Goal: Task Accomplishment & Management: Manage account settings

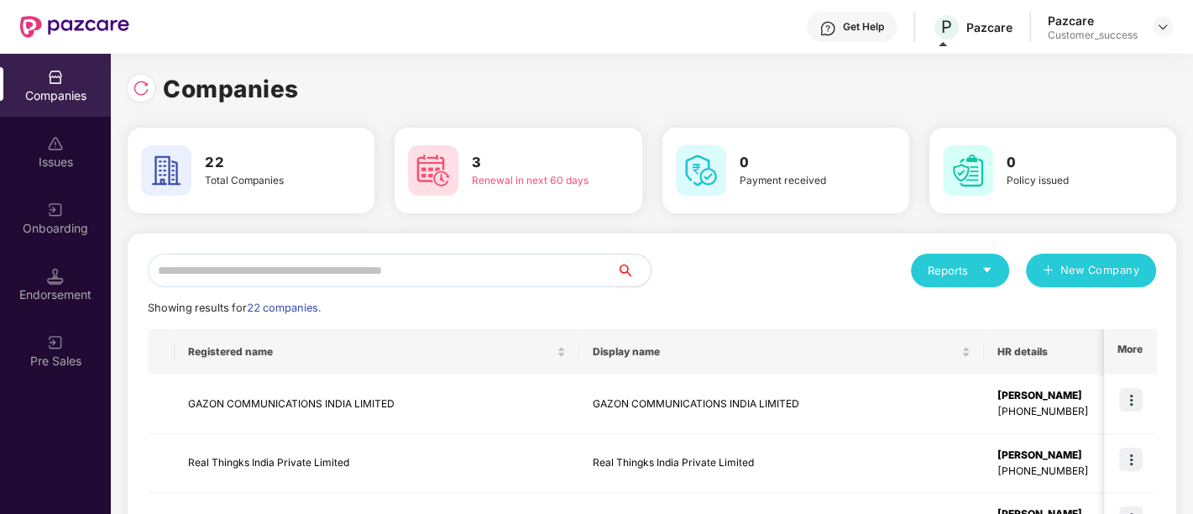
click at [302, 279] on input "text" at bounding box center [382, 270] width 469 height 34
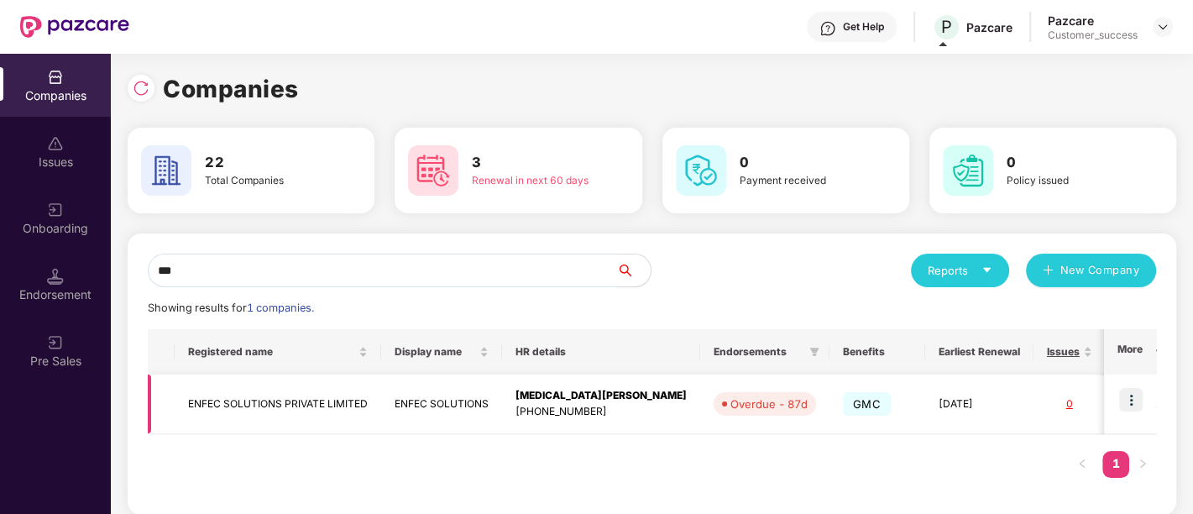
type input "***"
click at [1131, 400] on img at bounding box center [1131, 400] width 24 height 24
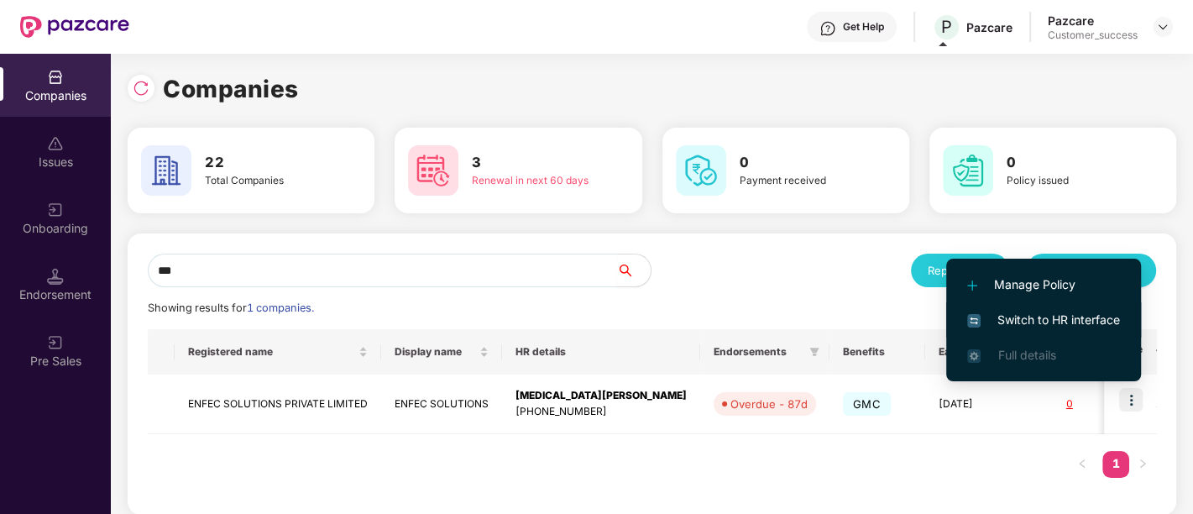
click at [1002, 320] on span "Switch to HR interface" at bounding box center [1043, 320] width 153 height 18
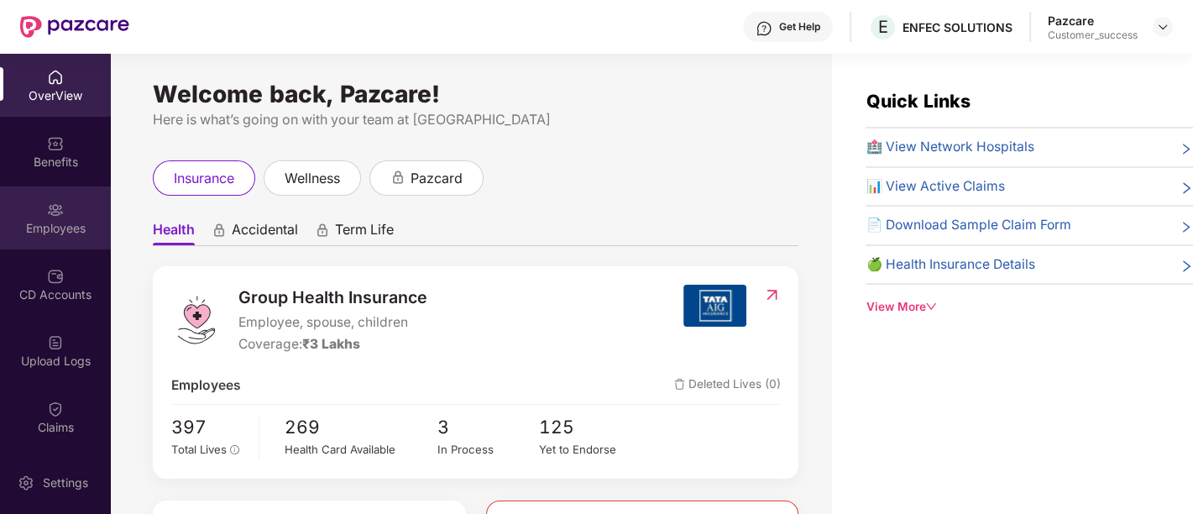
click at [55, 212] on img at bounding box center [55, 209] width 17 height 17
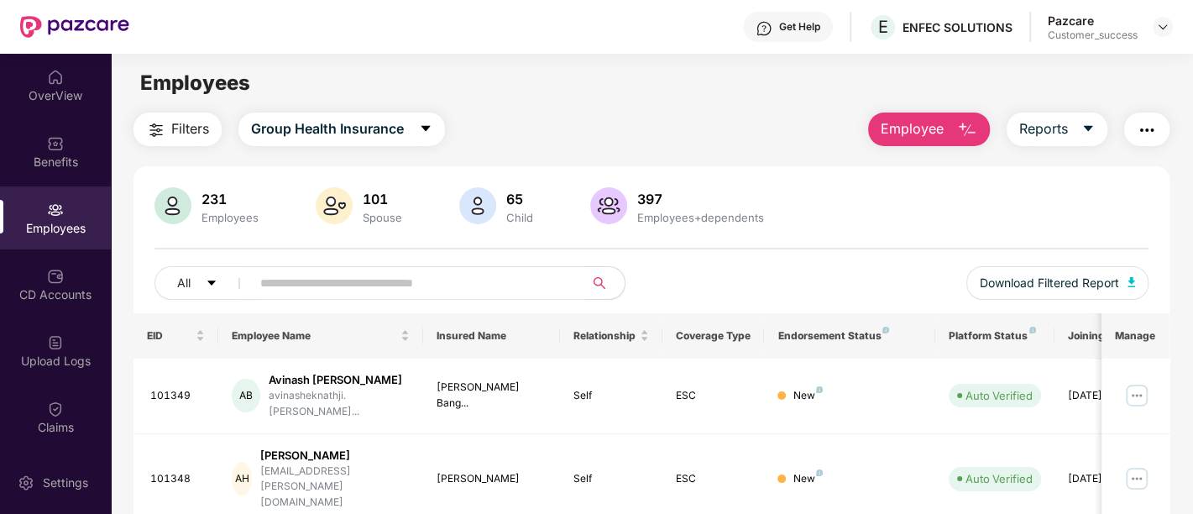
click at [322, 280] on input "text" at bounding box center [410, 282] width 301 height 25
paste input "******"
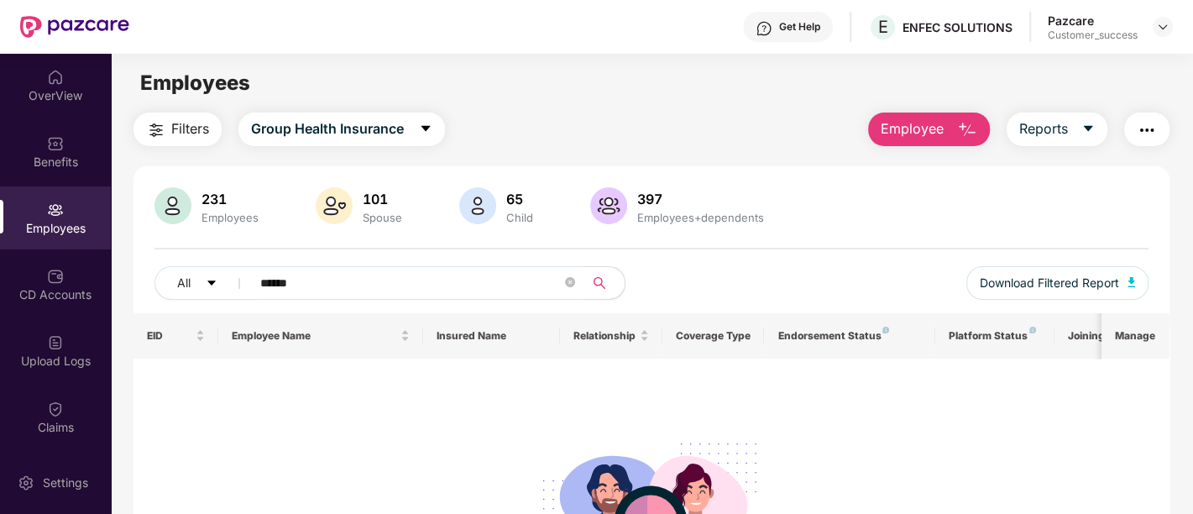
type input "******"
click at [256, 279] on span "******" at bounding box center [412, 283] width 344 height 34
click at [567, 279] on icon "close-circle" at bounding box center [570, 282] width 10 height 10
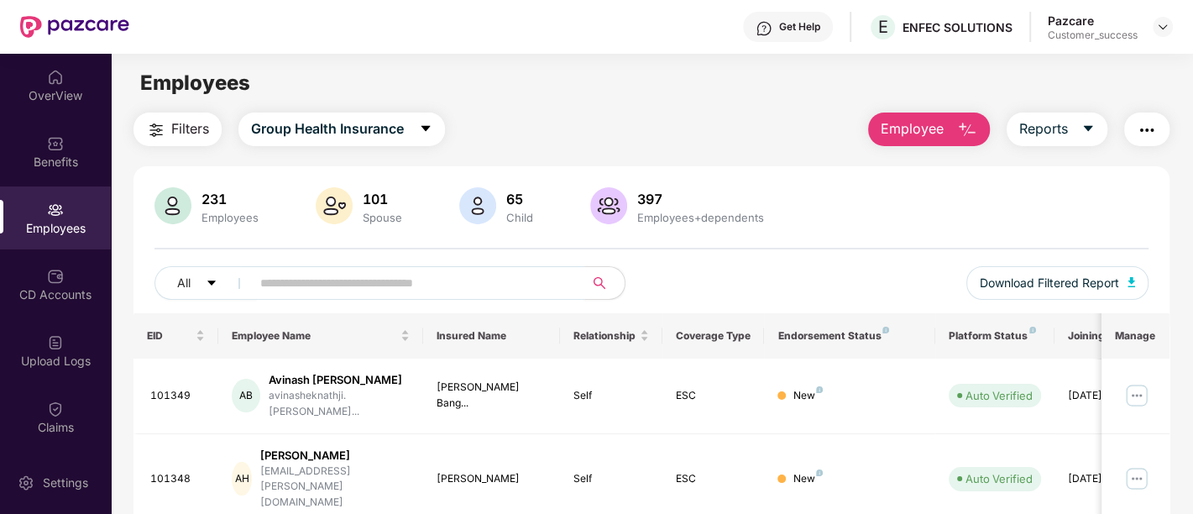
click at [744, 289] on div "All Download Filtered Report" at bounding box center [651, 289] width 994 height 47
click at [458, 286] on input "text" at bounding box center [410, 282] width 301 height 25
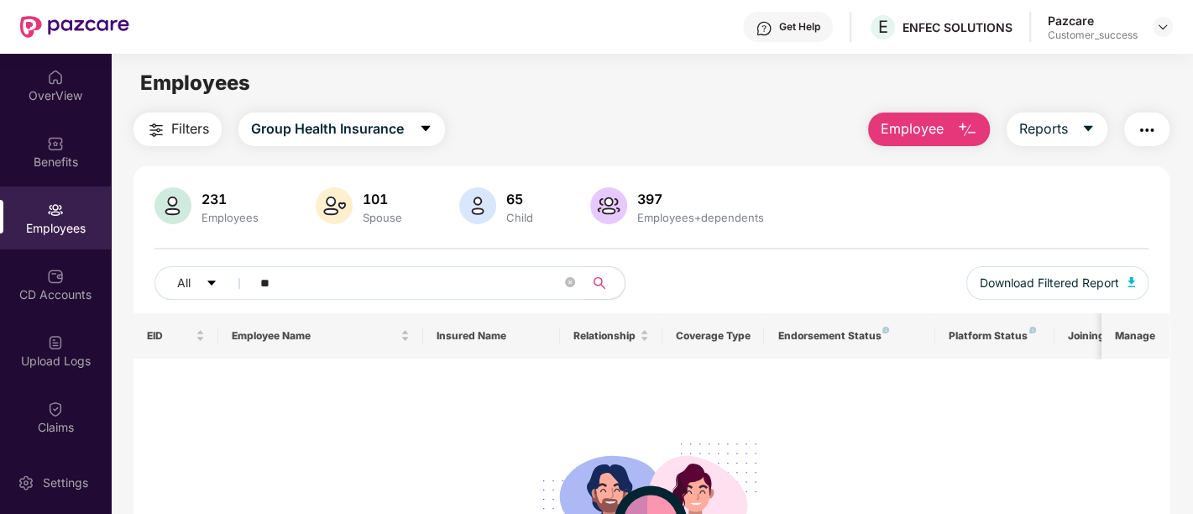
type input "*"
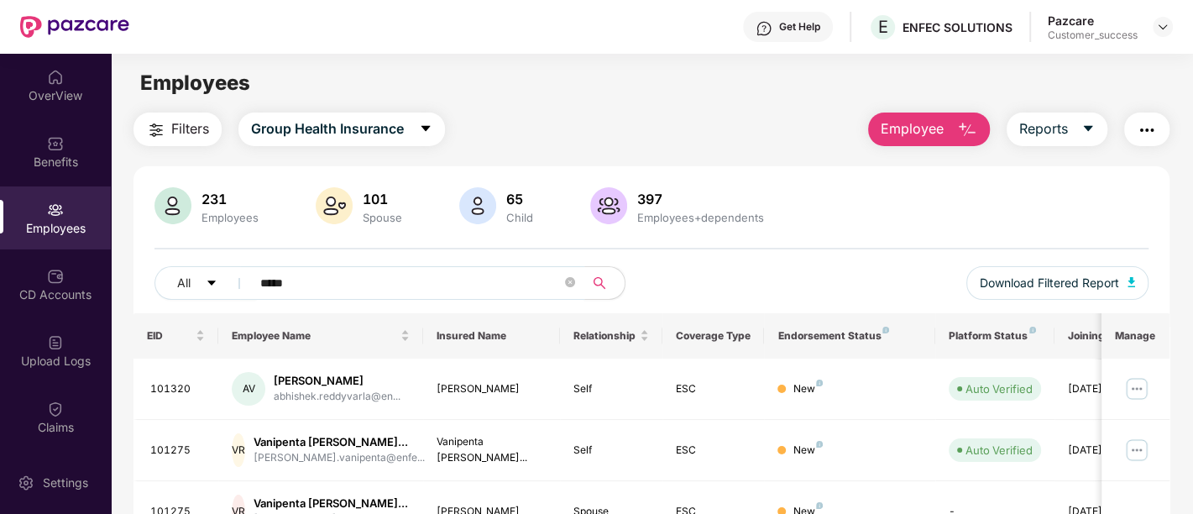
click at [285, 281] on input "*****" at bounding box center [410, 282] width 301 height 25
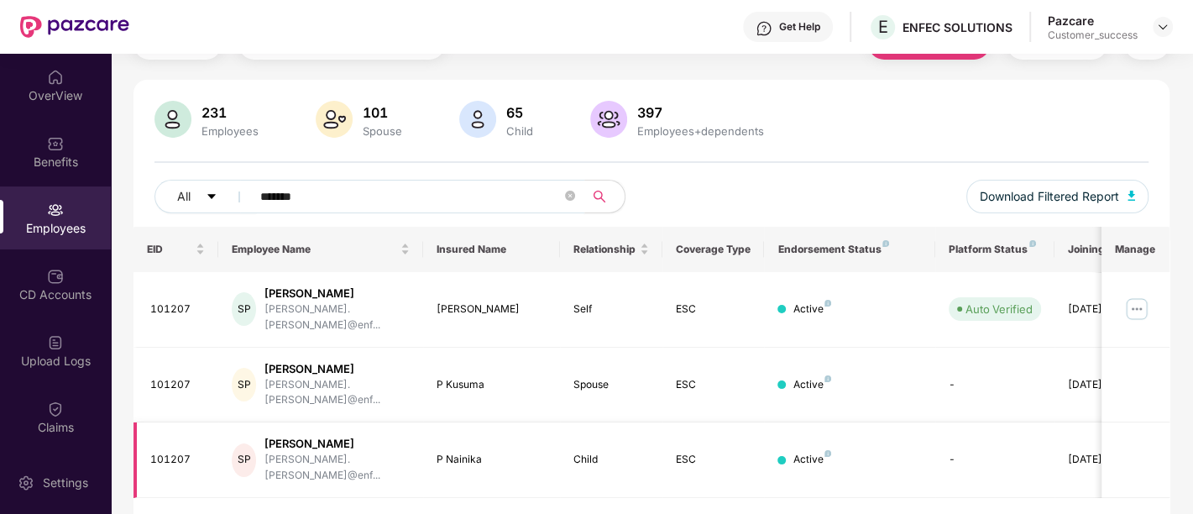
scroll to position [86, 0]
type input "*******"
click at [384, 302] on div "sreekanth.pagadala@enf..." at bounding box center [336, 318] width 145 height 32
click at [1137, 299] on img at bounding box center [1136, 309] width 27 height 27
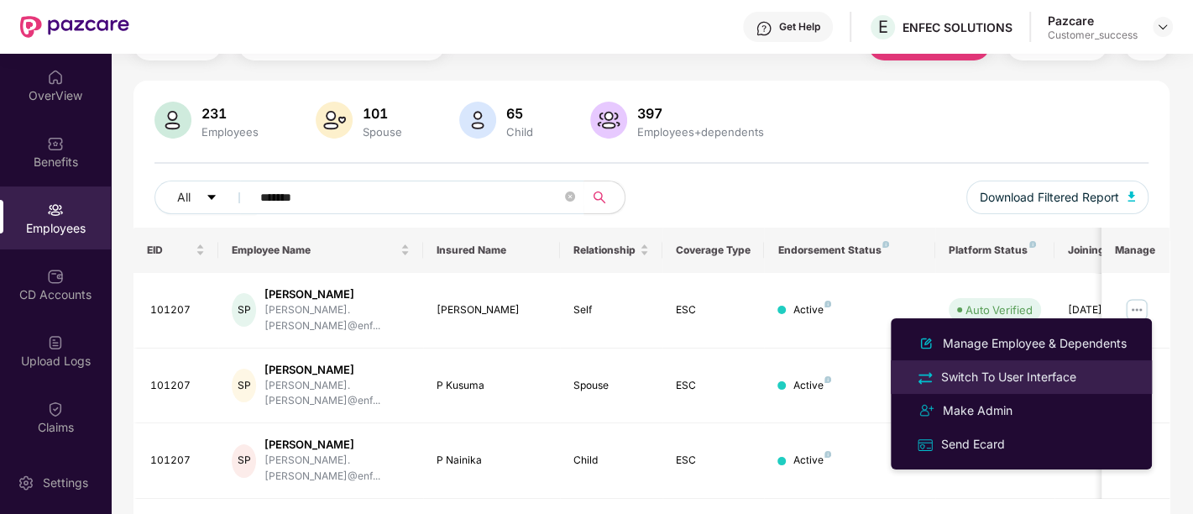
click at [988, 378] on div "Switch To User Interface" at bounding box center [1009, 377] width 142 height 18
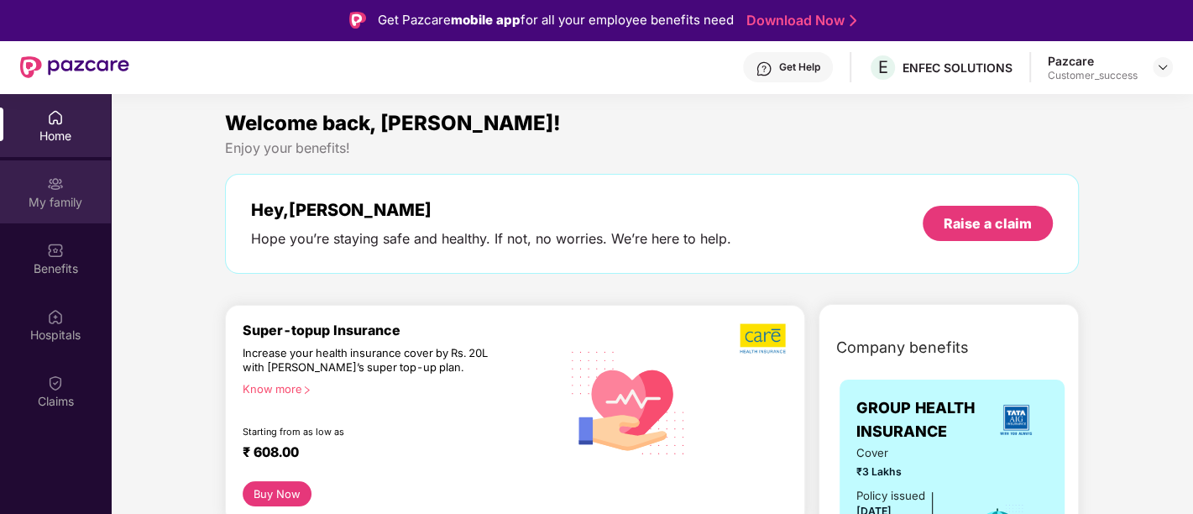
click at [48, 201] on div "My family" at bounding box center [55, 202] width 111 height 17
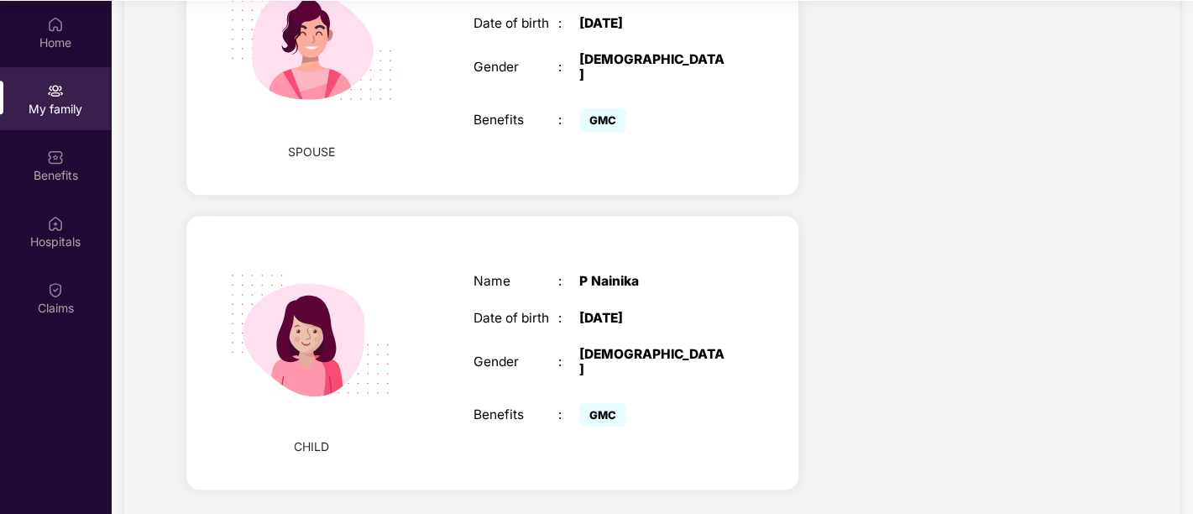
scroll to position [0, 0]
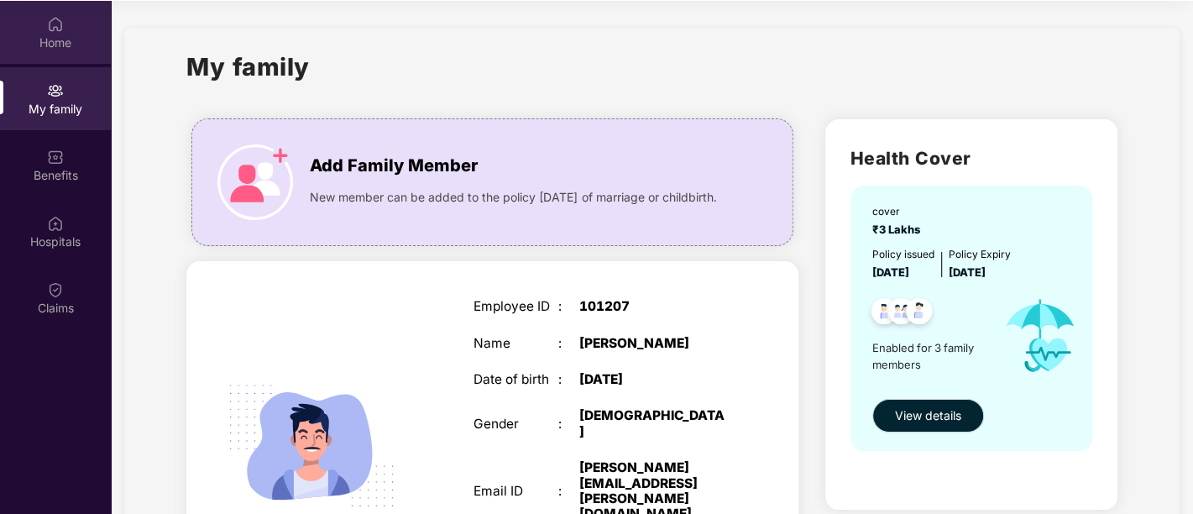
click at [55, 34] on div "Home" at bounding box center [55, 42] width 111 height 17
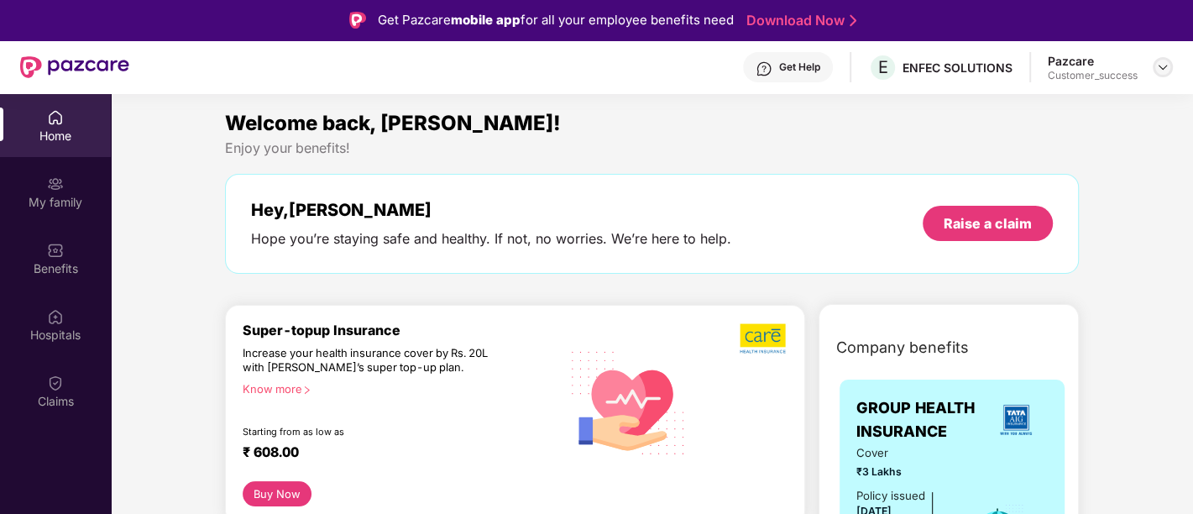
click at [1156, 65] on img at bounding box center [1162, 66] width 13 height 13
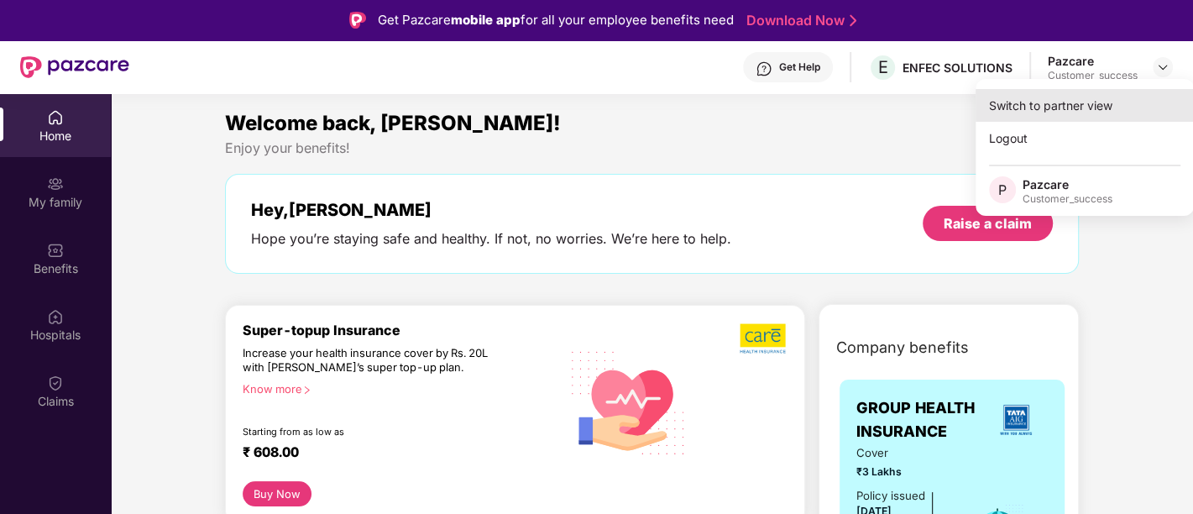
click at [1083, 97] on div "Switch to partner view" at bounding box center [1084, 105] width 218 height 33
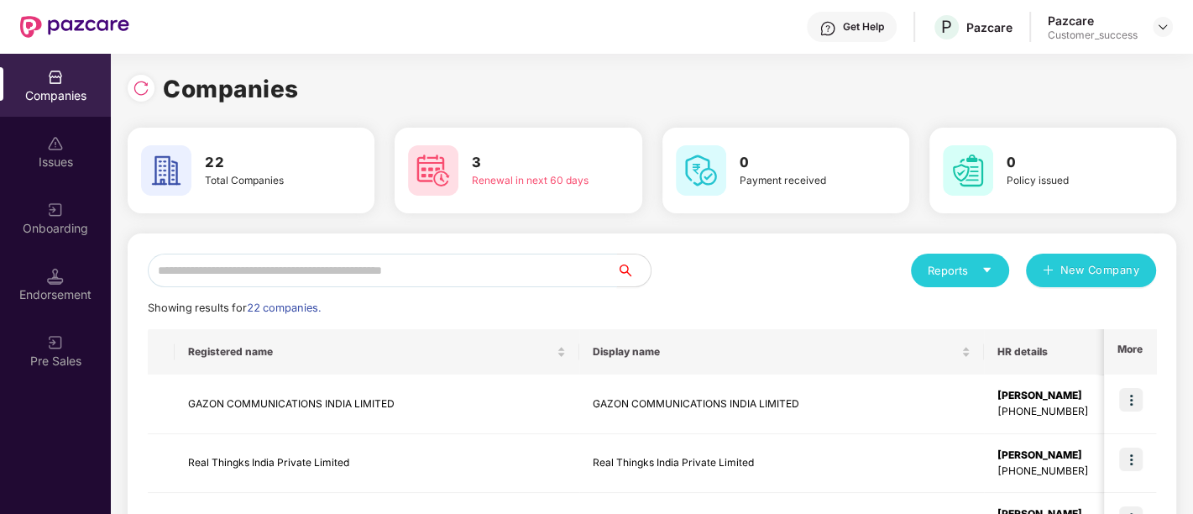
click at [318, 264] on input "text" at bounding box center [382, 270] width 469 height 34
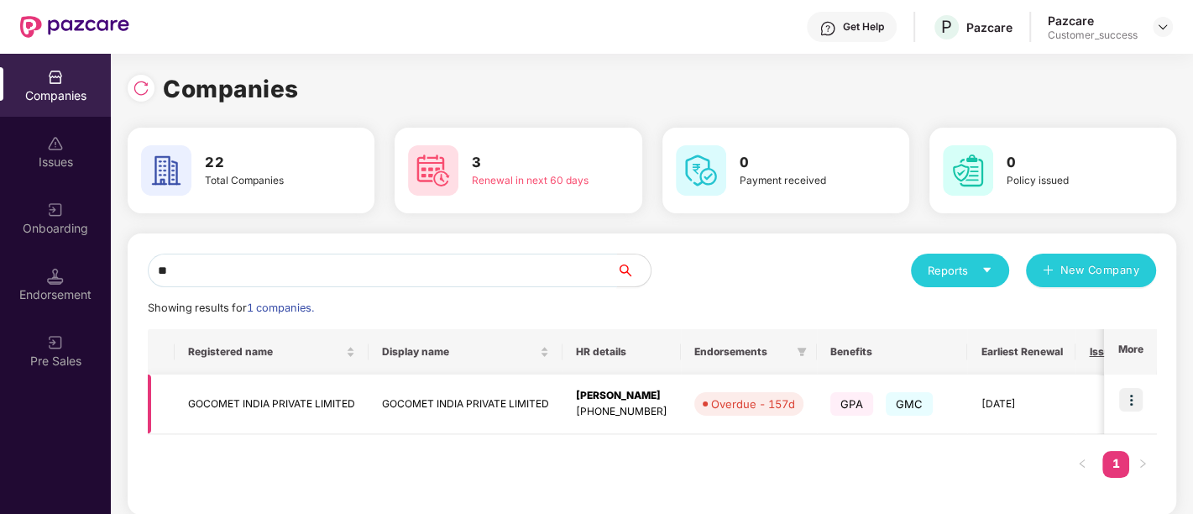
type input "**"
click at [1117, 399] on td at bounding box center [1130, 404] width 52 height 60
click at [1132, 401] on img at bounding box center [1131, 400] width 24 height 24
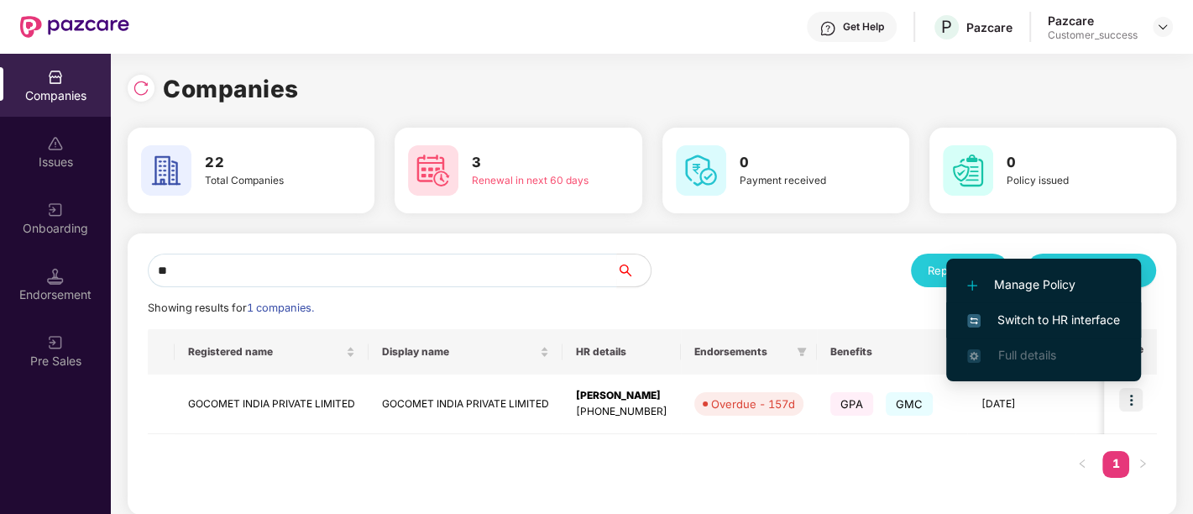
click at [1062, 320] on span "Switch to HR interface" at bounding box center [1043, 320] width 153 height 18
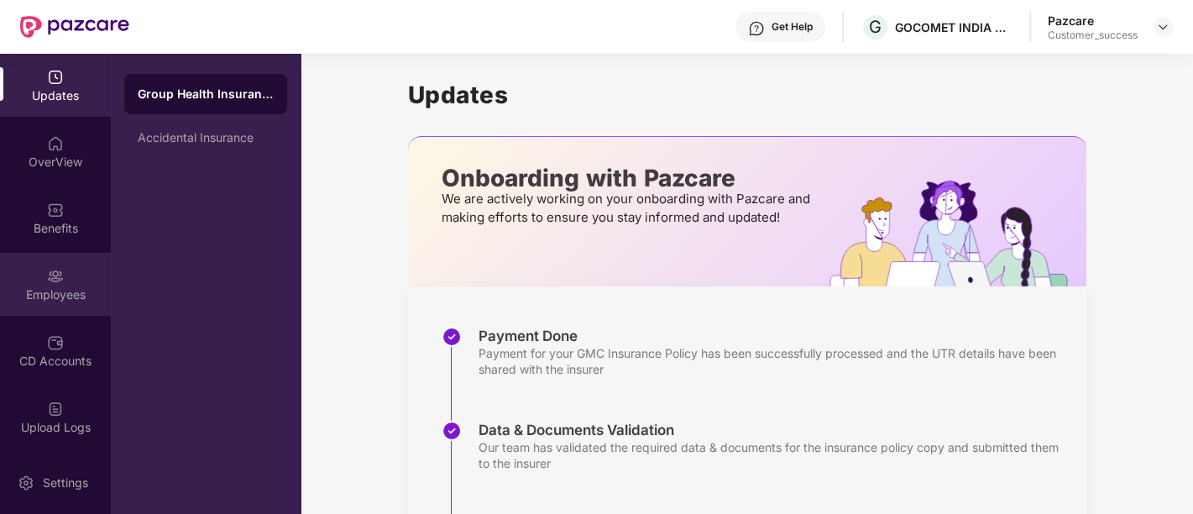
click at [60, 308] on div "Employees" at bounding box center [55, 284] width 111 height 63
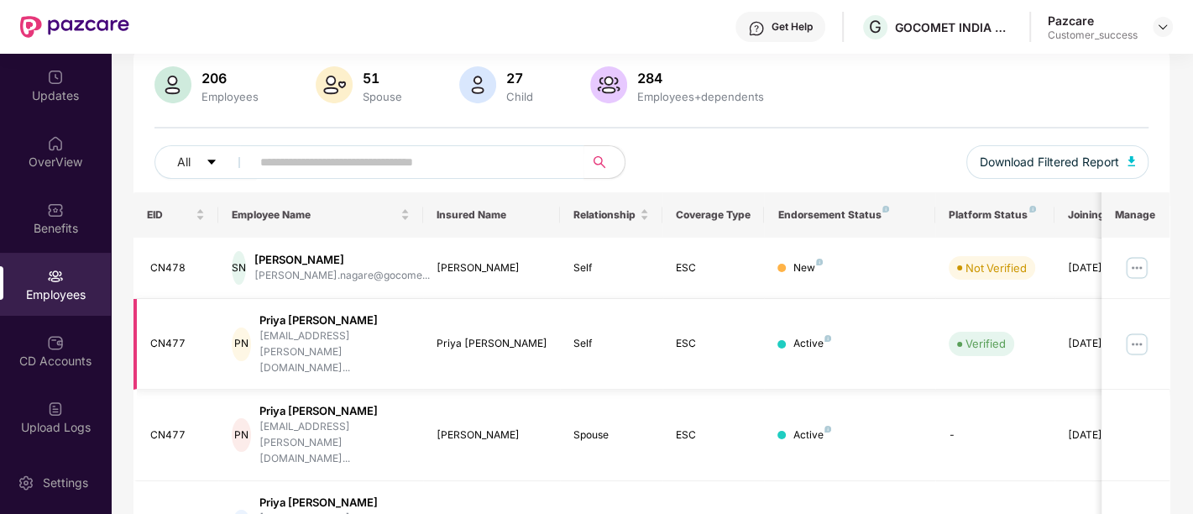
scroll to position [514, 0]
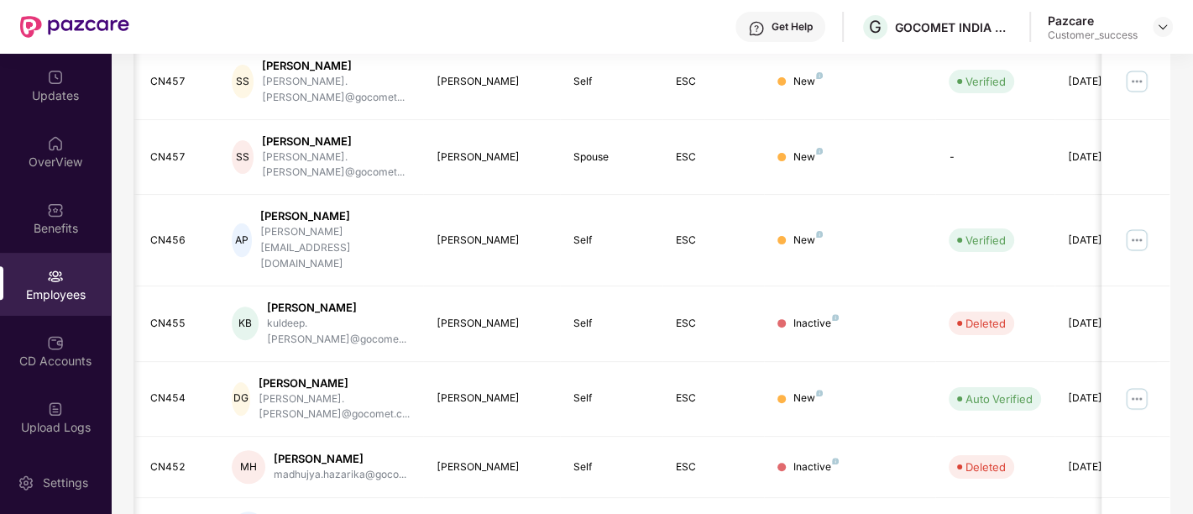
scroll to position [0, 54]
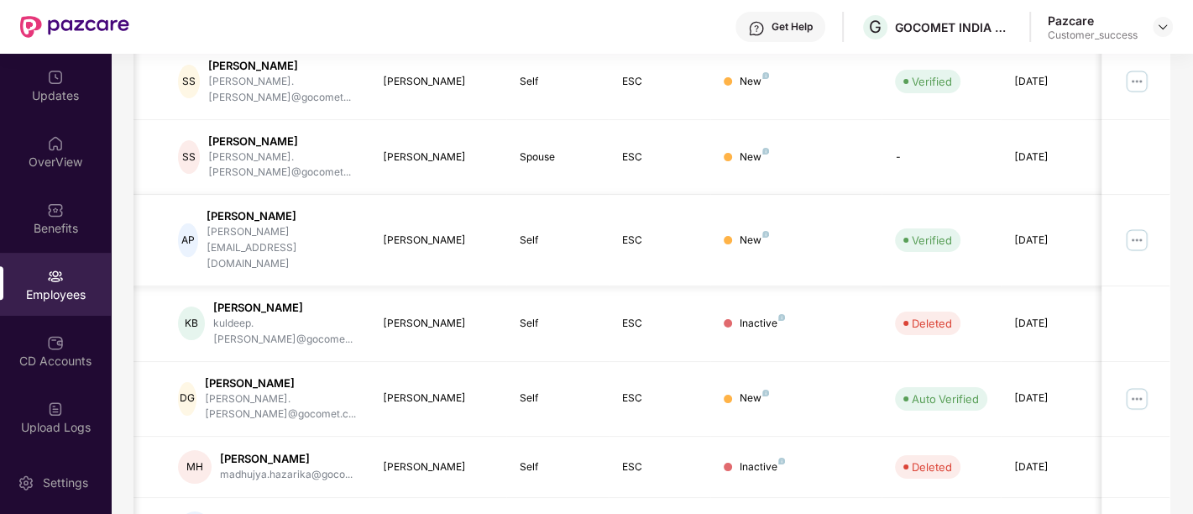
click at [1134, 227] on img at bounding box center [1136, 240] width 27 height 27
click at [806, 362] on td "New" at bounding box center [795, 400] width 170 height 76
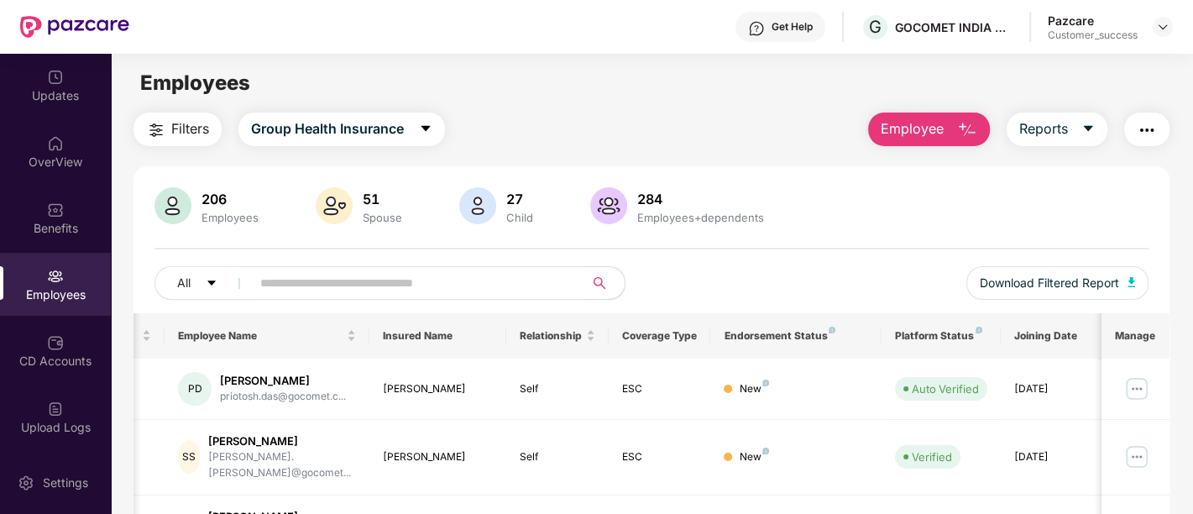
scroll to position [514, 0]
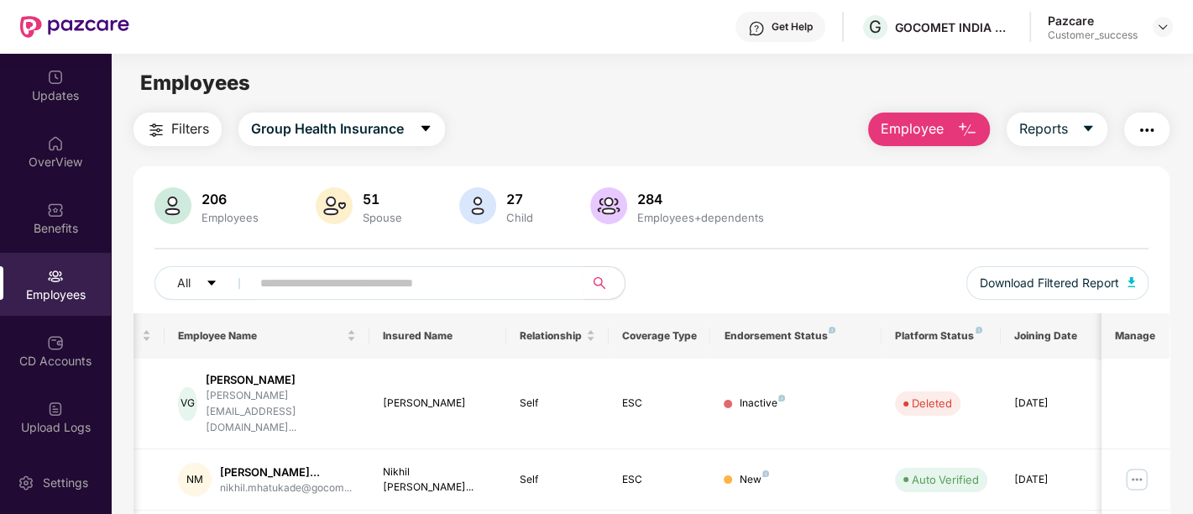
scroll to position [541, 0]
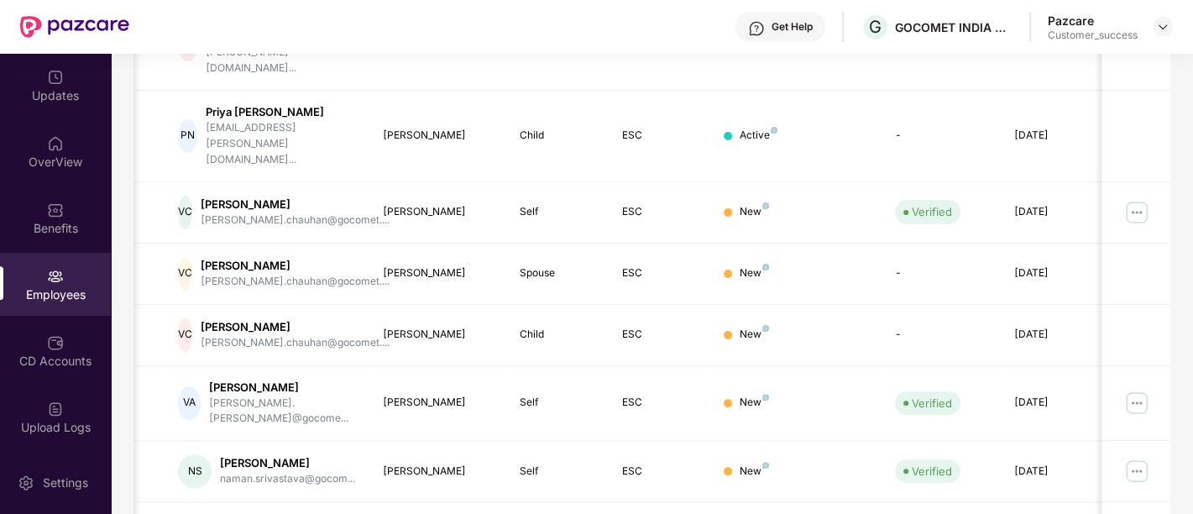
scroll to position [512, 0]
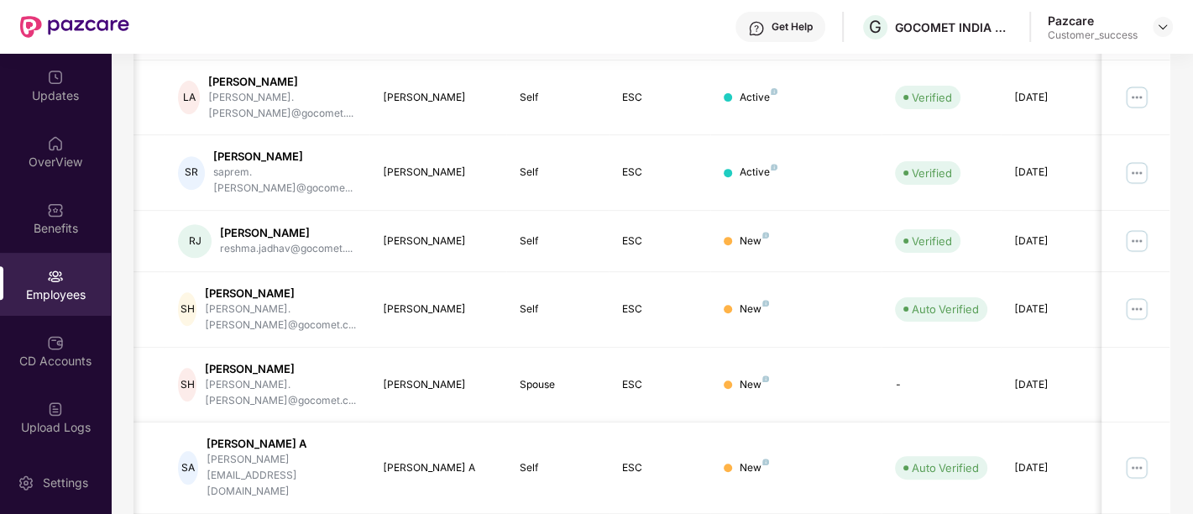
click at [1143, 454] on img at bounding box center [1136, 467] width 27 height 27
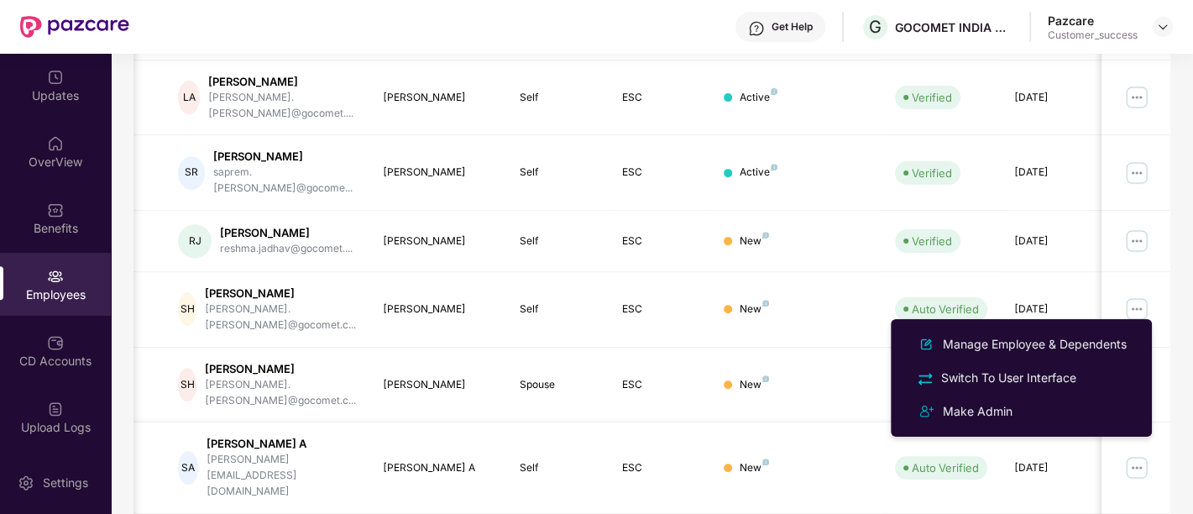
click at [1122, 422] on td at bounding box center [1135, 467] width 68 height 91
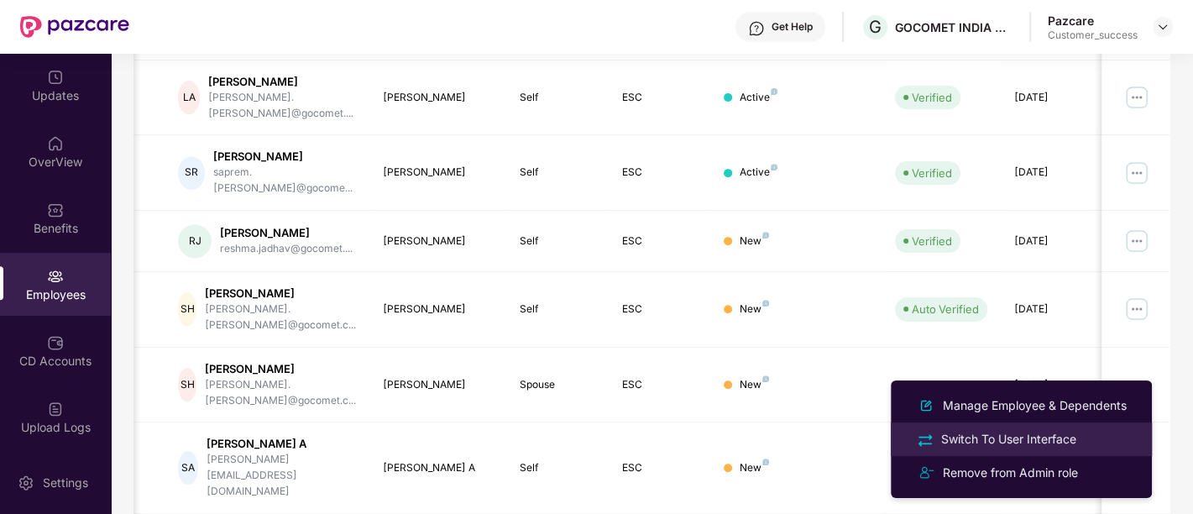
click at [978, 435] on div "Switch To User Interface" at bounding box center [1009, 439] width 142 height 18
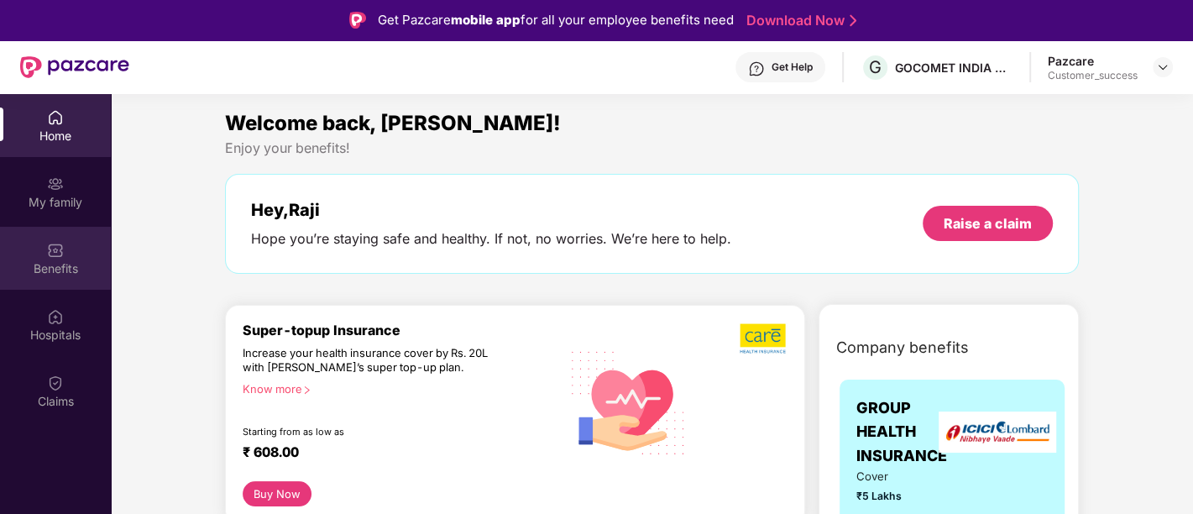
click at [39, 268] on div "Benefits" at bounding box center [55, 268] width 111 height 17
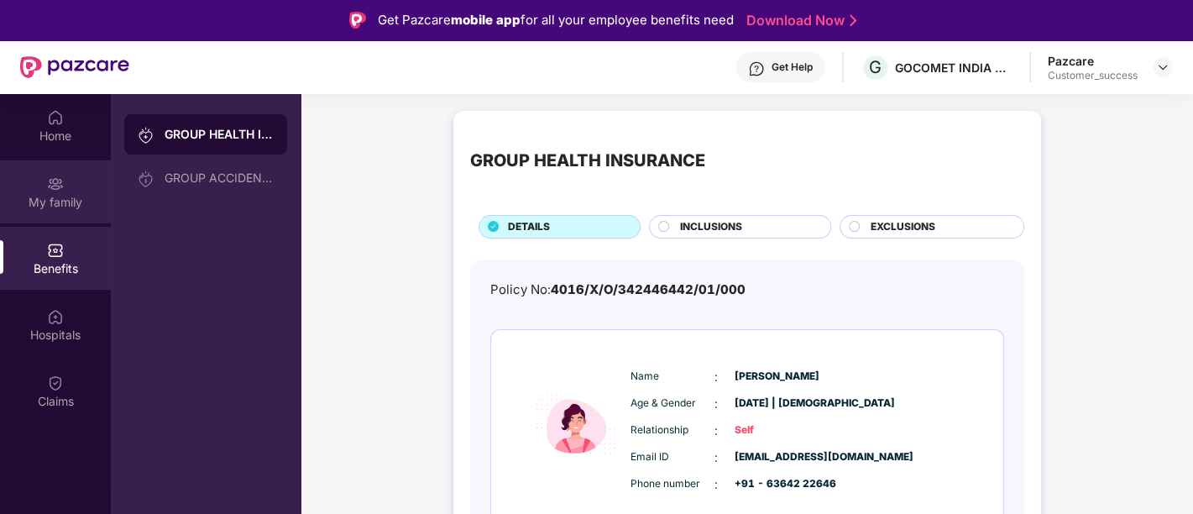
click at [55, 196] on div "My family" at bounding box center [55, 202] width 111 height 17
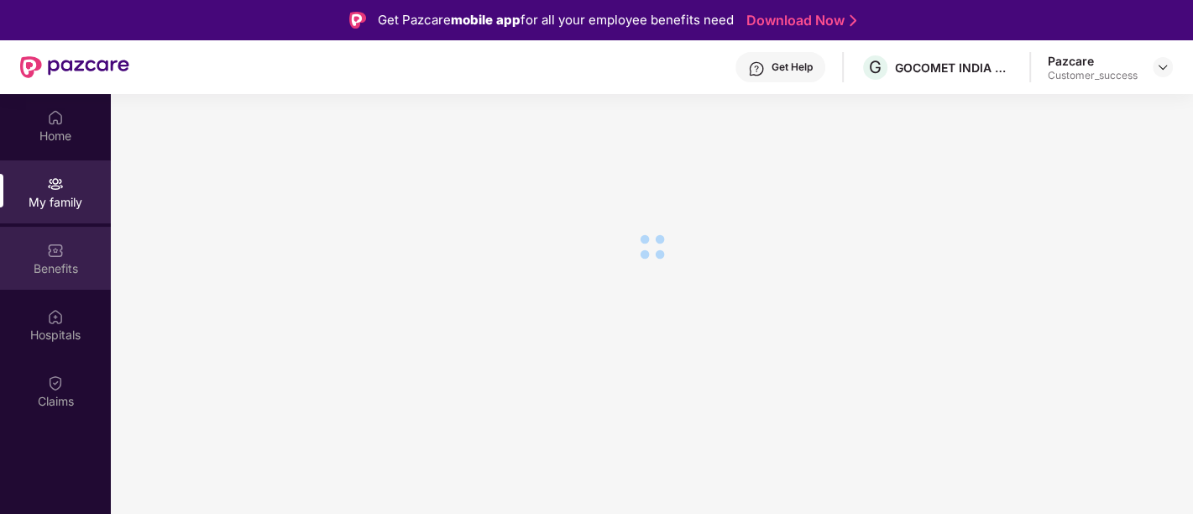
click at [50, 244] on img at bounding box center [55, 250] width 17 height 17
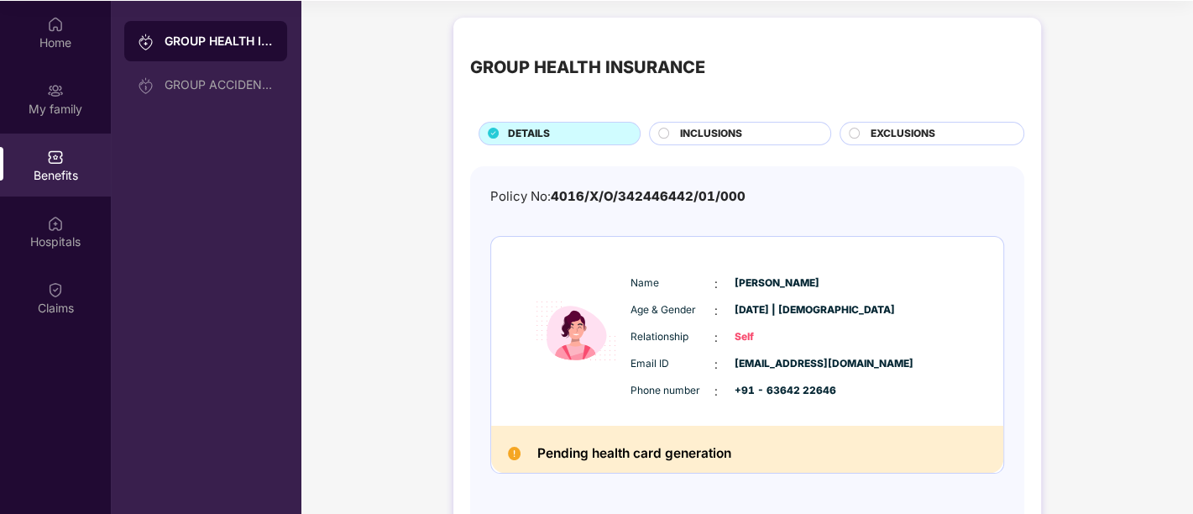
scroll to position [0, 0]
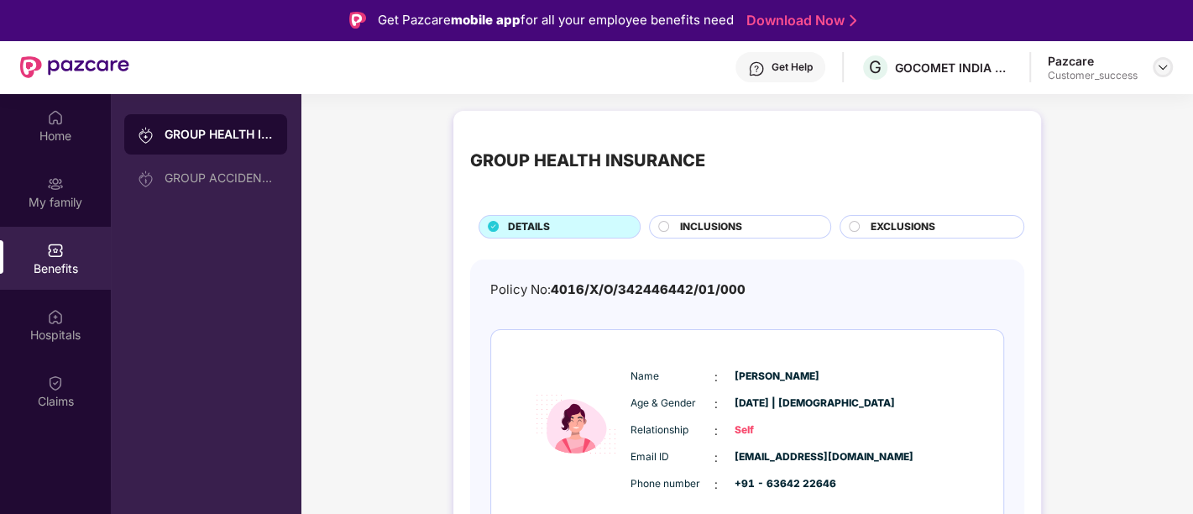
click at [1163, 76] on div at bounding box center [1162, 67] width 20 height 20
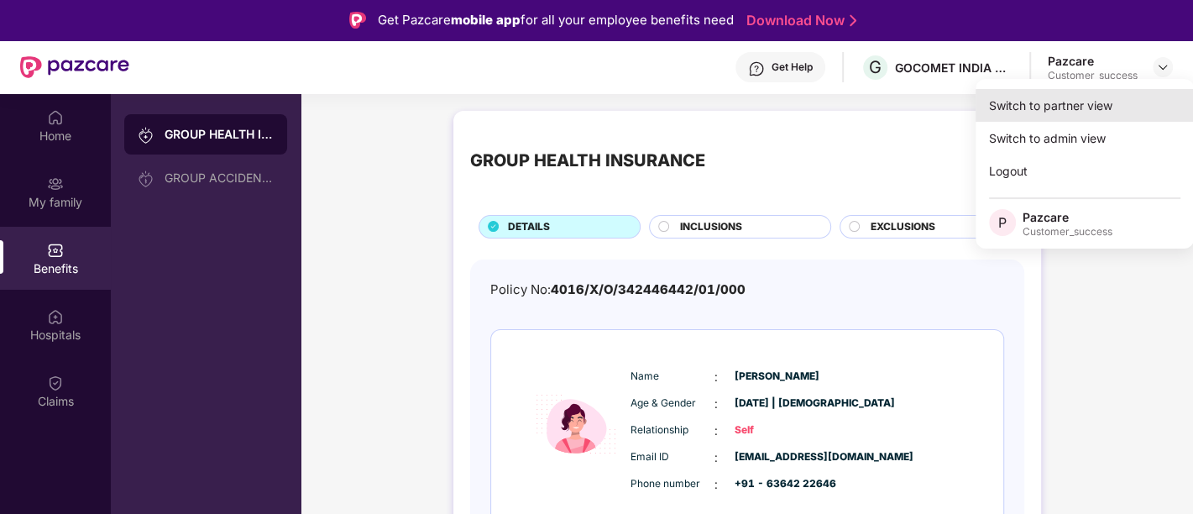
click at [1089, 107] on div "Switch to partner view" at bounding box center [1084, 105] width 218 height 33
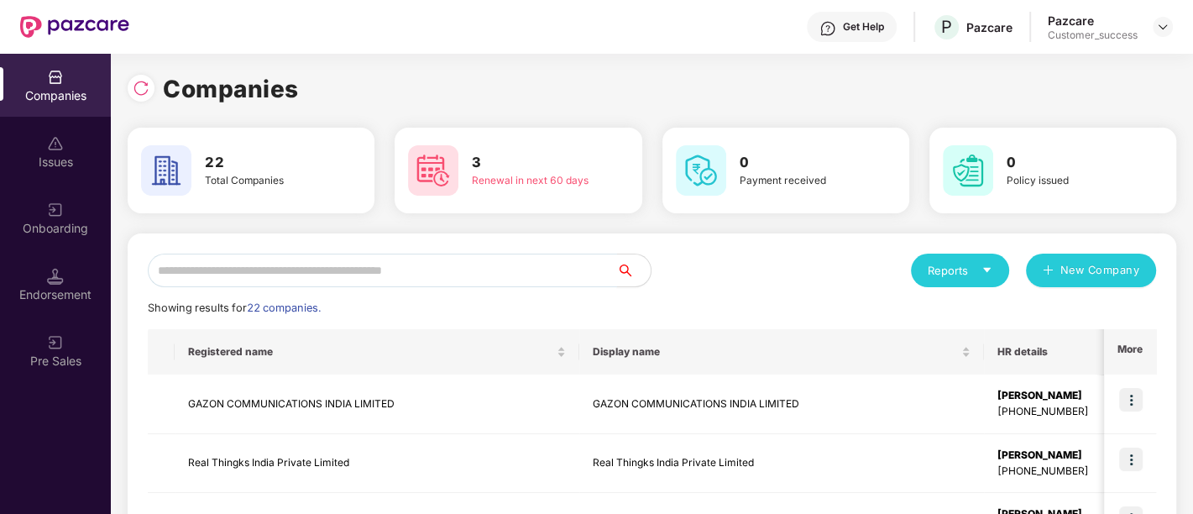
click at [322, 274] on input "text" at bounding box center [382, 270] width 469 height 34
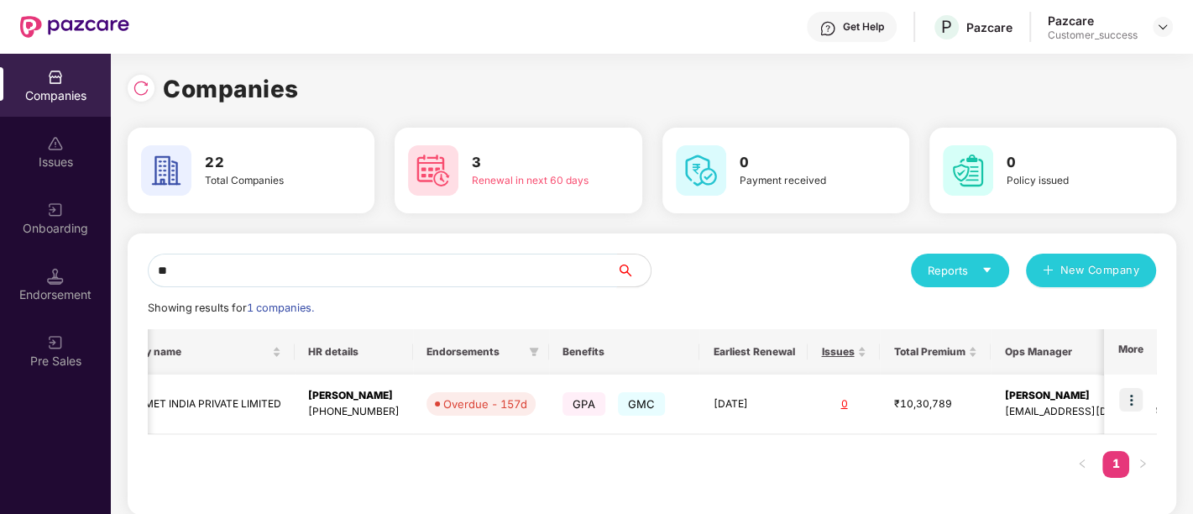
scroll to position [0, 303]
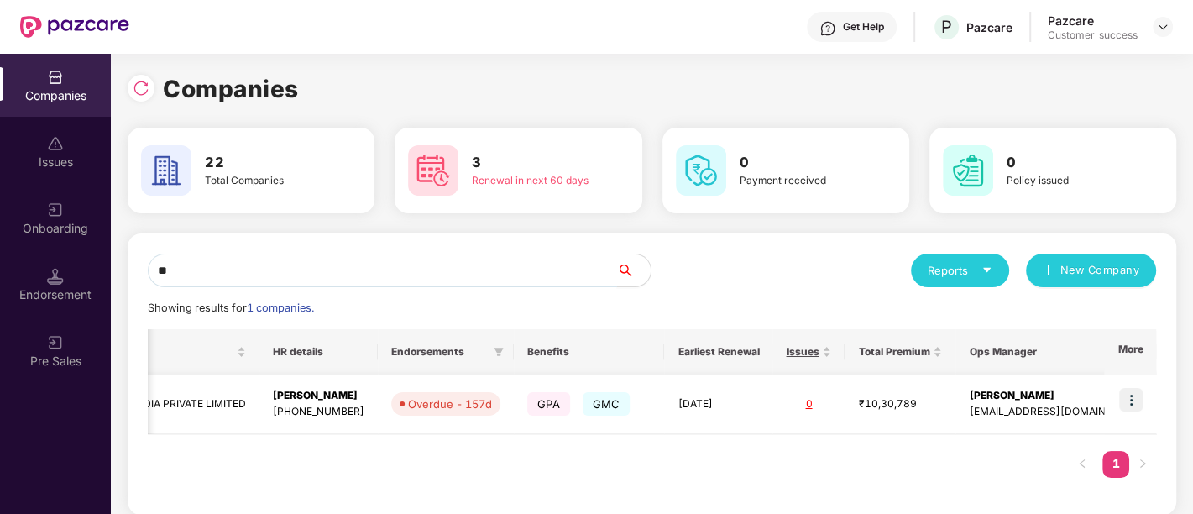
type input "**"
click at [1135, 388] on img at bounding box center [1131, 400] width 24 height 24
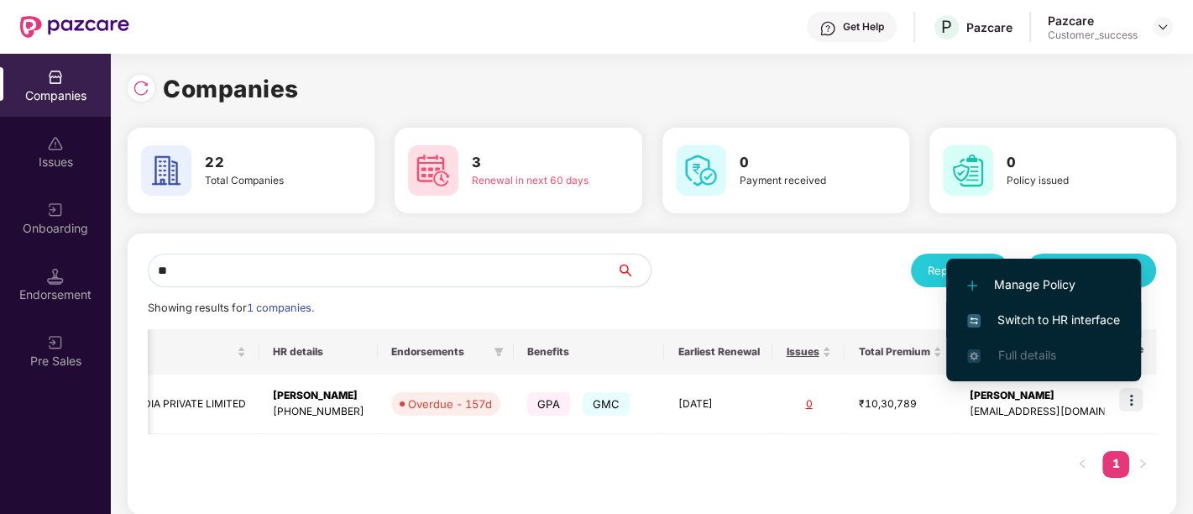
click at [1062, 316] on span "Switch to HR interface" at bounding box center [1043, 320] width 153 height 18
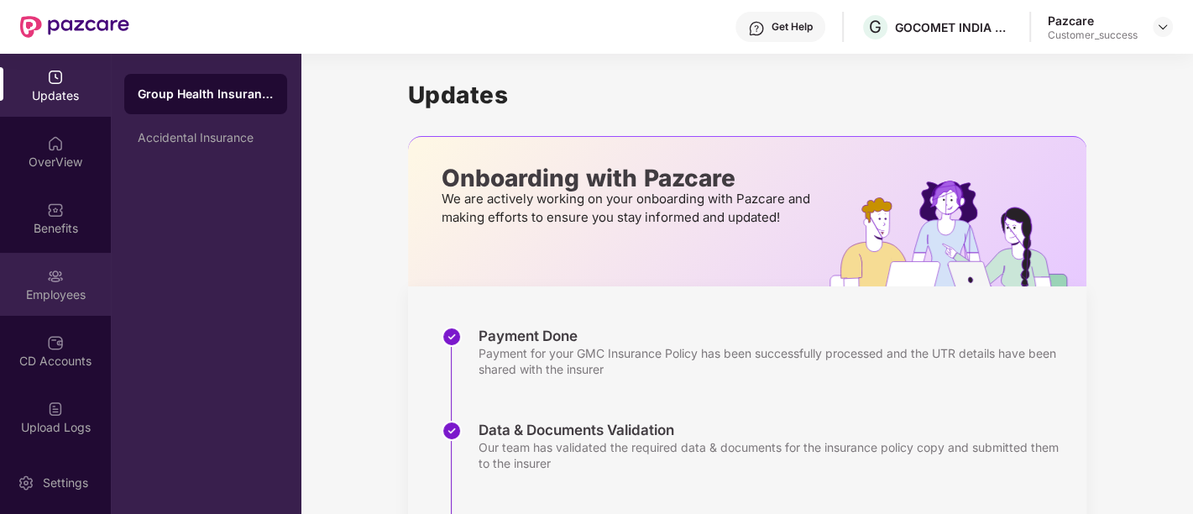
click at [50, 281] on img at bounding box center [55, 276] width 17 height 17
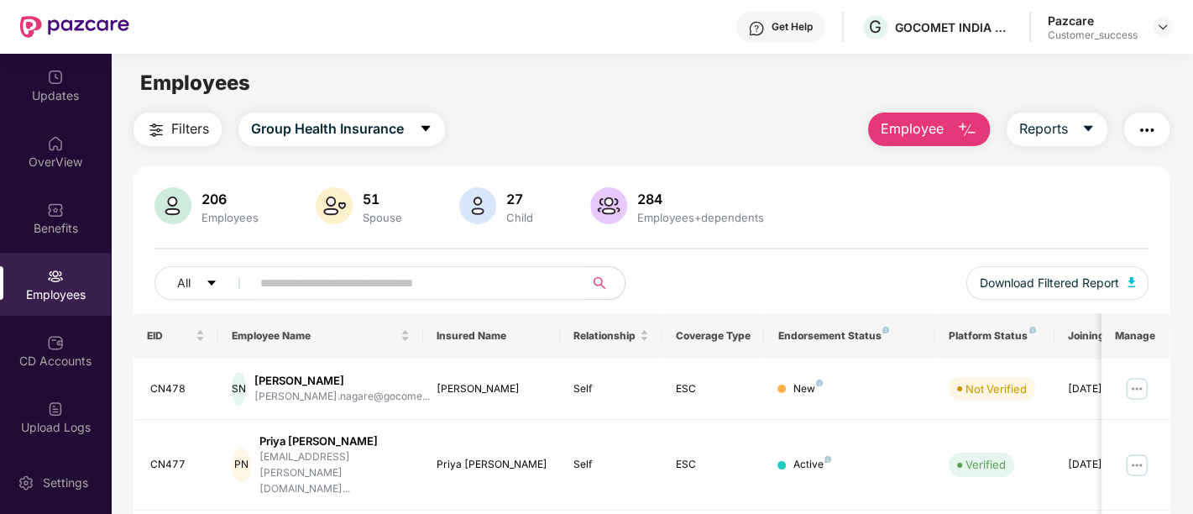
click at [1140, 126] on img "button" at bounding box center [1147, 130] width 20 height 20
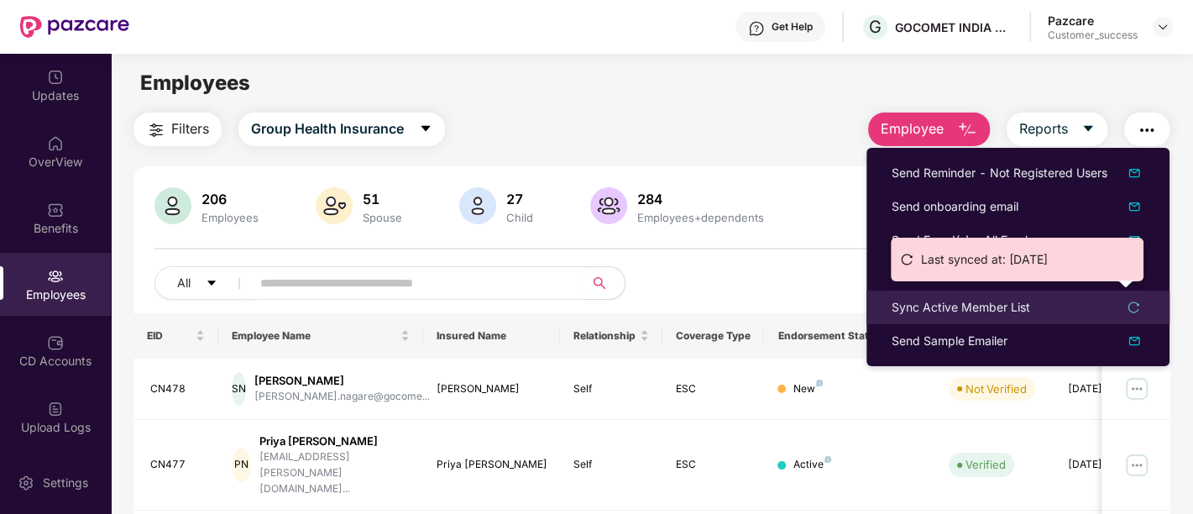
click at [1031, 299] on div "Sync Active Member List" at bounding box center [1017, 307] width 253 height 18
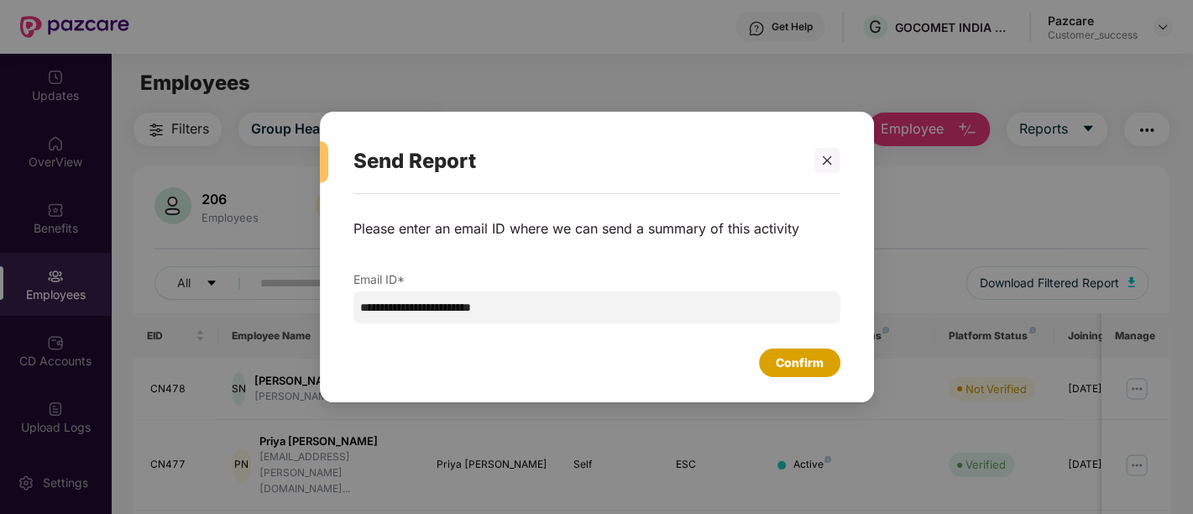
click at [808, 360] on div "Confirm" at bounding box center [800, 362] width 48 height 18
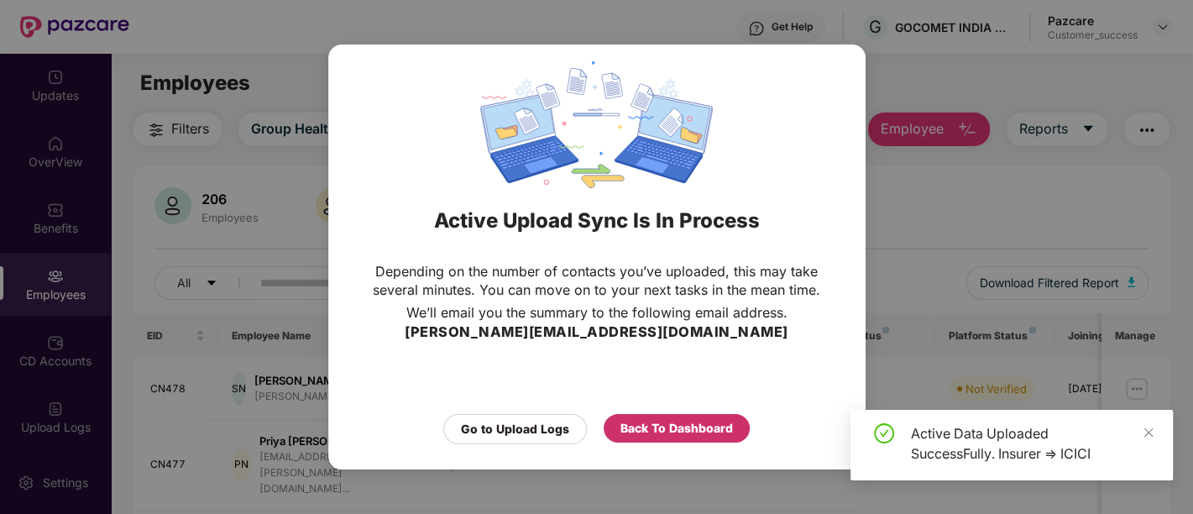
click at [650, 431] on div "Back To Dashboard" at bounding box center [676, 428] width 112 height 18
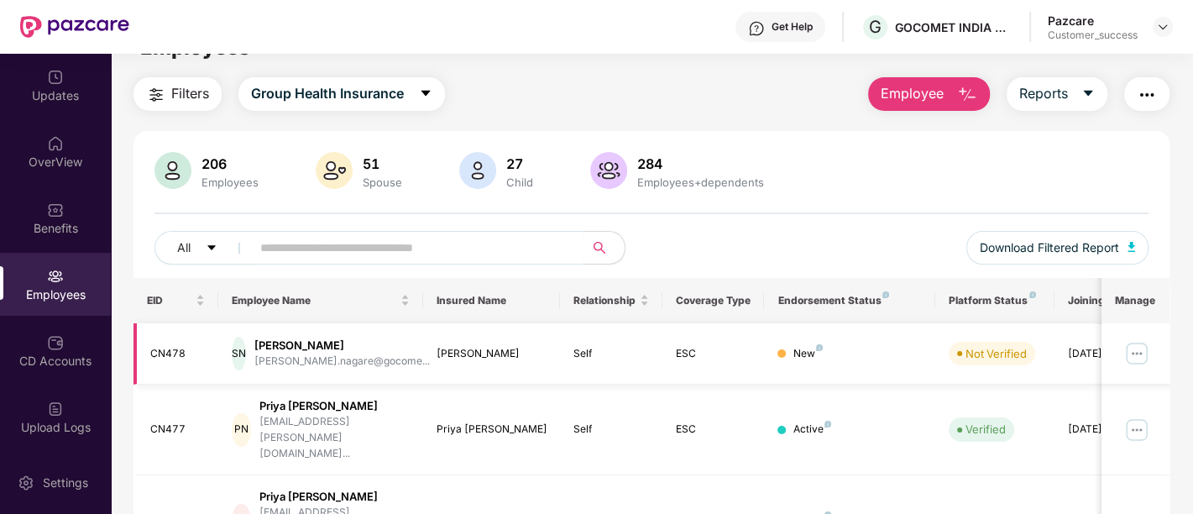
scroll to position [35, 0]
click at [1139, 91] on img "button" at bounding box center [1147, 95] width 20 height 20
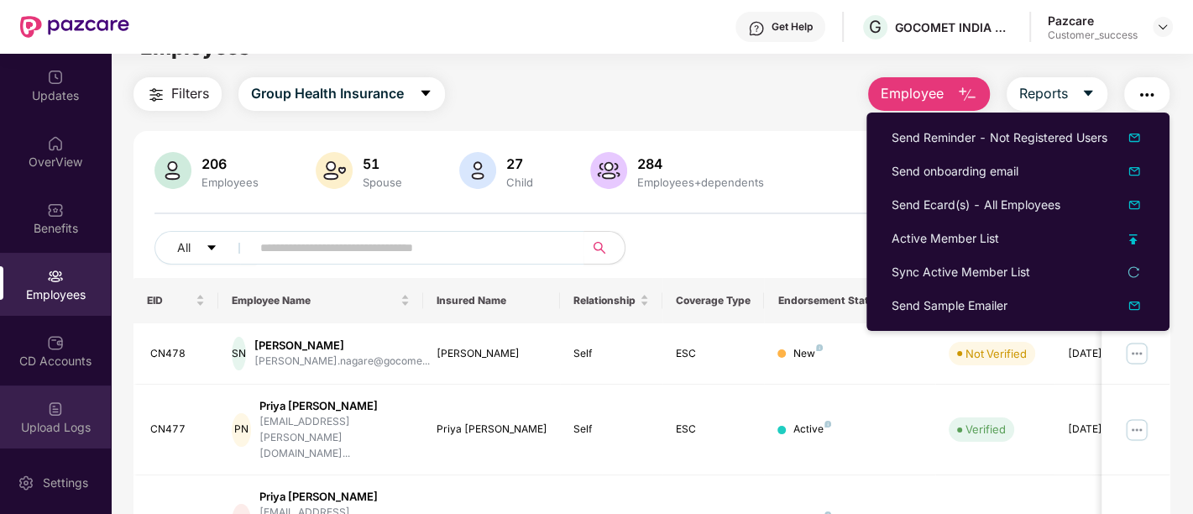
click at [67, 421] on div "Upload Logs" at bounding box center [55, 427] width 111 height 17
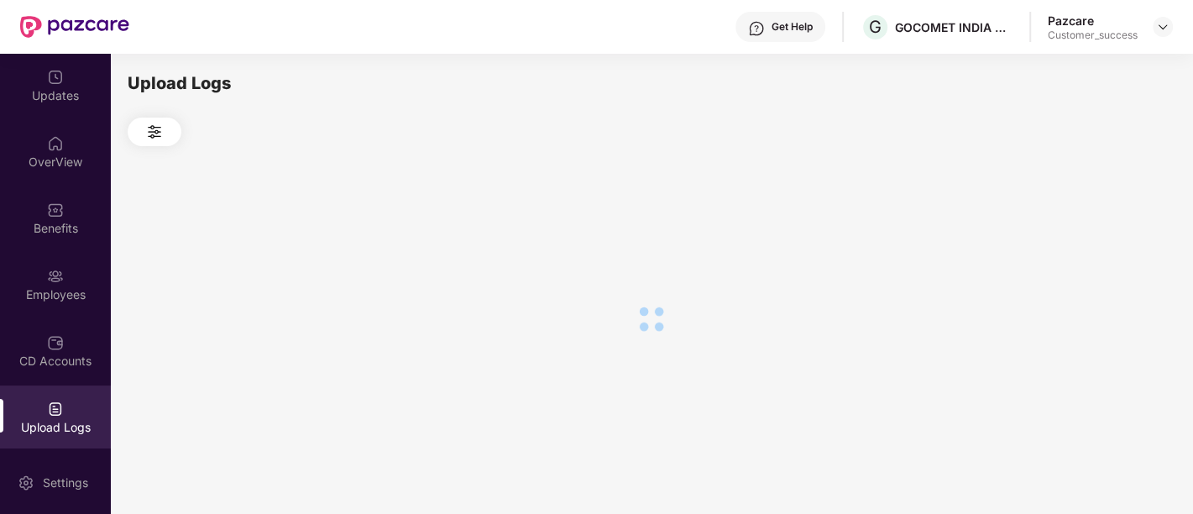
scroll to position [0, 0]
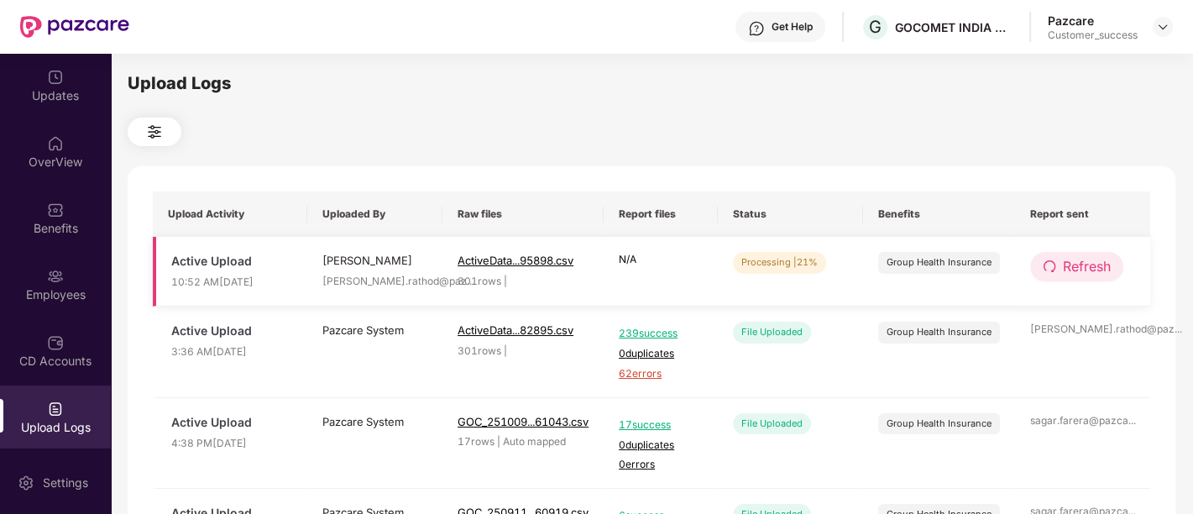
click at [1091, 262] on span "Refresh" at bounding box center [1087, 266] width 48 height 21
click at [1081, 264] on span "Refresh" at bounding box center [1087, 266] width 48 height 21
click at [1063, 269] on span "Refresh" at bounding box center [1087, 266] width 48 height 21
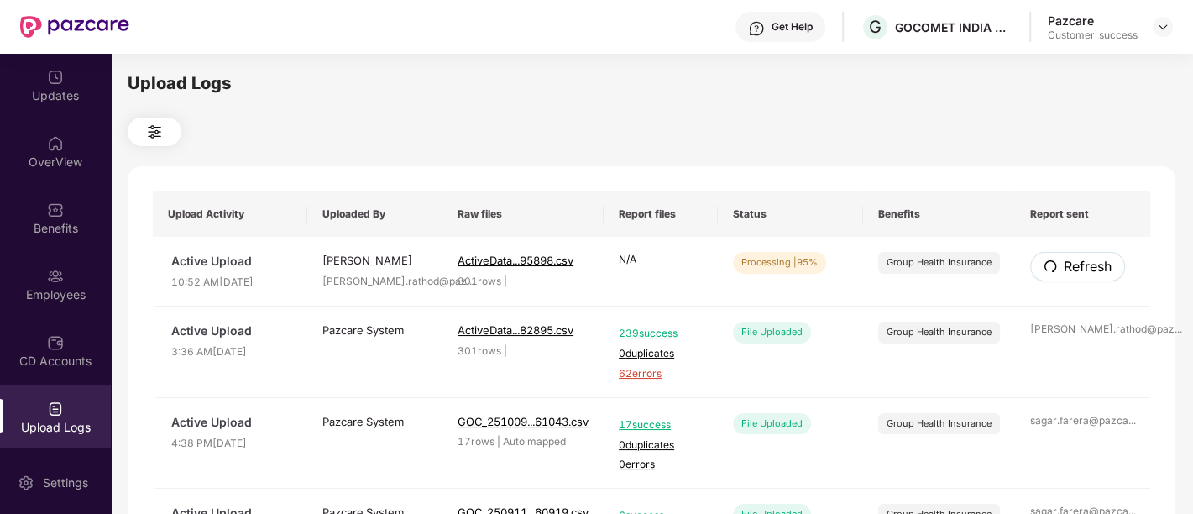
click at [1063, 269] on span "Refresh" at bounding box center [1087, 266] width 48 height 21
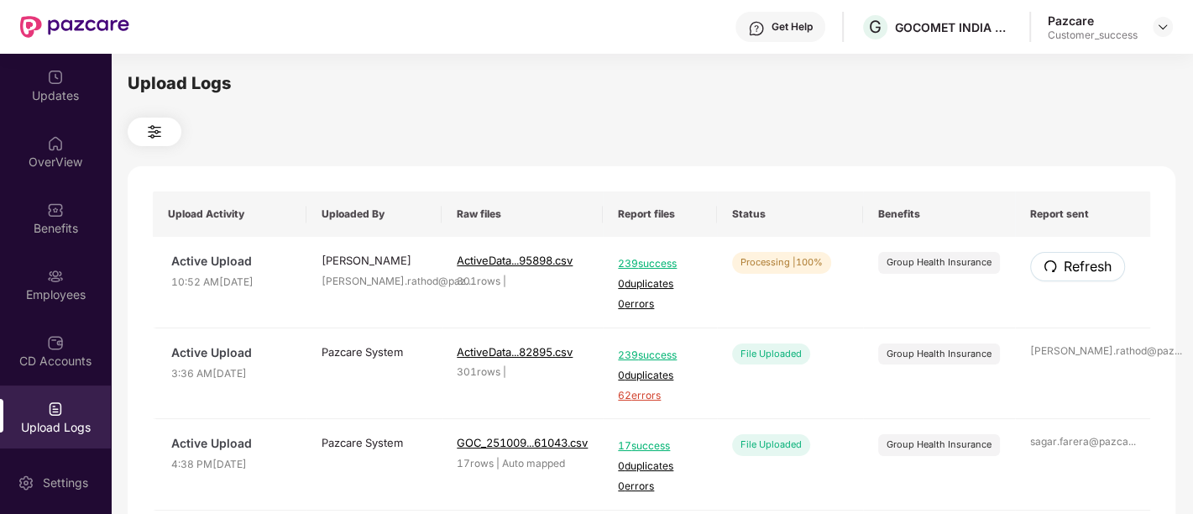
click at [1063, 269] on span "Refresh" at bounding box center [1087, 266] width 48 height 21
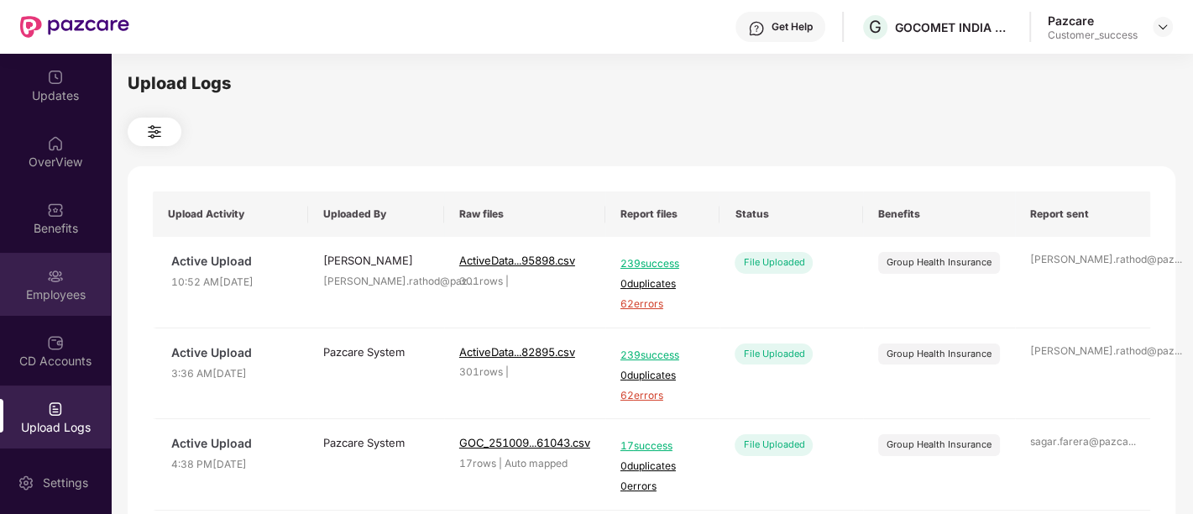
click at [55, 268] on img at bounding box center [55, 276] width 17 height 17
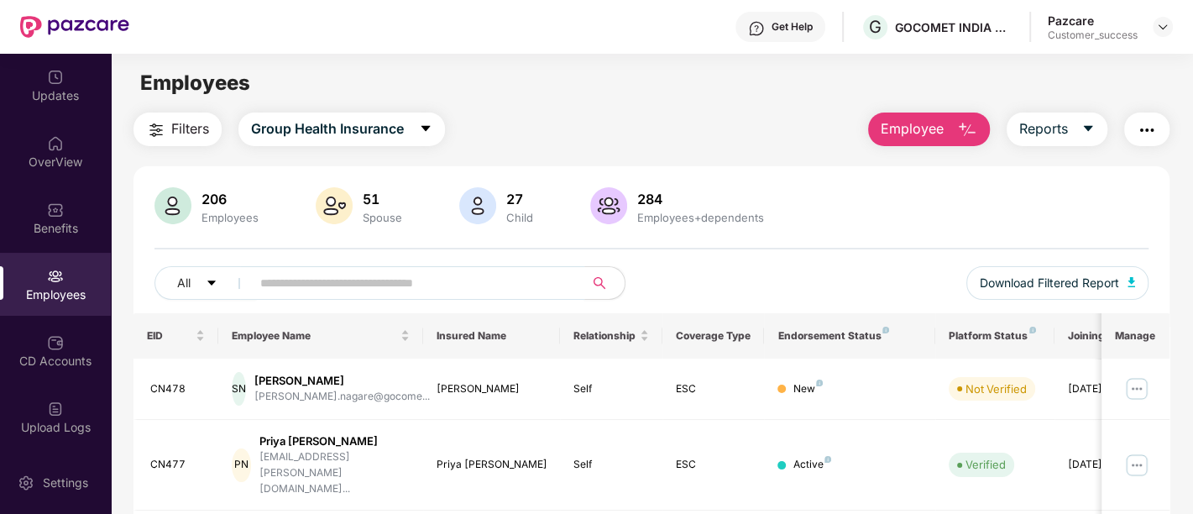
click at [487, 286] on input "text" at bounding box center [410, 282] width 301 height 25
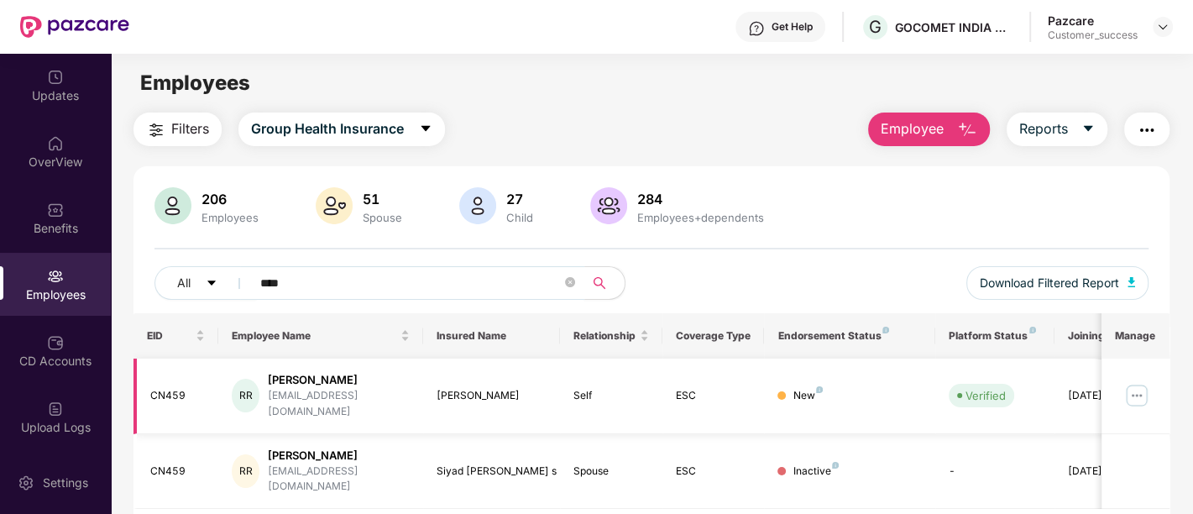
type input "****"
click at [1136, 382] on img at bounding box center [1136, 395] width 27 height 27
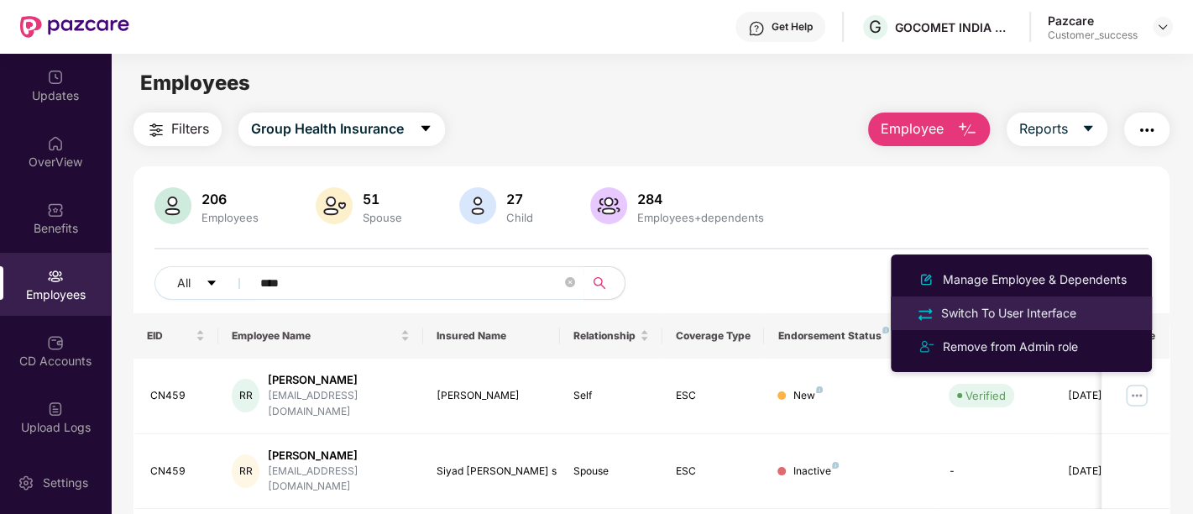
click at [990, 317] on div "Switch To User Interface" at bounding box center [1009, 313] width 142 height 18
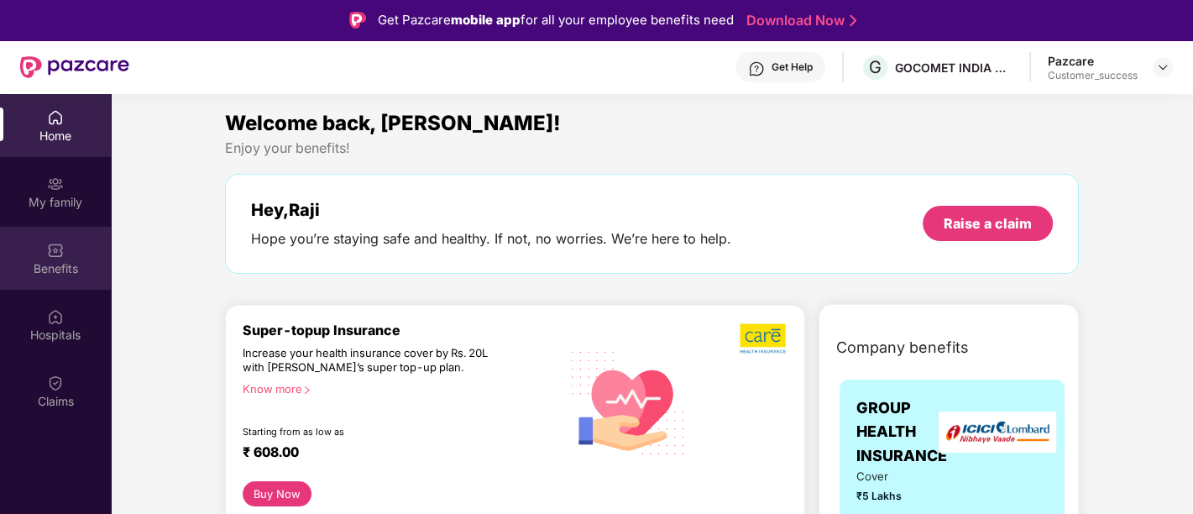
click at [29, 276] on div "Benefits" at bounding box center [55, 268] width 111 height 17
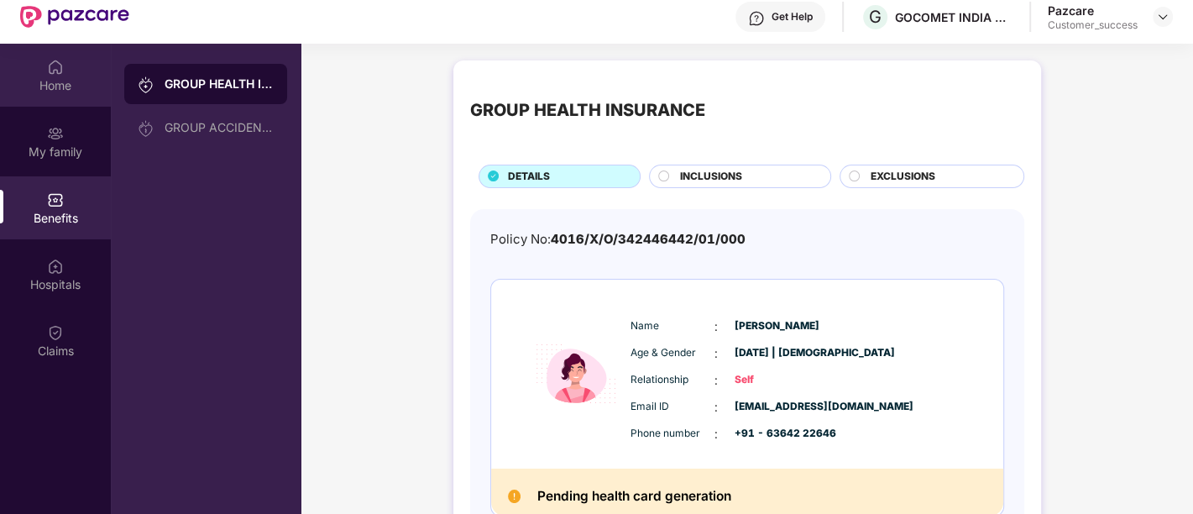
click at [57, 80] on div "Home" at bounding box center [55, 85] width 111 height 17
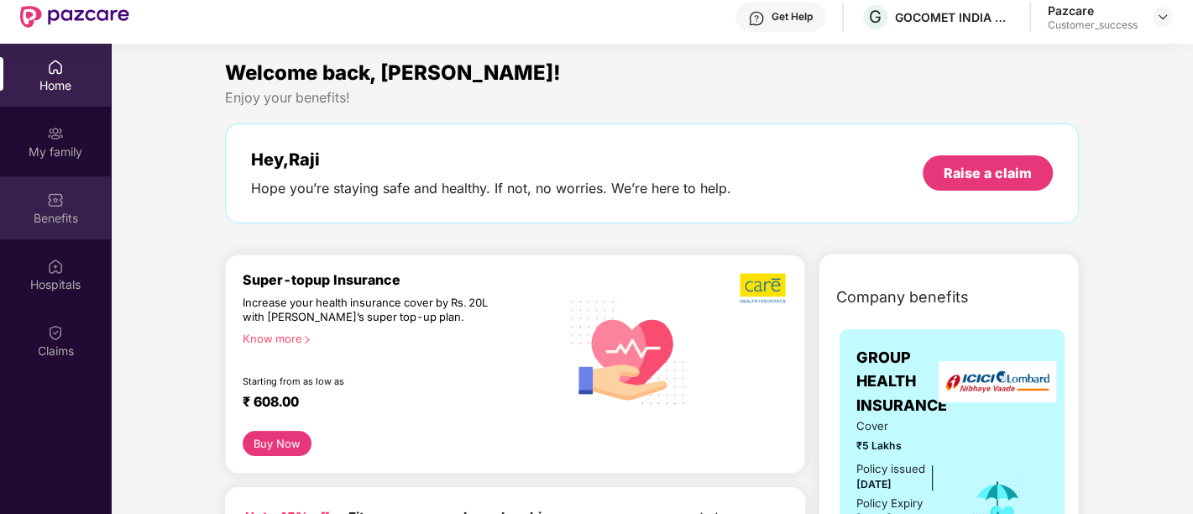
click at [64, 217] on div "Benefits" at bounding box center [55, 218] width 111 height 17
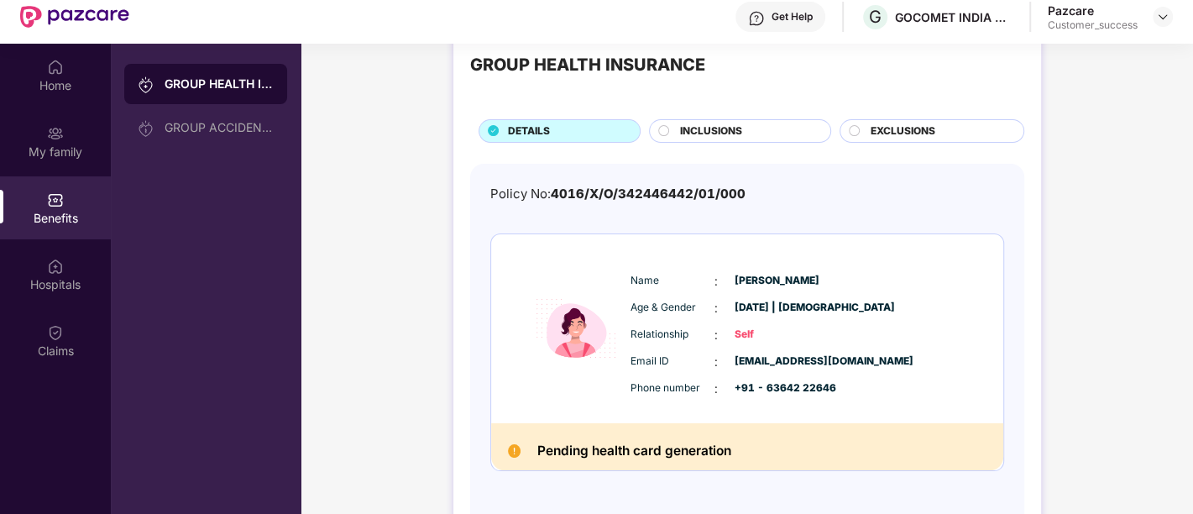
scroll to position [18, 0]
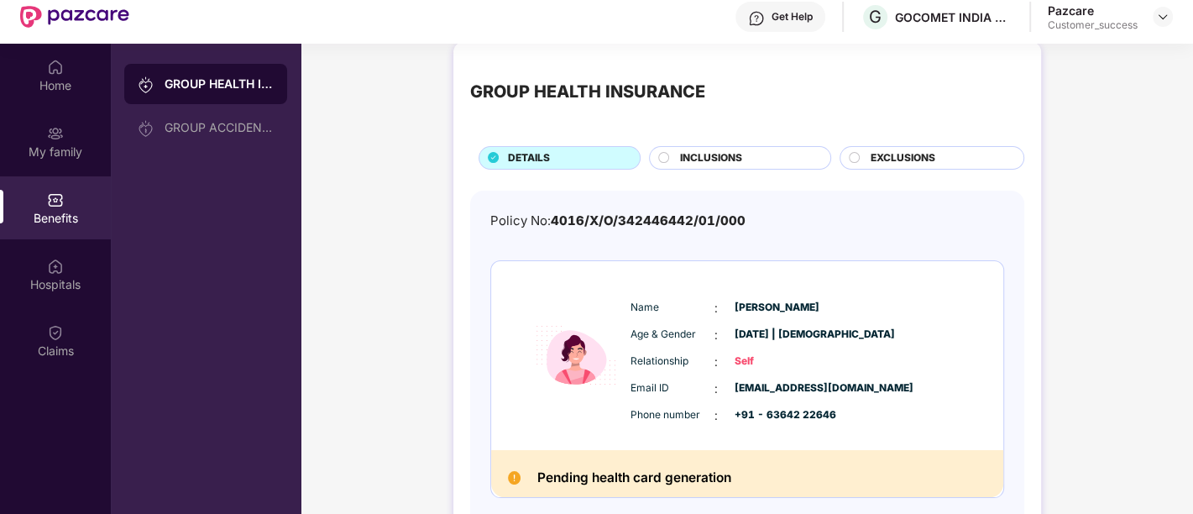
click at [1053, 197] on div "GROUP HEALTH INSURANCE DETAILS INCLUSIONS EXCLUSIONS Policy No: 4016/X/O/342446…" at bounding box center [746, 318] width 892 height 568
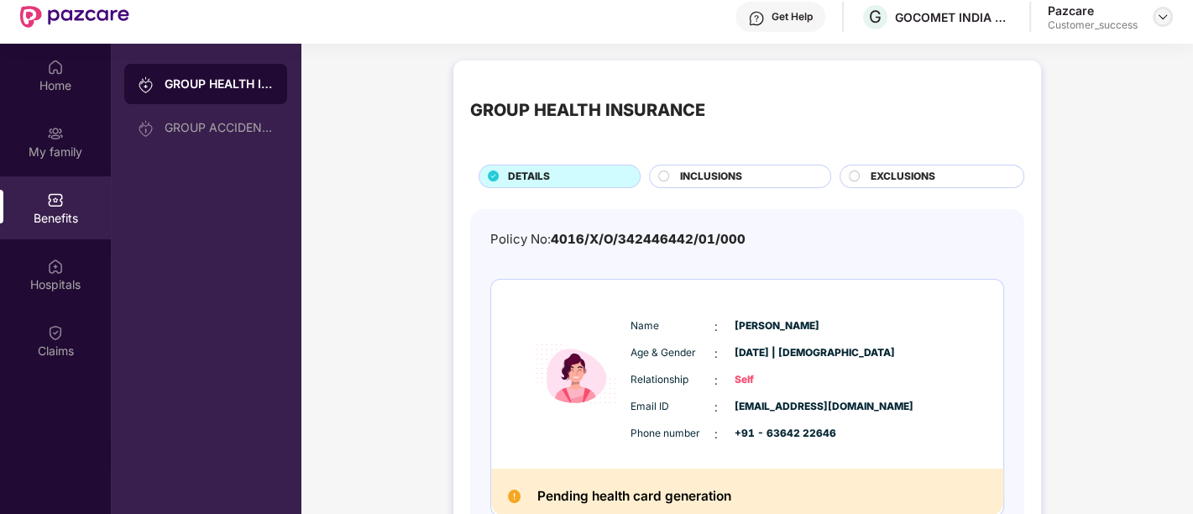
click at [1153, 23] on div at bounding box center [1162, 17] width 20 height 20
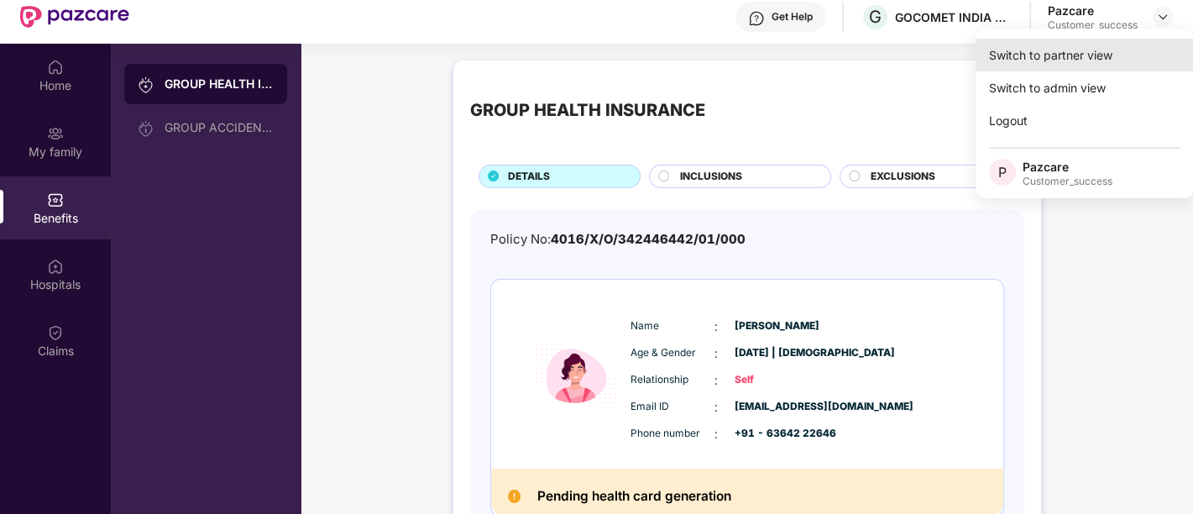
click at [1073, 58] on div "Switch to partner view" at bounding box center [1084, 55] width 218 height 33
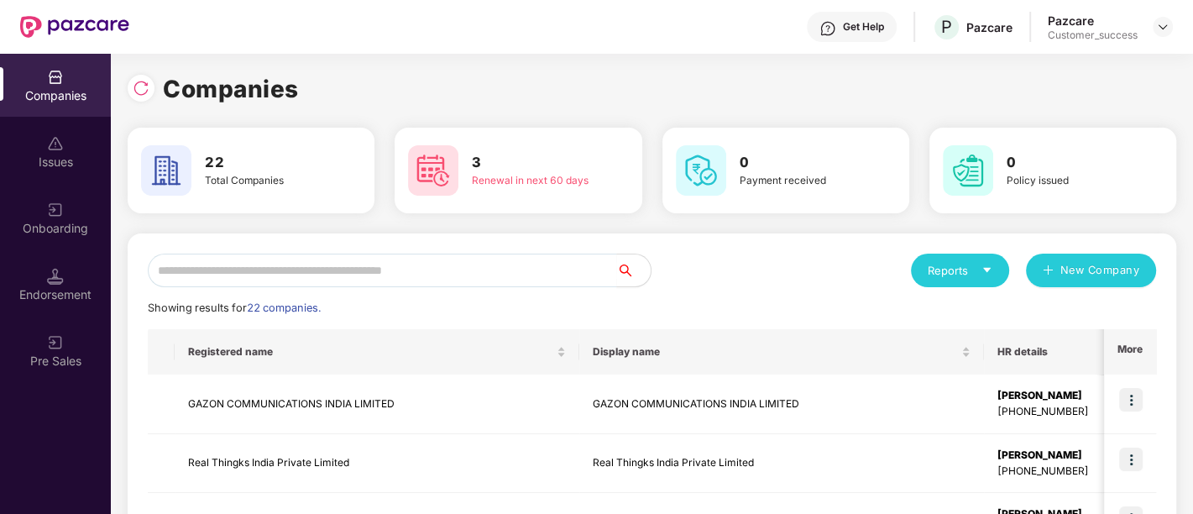
click at [318, 269] on input "text" at bounding box center [382, 270] width 469 height 34
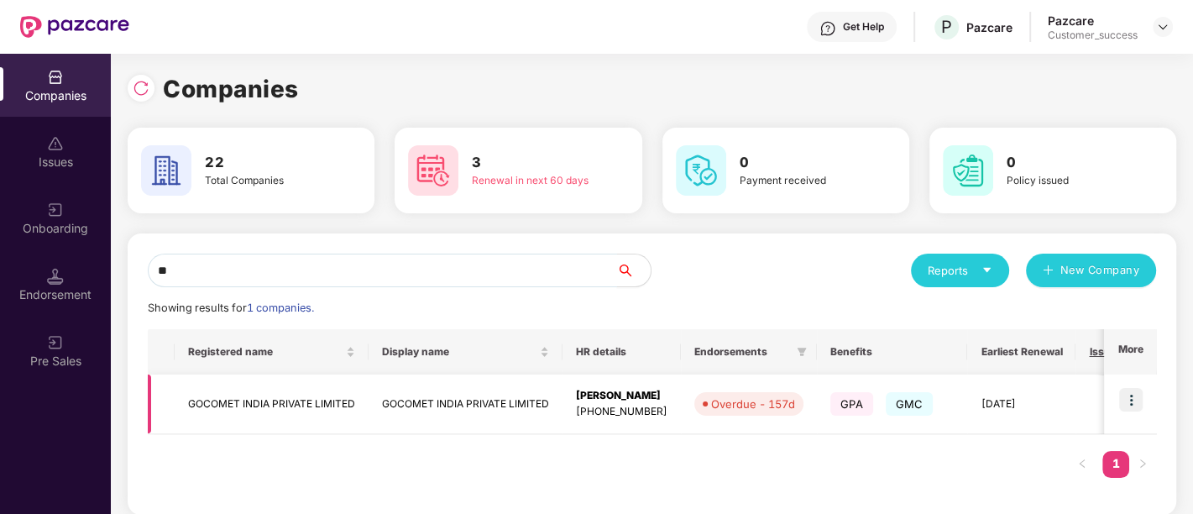
type input "**"
click at [1133, 395] on img at bounding box center [1131, 400] width 24 height 24
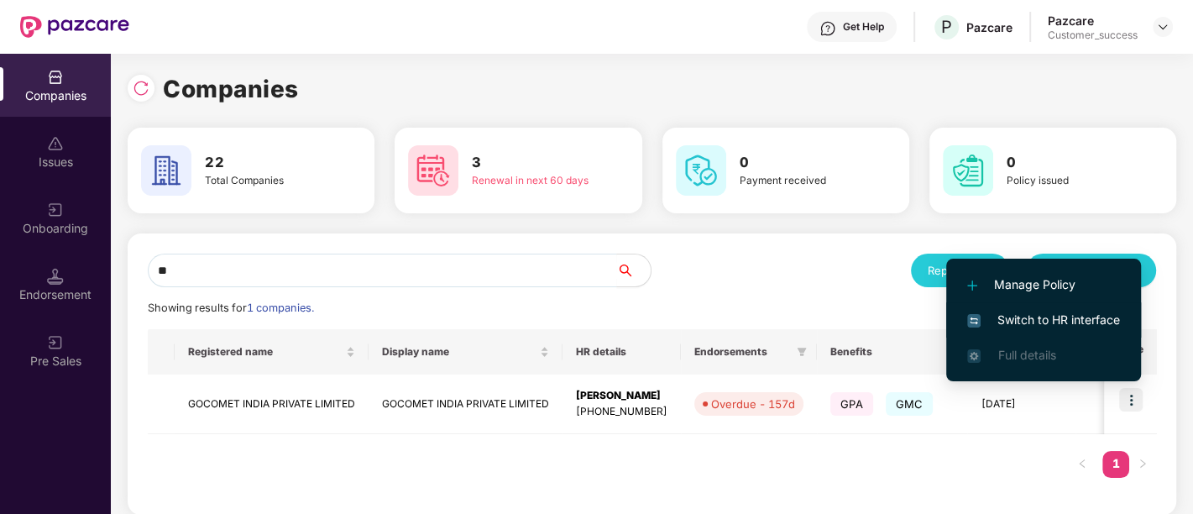
click at [1019, 308] on li "Switch to HR interface" at bounding box center [1043, 319] width 195 height 35
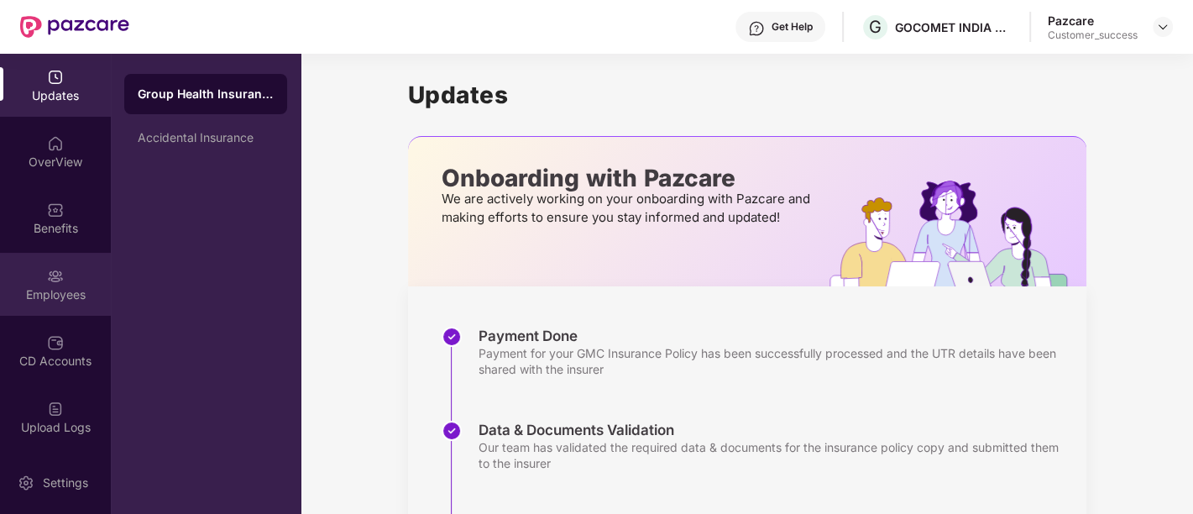
click at [40, 298] on div "Employees" at bounding box center [55, 294] width 111 height 17
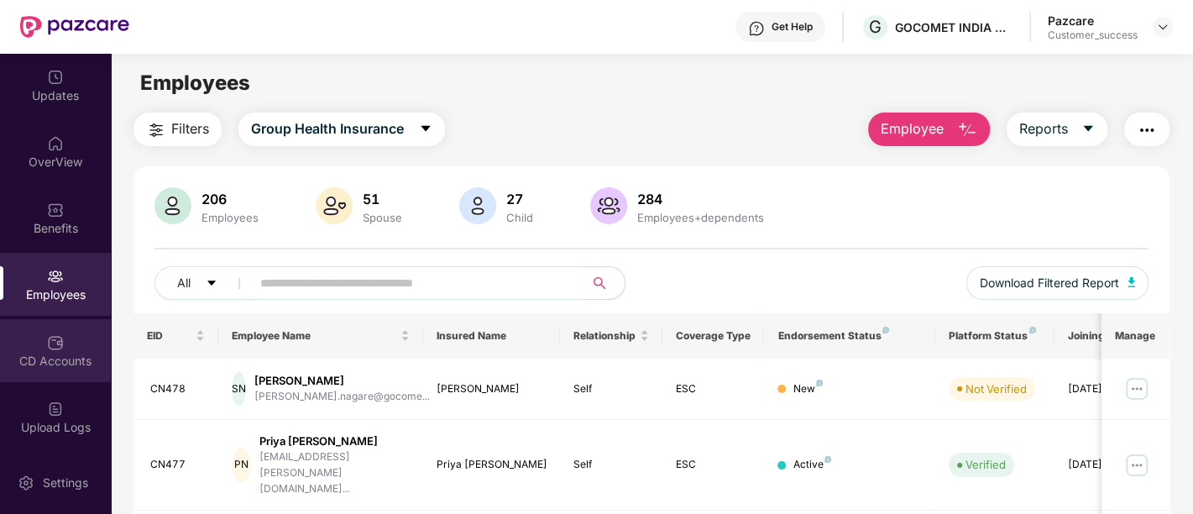
click at [53, 337] on img at bounding box center [55, 342] width 17 height 17
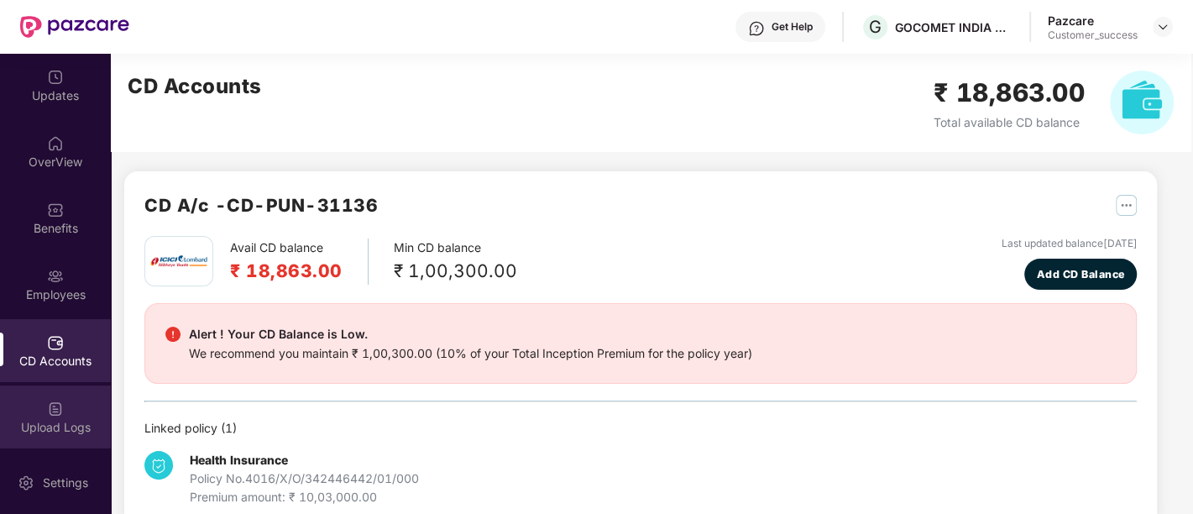
click at [35, 419] on div "Upload Logs" at bounding box center [55, 427] width 111 height 17
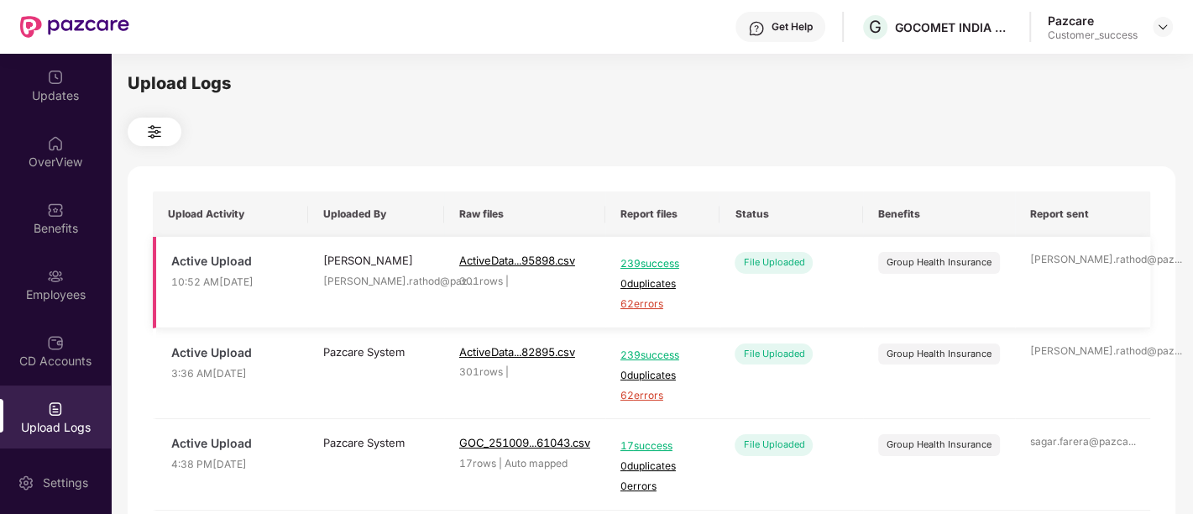
click at [635, 306] on span "62 errors" at bounding box center [662, 304] width 85 height 16
click at [65, 290] on div "Employees" at bounding box center [55, 294] width 111 height 17
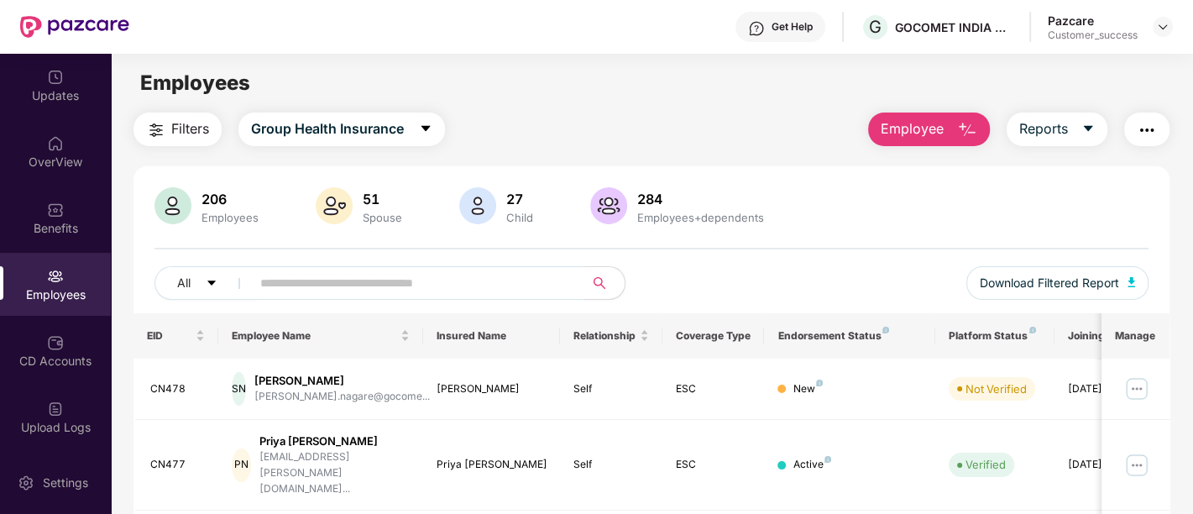
click at [352, 282] on input "text" at bounding box center [410, 282] width 301 height 25
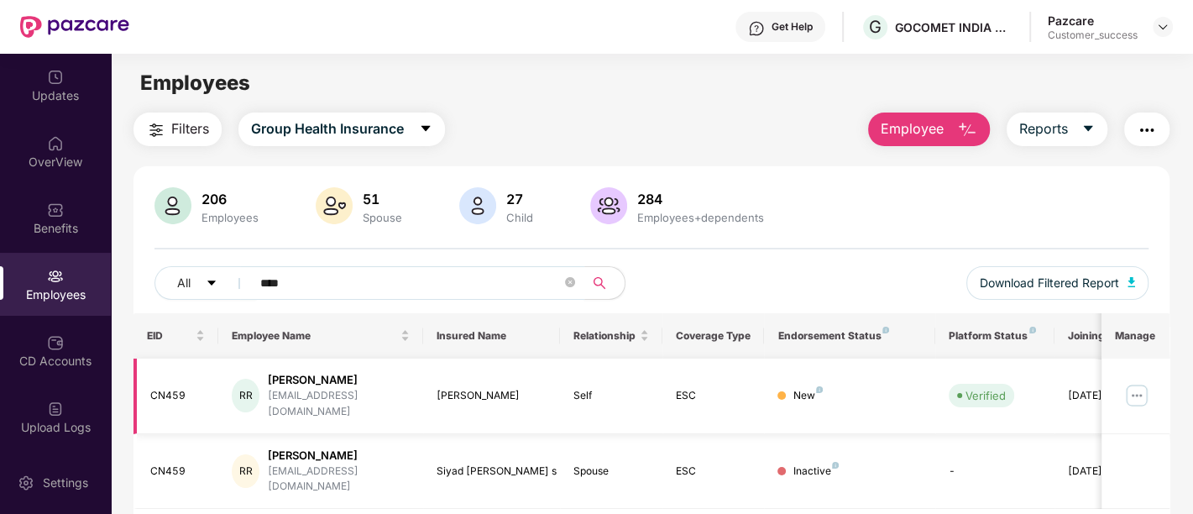
type input "****"
click at [170, 388] on div "CN459" at bounding box center [177, 396] width 55 height 16
copy div "CN459"
click at [350, 290] on input "****" at bounding box center [410, 282] width 301 height 25
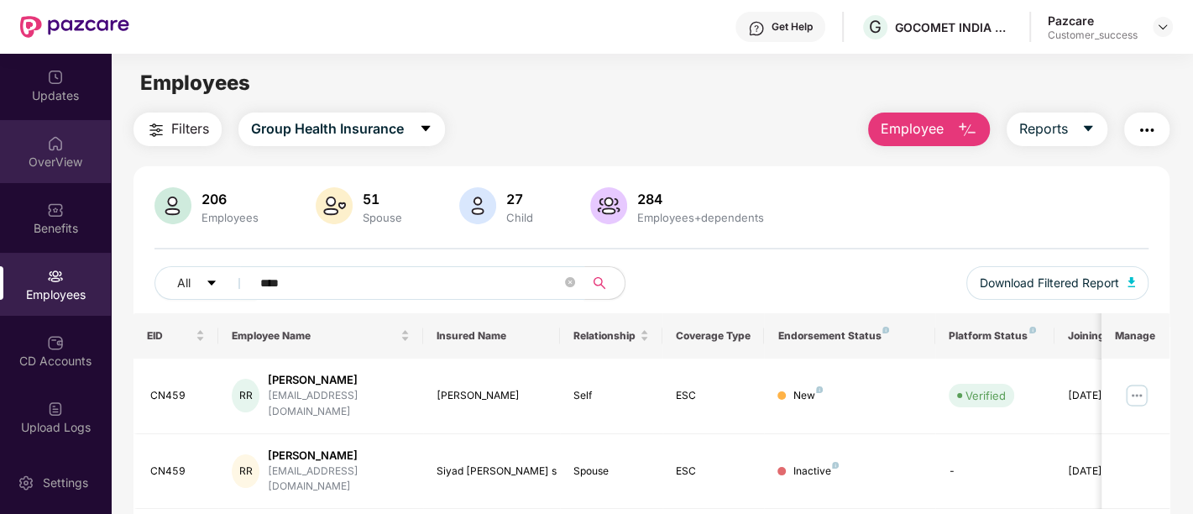
click at [52, 147] on img at bounding box center [55, 143] width 17 height 17
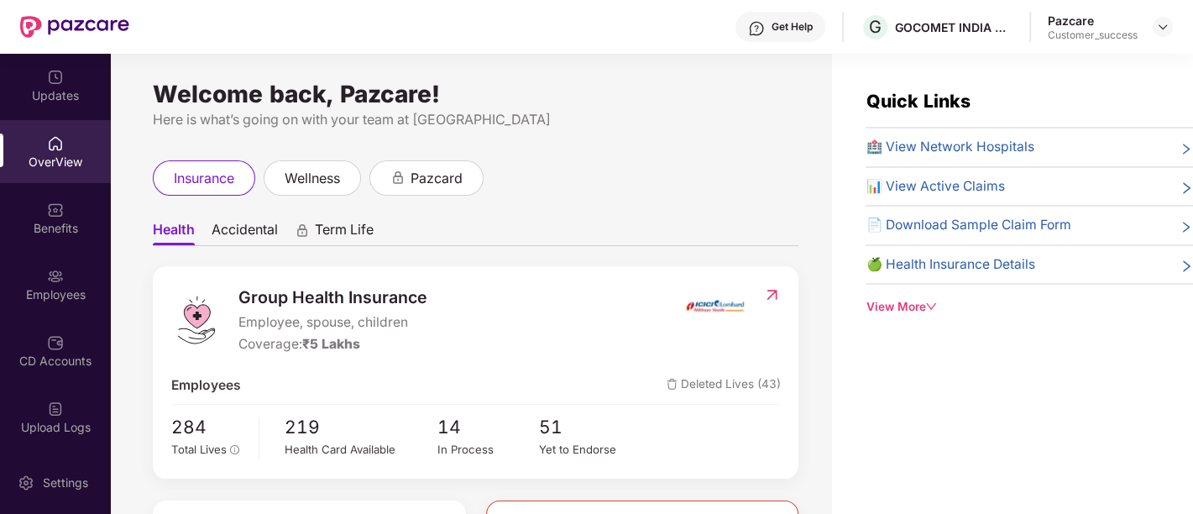
click at [1150, 24] on div "Pazcare Customer_success" at bounding box center [1110, 27] width 125 height 29
click at [1169, 30] on div at bounding box center [1162, 27] width 20 height 20
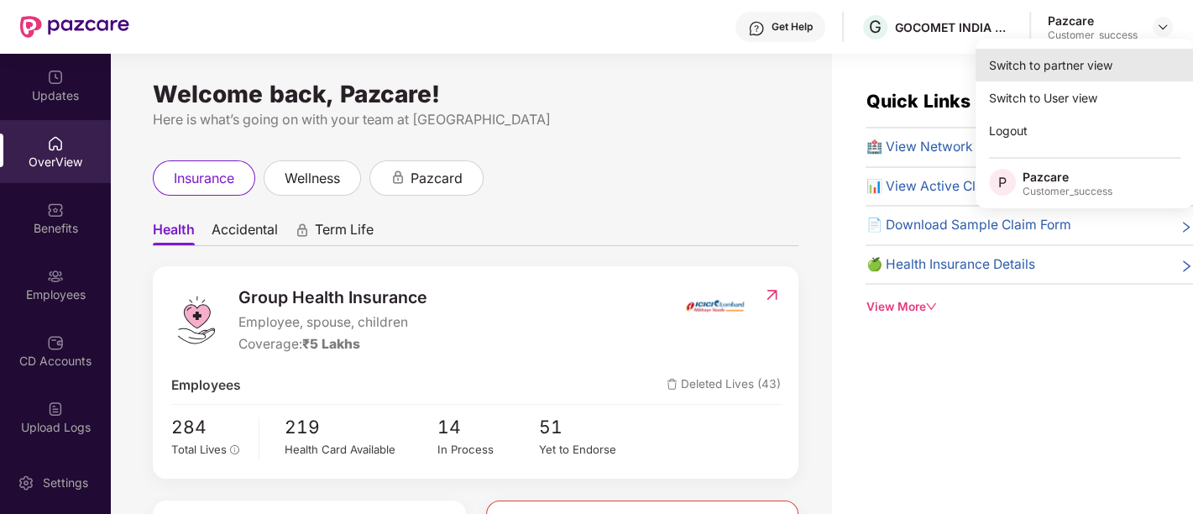
click at [1100, 55] on div "Switch to partner view" at bounding box center [1084, 65] width 218 height 33
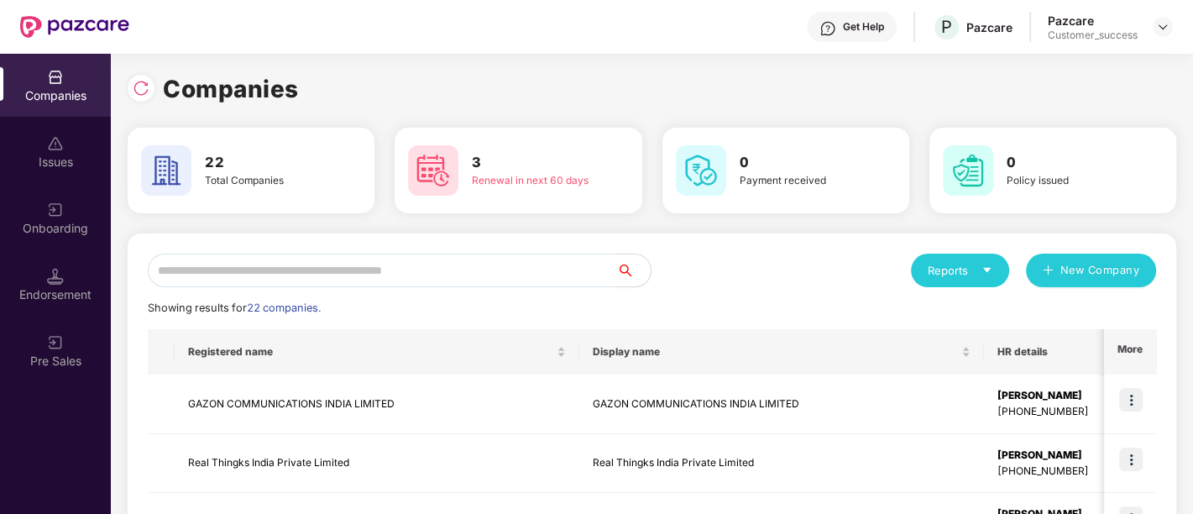
click at [426, 261] on input "text" at bounding box center [382, 270] width 469 height 34
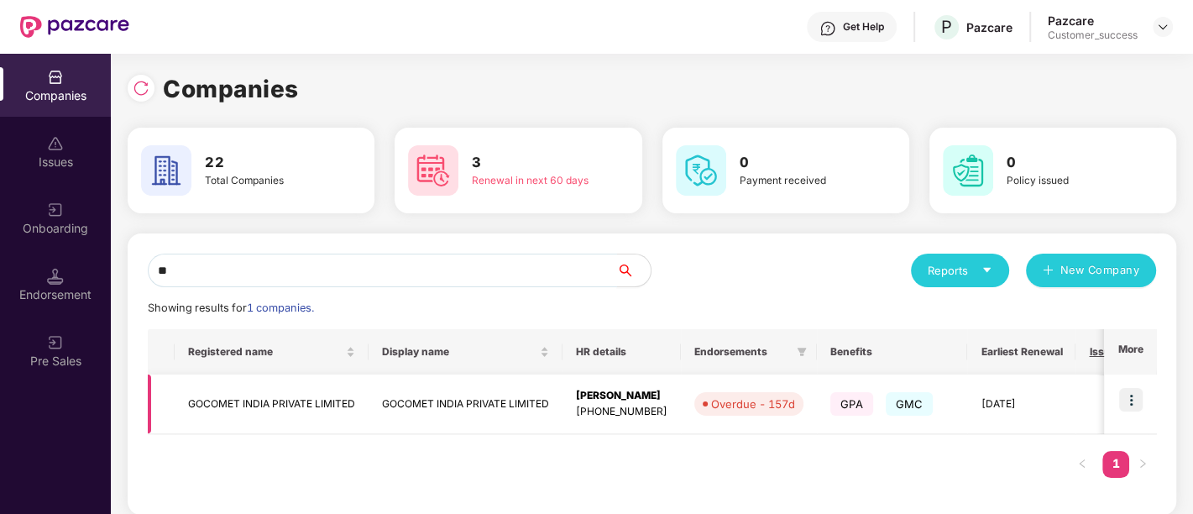
type input "**"
click at [1132, 389] on img at bounding box center [1131, 400] width 24 height 24
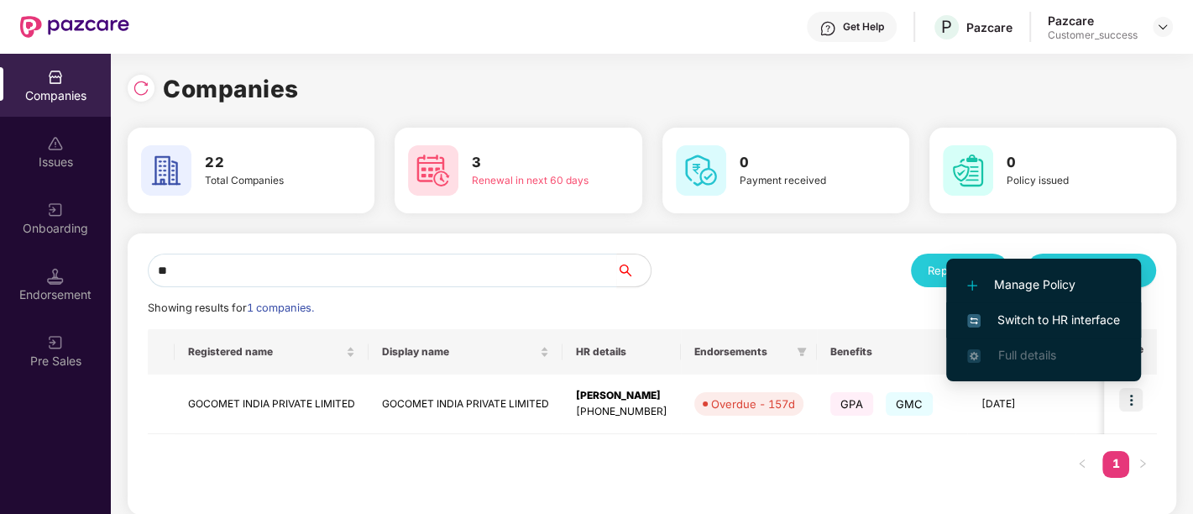
click at [1055, 316] on span "Switch to HR interface" at bounding box center [1043, 320] width 153 height 18
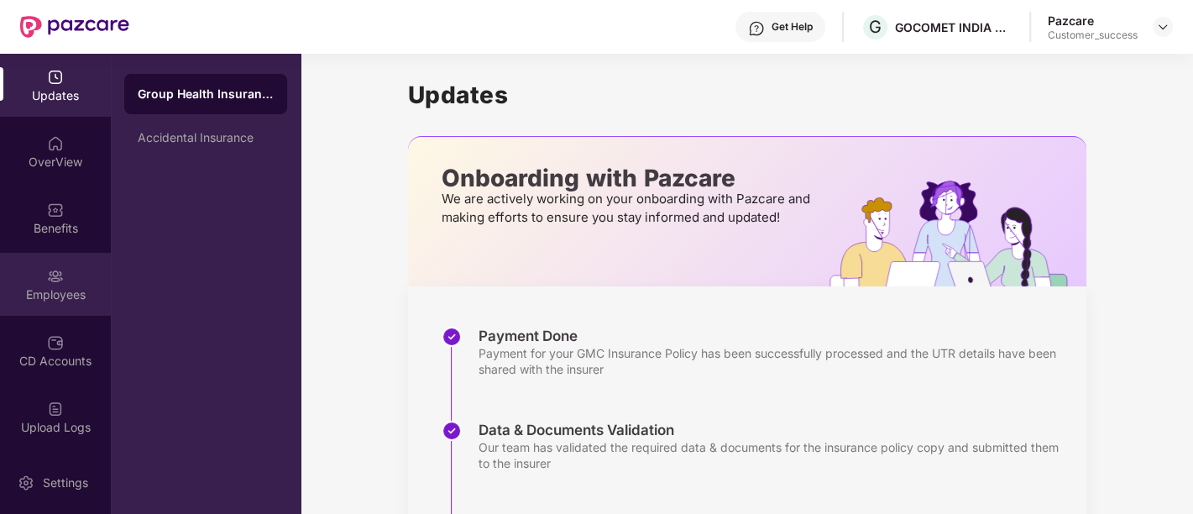
click at [74, 258] on div "Employees" at bounding box center [55, 284] width 111 height 63
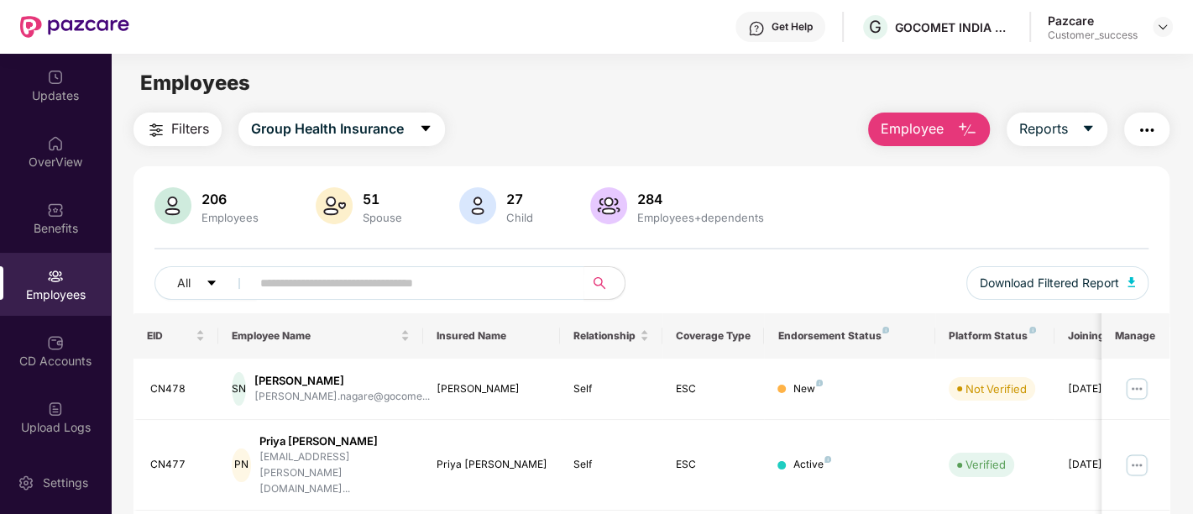
click at [171, 123] on span "Filters" at bounding box center [190, 128] width 38 height 21
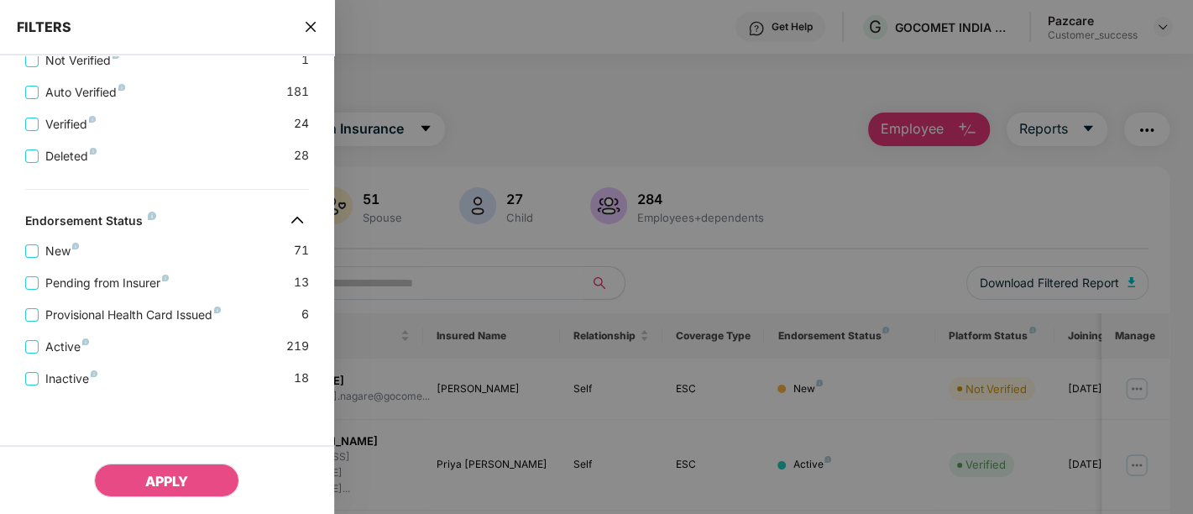
scroll to position [576, 0]
click at [150, 287] on span "Pending from Insurer" at bounding box center [107, 283] width 137 height 18
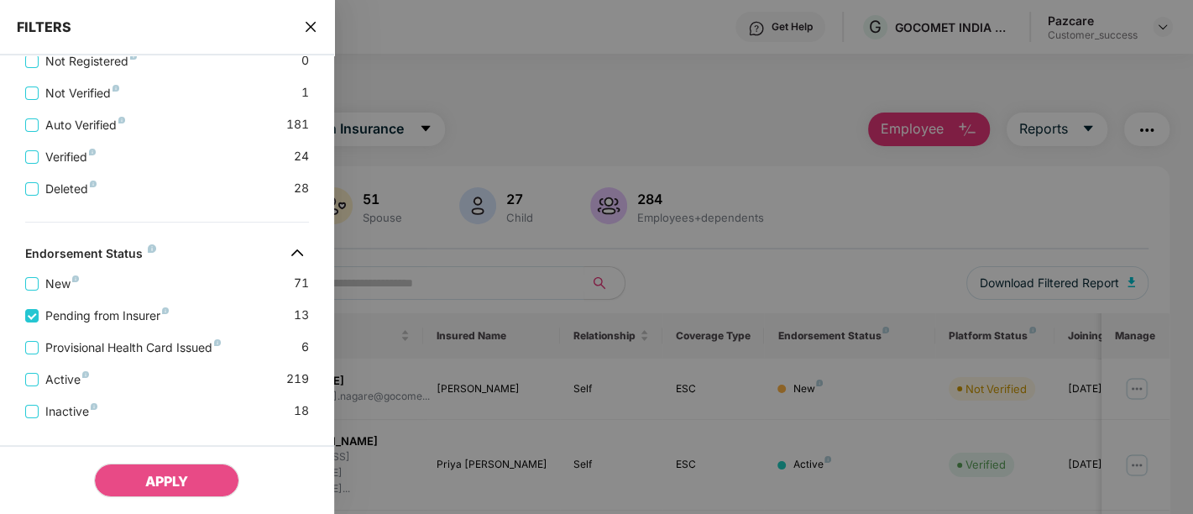
click at [149, 293] on div "New 71" at bounding box center [167, 277] width 284 height 32
click at [134, 346] on span "Provisional Health Card Issued" at bounding box center [133, 347] width 189 height 18
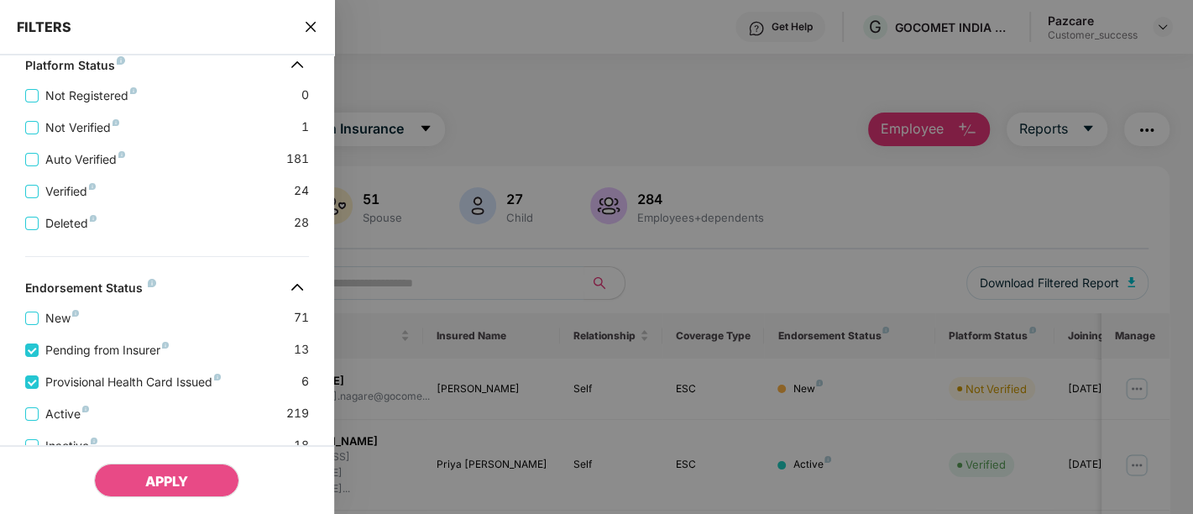
click at [138, 327] on div "New 71" at bounding box center [167, 311] width 284 height 32
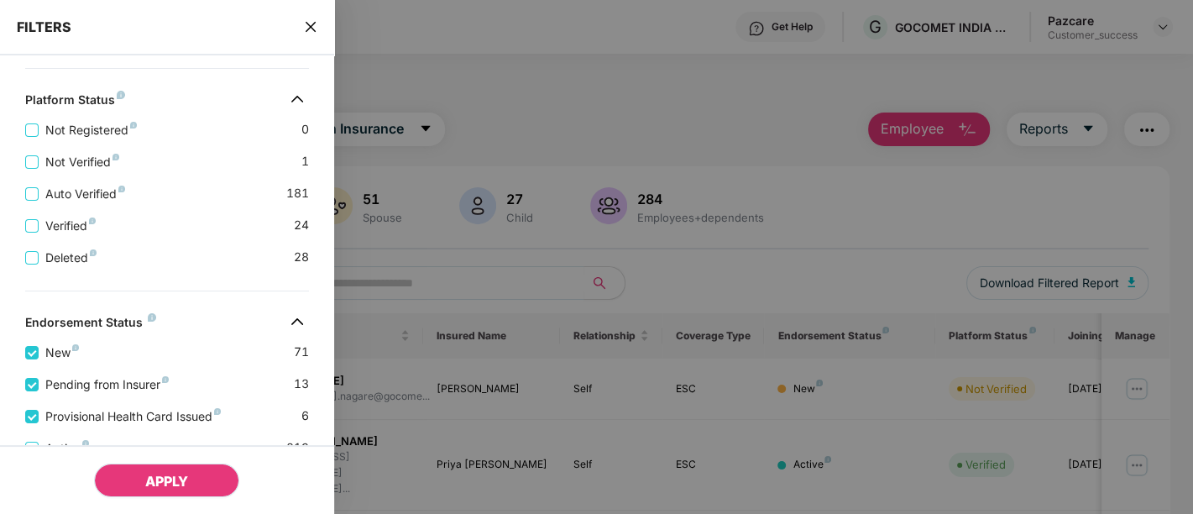
click at [134, 479] on button "APPLY" at bounding box center [166, 480] width 145 height 34
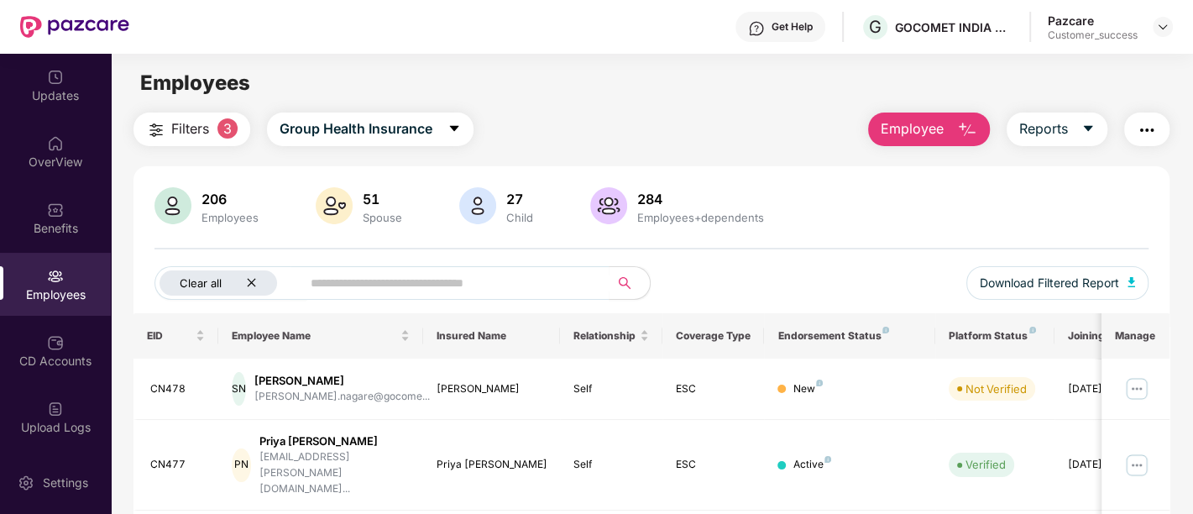
click at [249, 274] on div "Clear all" at bounding box center [218, 282] width 118 height 25
click at [237, 259] on div "206 Employees 51 Spouse 27 Child 284 Employees+dependents All Download Filtered…" at bounding box center [651, 250] width 1036 height 126
click at [235, 327] on div "Employee Name" at bounding box center [321, 335] width 178 height 16
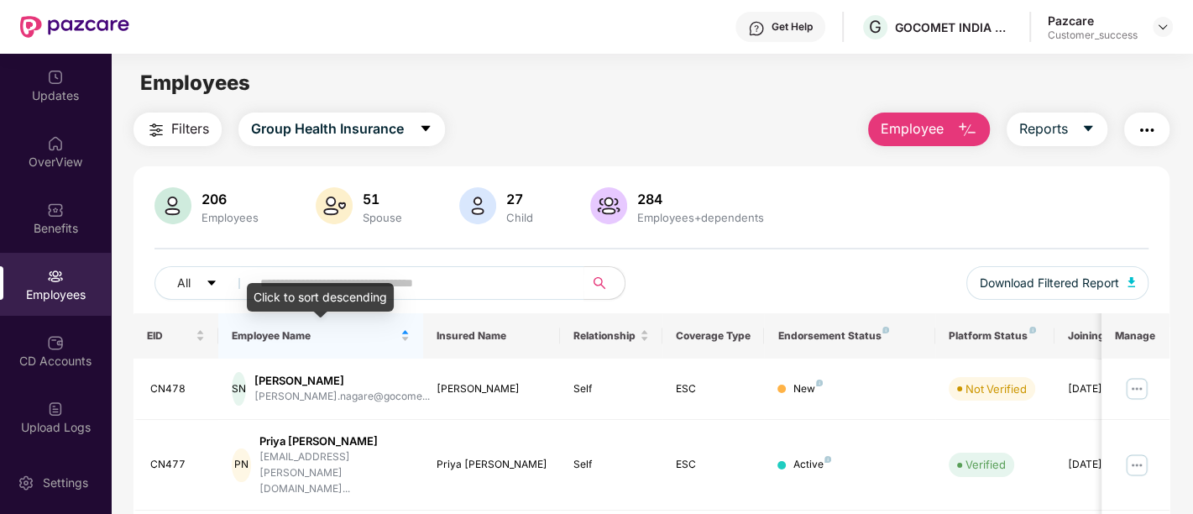
click at [185, 251] on div "206 Employees 51 Spouse 27 Child 284 Employees+dependents All Download Filtered…" at bounding box center [651, 250] width 1036 height 126
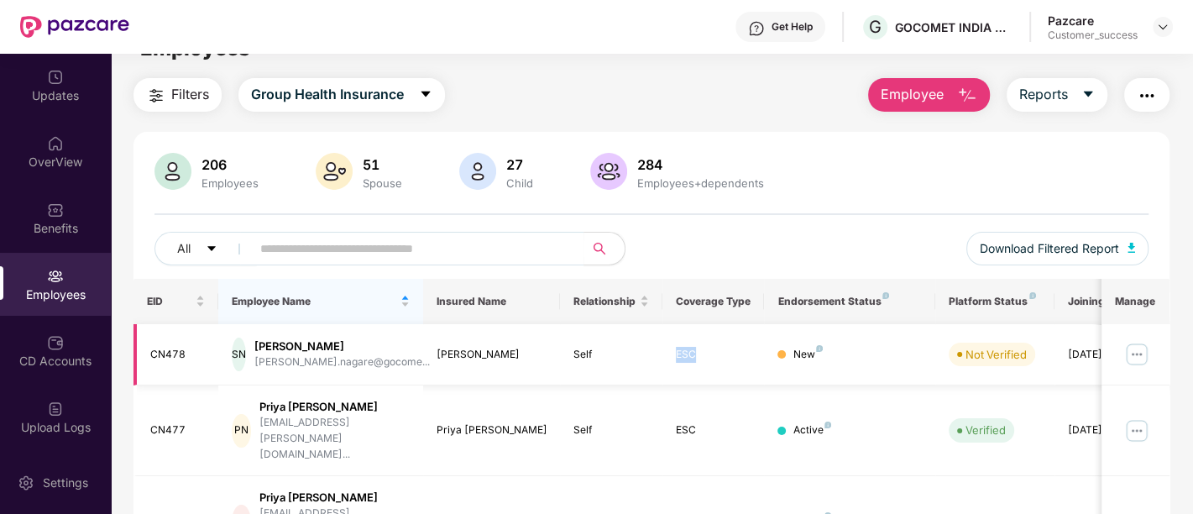
scroll to position [33, 0]
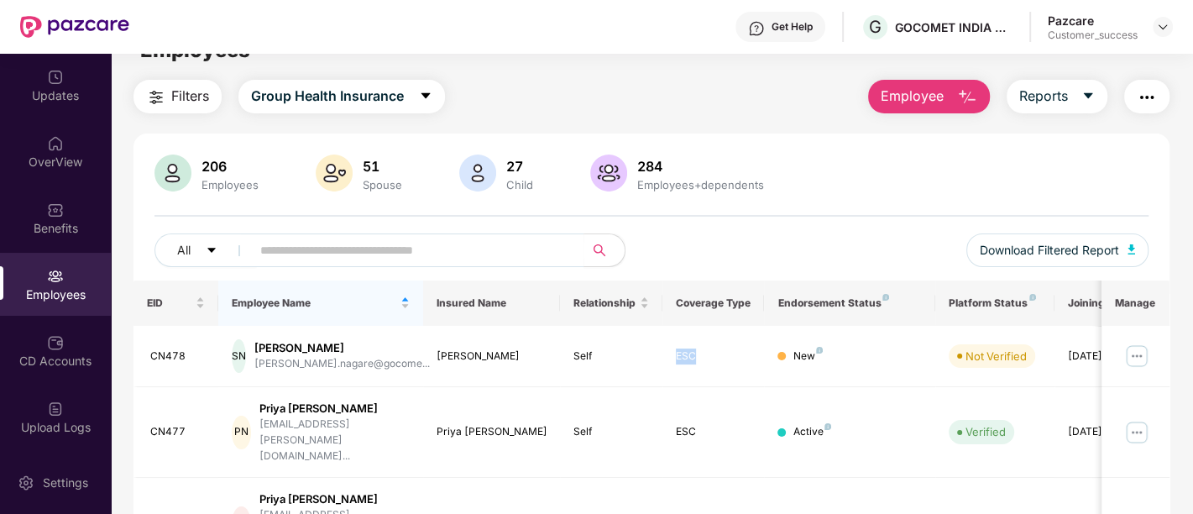
click at [792, 238] on div "All Download Filtered Report" at bounding box center [651, 256] width 994 height 47
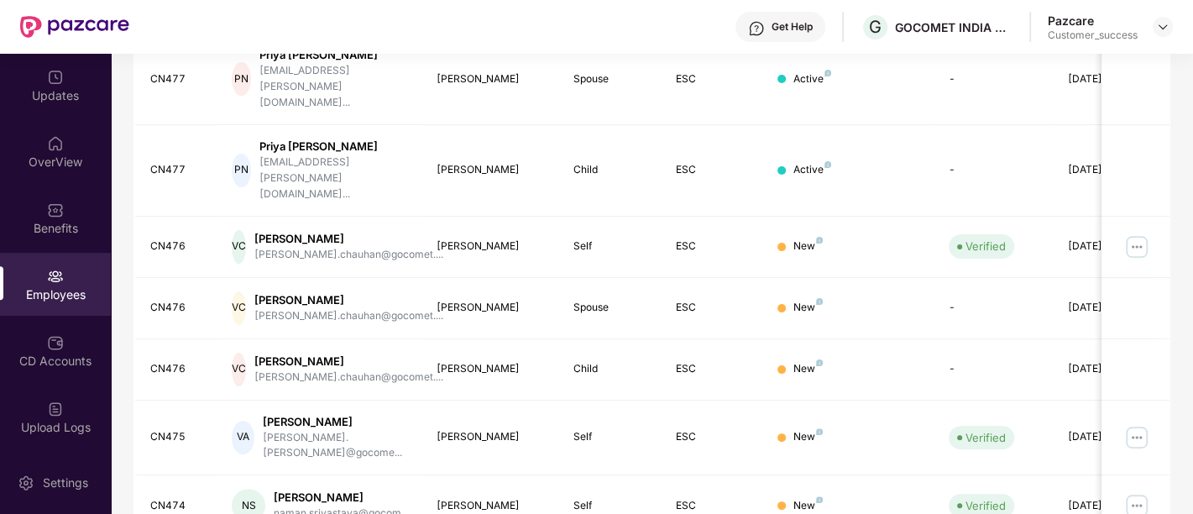
scroll to position [0, 0]
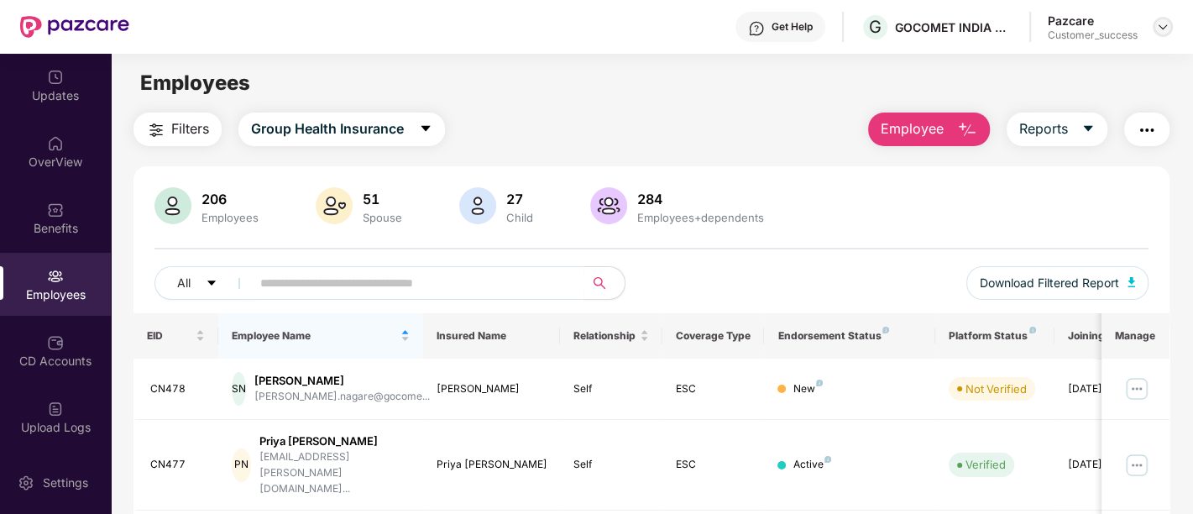
click at [1160, 29] on img at bounding box center [1162, 26] width 13 height 13
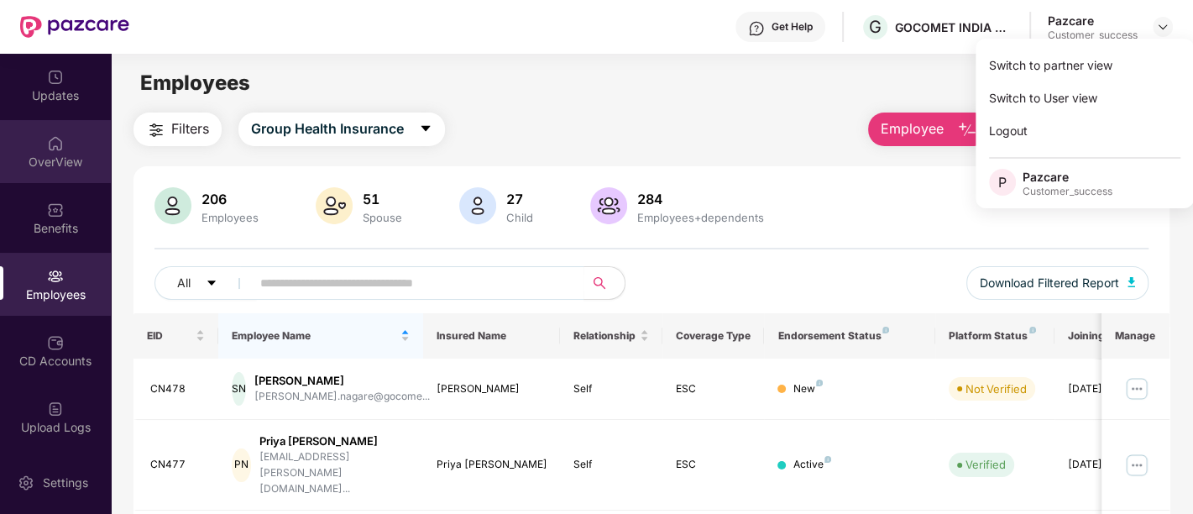
click at [50, 138] on img at bounding box center [55, 143] width 17 height 17
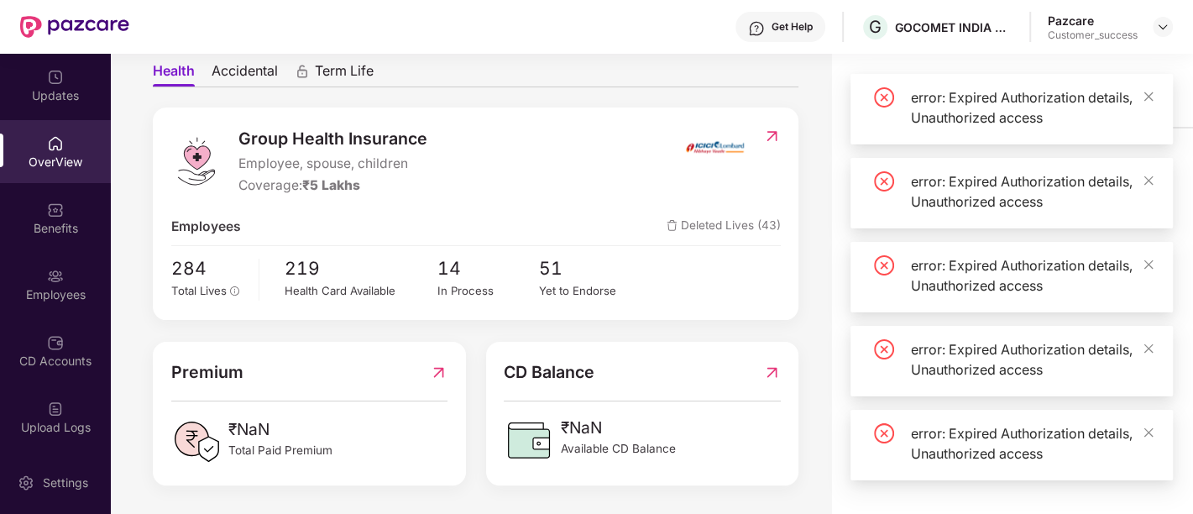
scroll to position [53, 0]
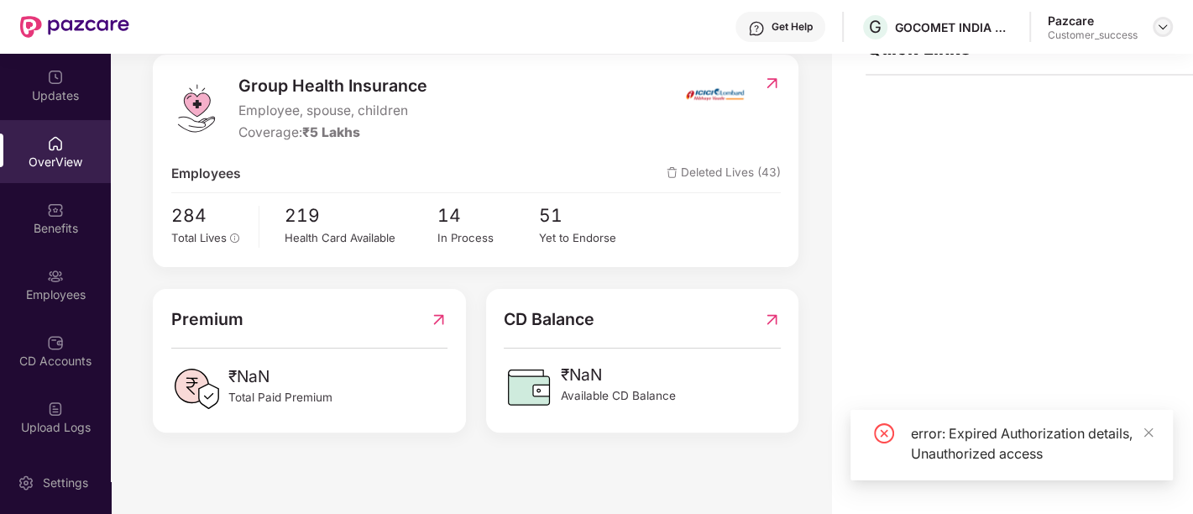
click at [1163, 21] on img at bounding box center [1162, 26] width 13 height 13
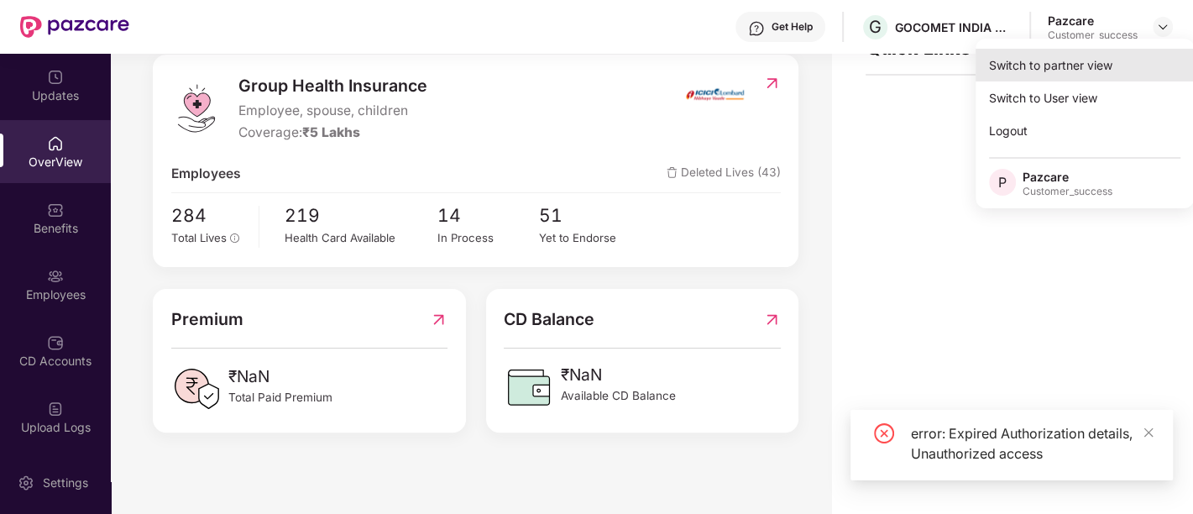
click at [1085, 60] on div "Switch to partner view" at bounding box center [1084, 65] width 218 height 33
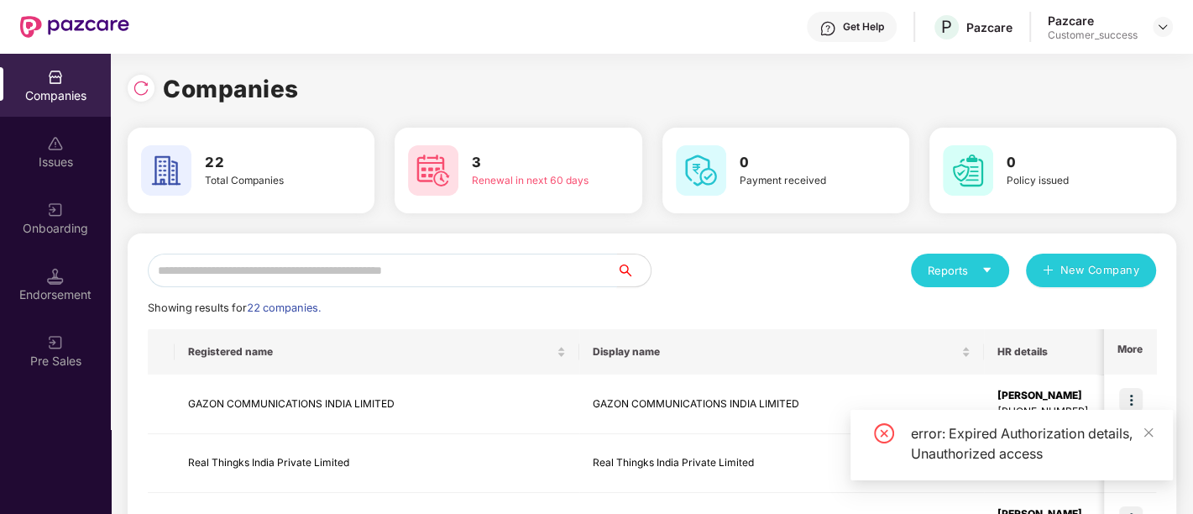
click at [316, 268] on input "text" at bounding box center [382, 270] width 469 height 34
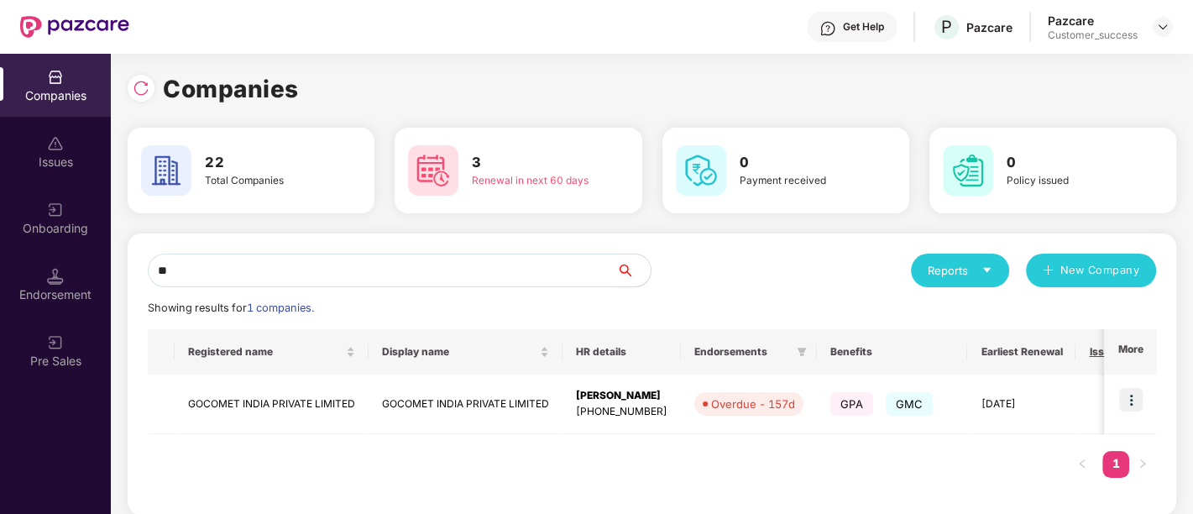
type input "*"
type input "**"
click at [303, 405] on td "GOCOMET INDIA PRIVATE LIMITED" at bounding box center [272, 404] width 194 height 60
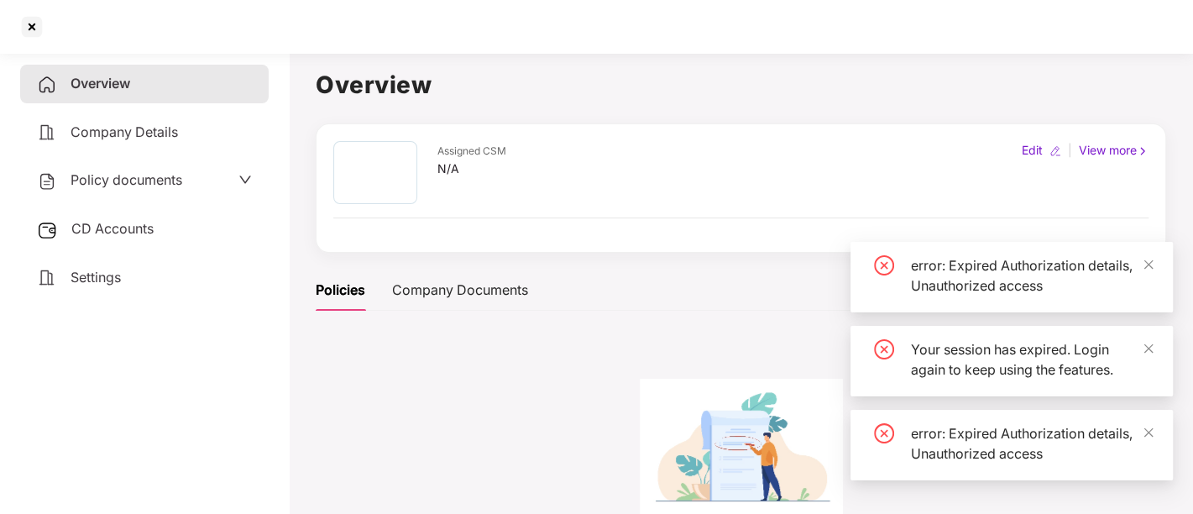
click at [86, 166] on div "Policy documents" at bounding box center [144, 180] width 248 height 39
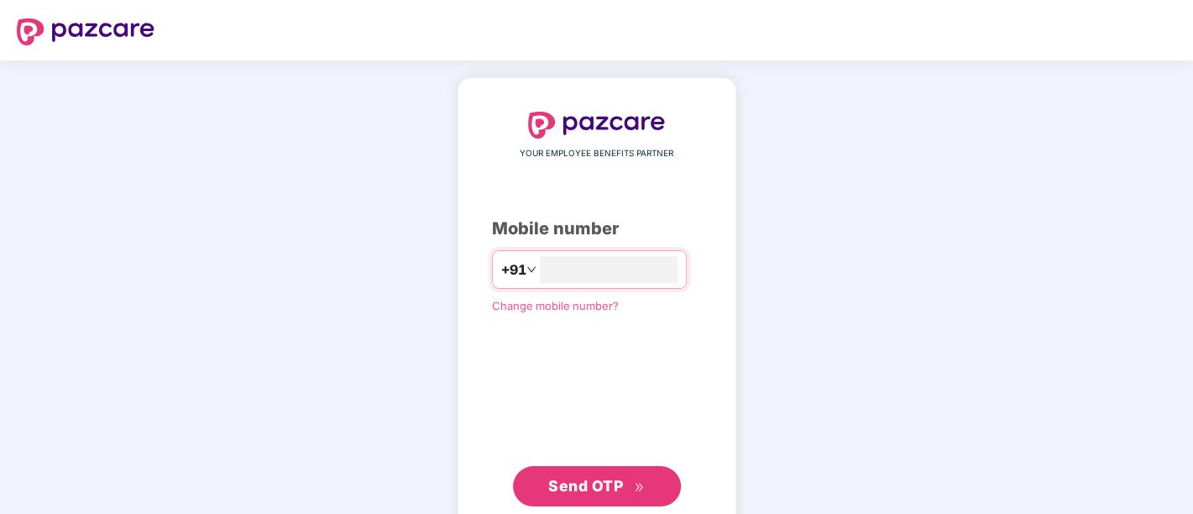
type input "**********"
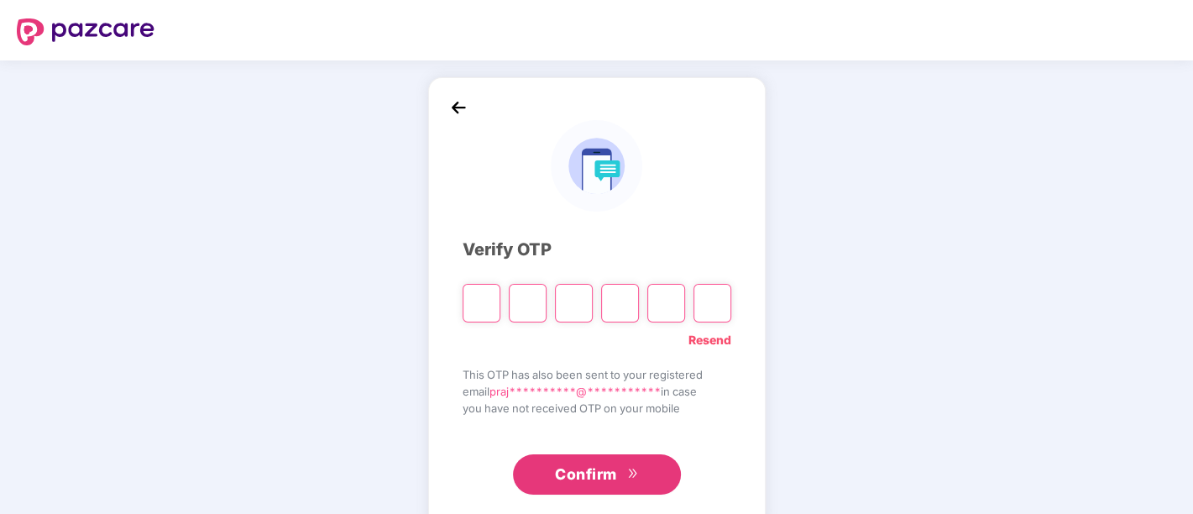
type input "*"
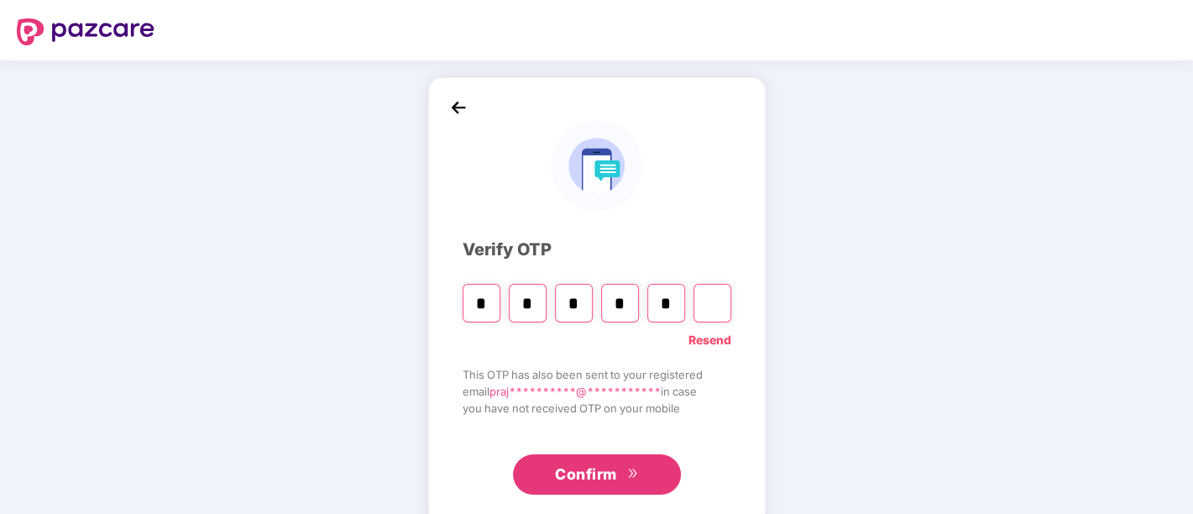
type input "*"
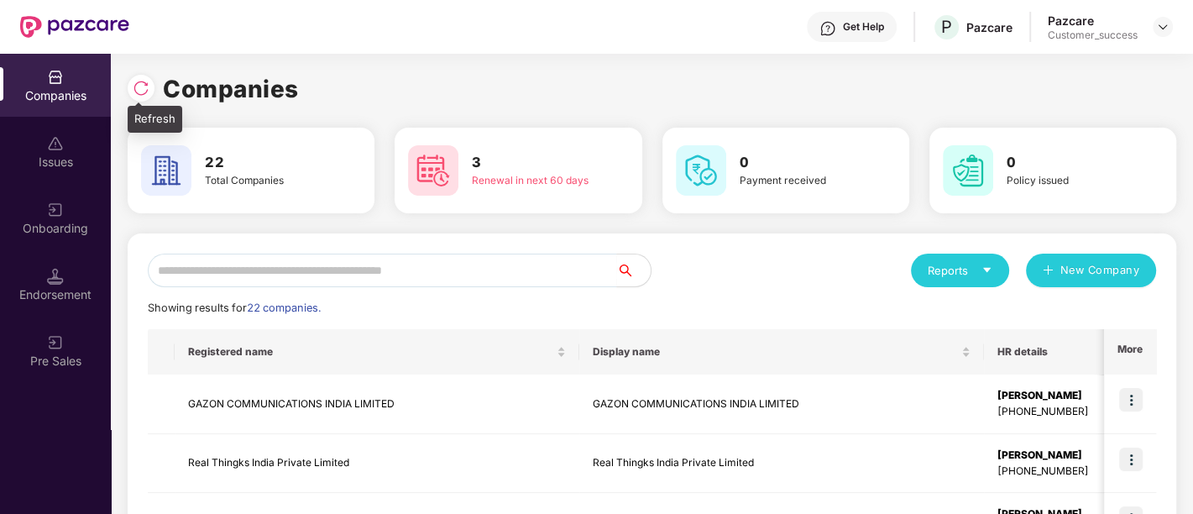
click at [144, 80] on img at bounding box center [141, 88] width 17 height 17
click at [300, 275] on input "text" at bounding box center [382, 270] width 469 height 34
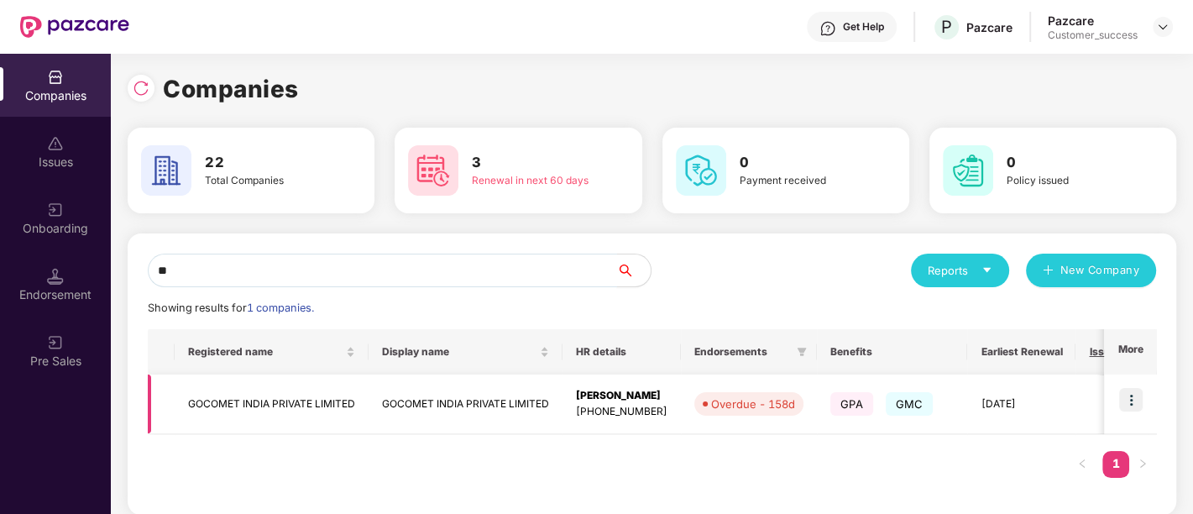
type input "**"
click at [309, 408] on td "GOCOMET INDIA PRIVATE LIMITED" at bounding box center [272, 404] width 194 height 60
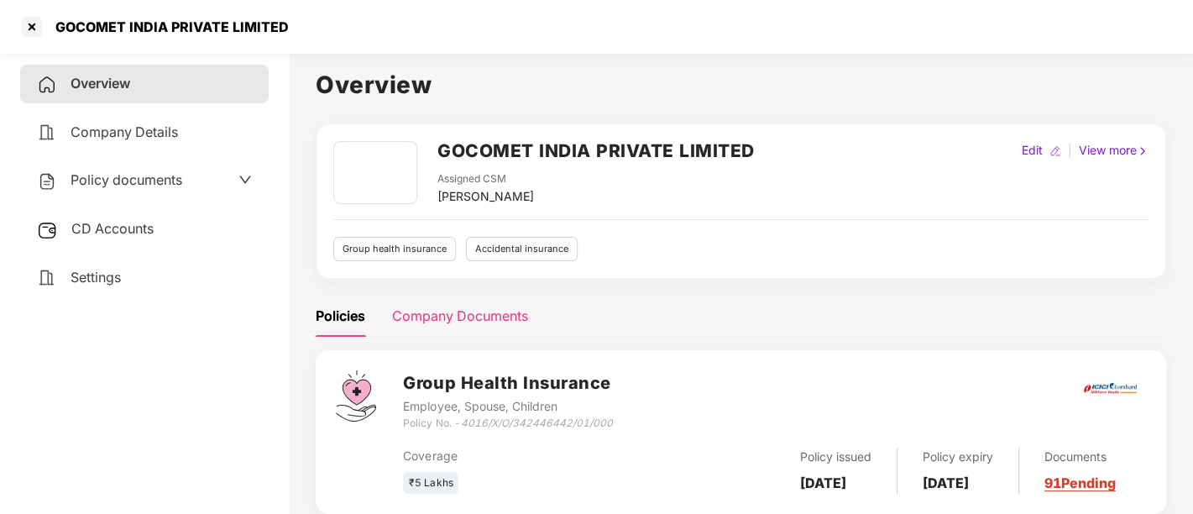
click at [449, 311] on div "Company Documents" at bounding box center [460, 316] width 136 height 21
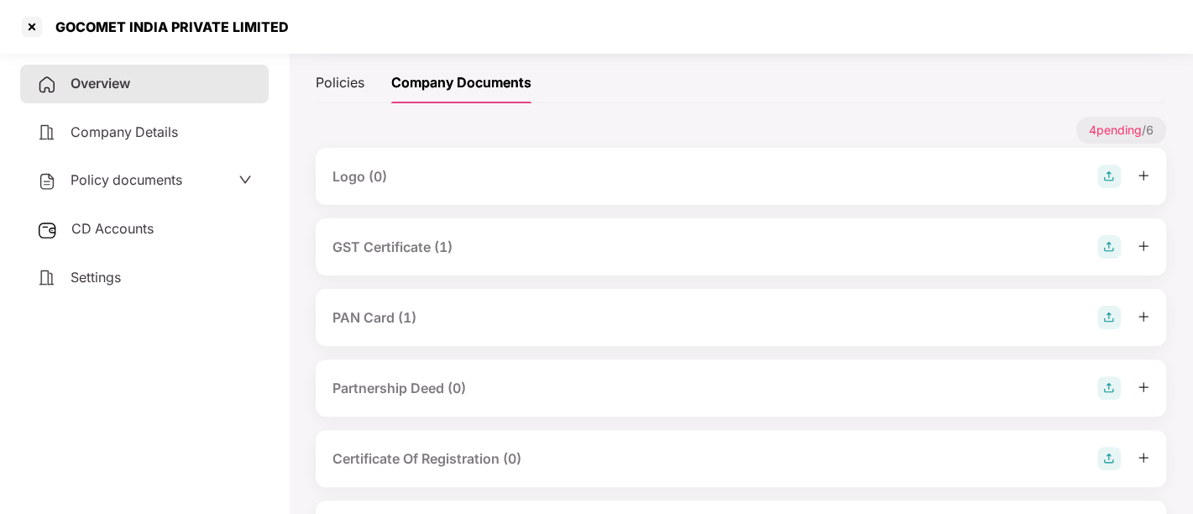
scroll to position [285, 0]
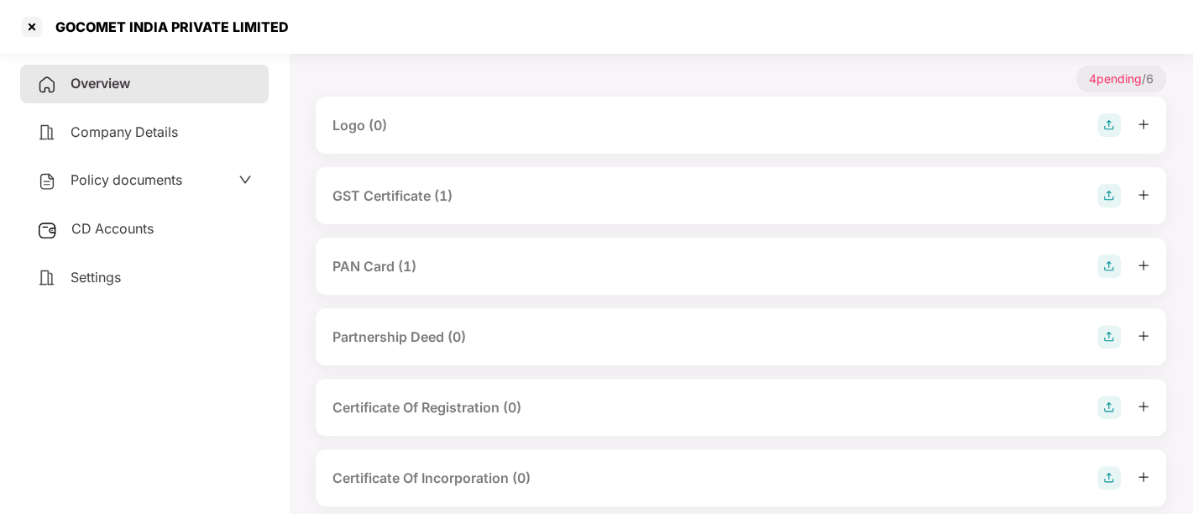
click at [162, 180] on span "Policy documents" at bounding box center [127, 179] width 112 height 17
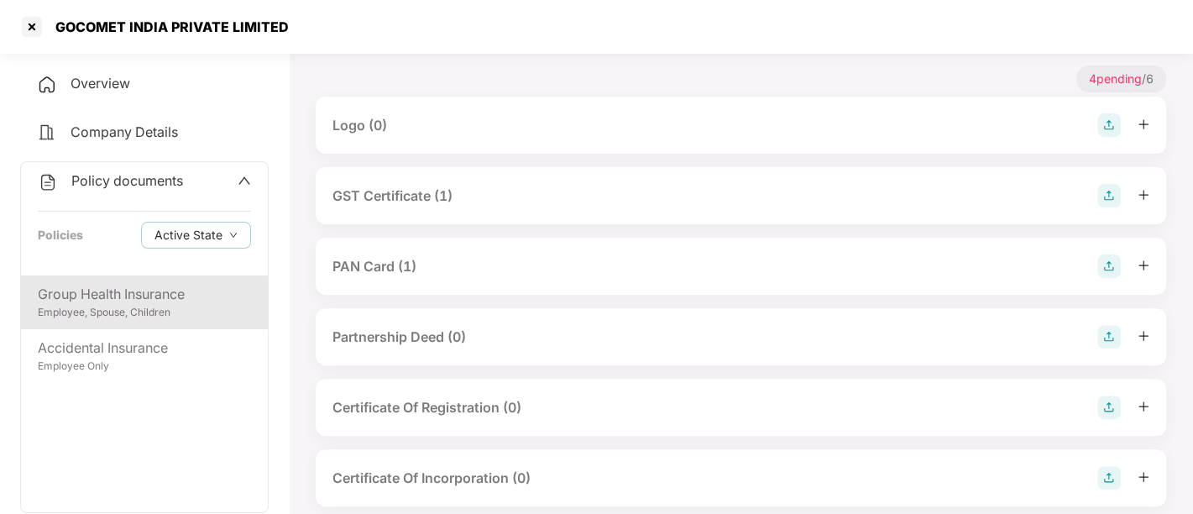
click at [133, 311] on div "Employee, Spouse, Children" at bounding box center [144, 313] width 213 height 16
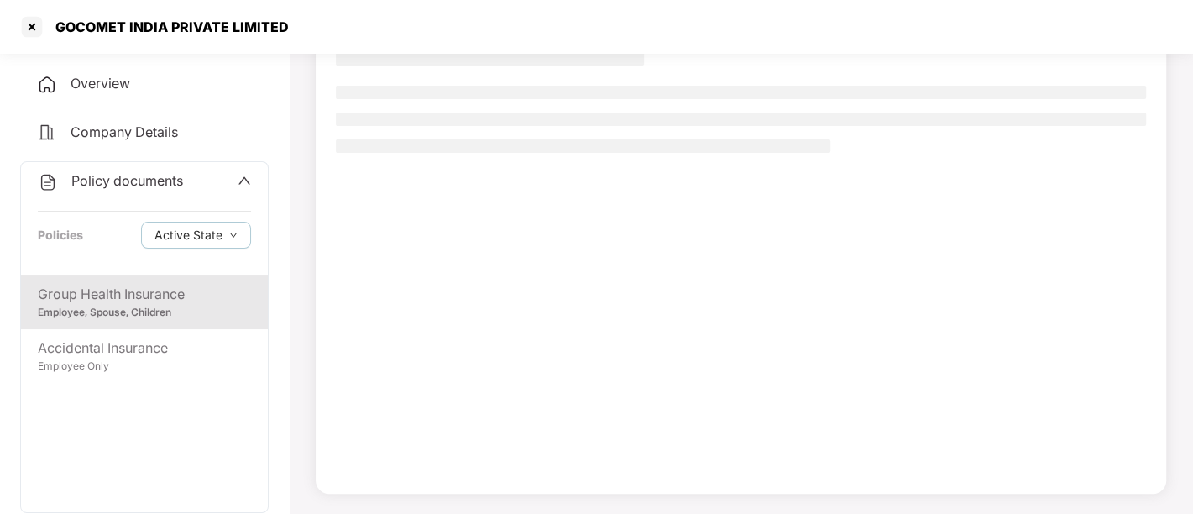
scroll to position [136, 0]
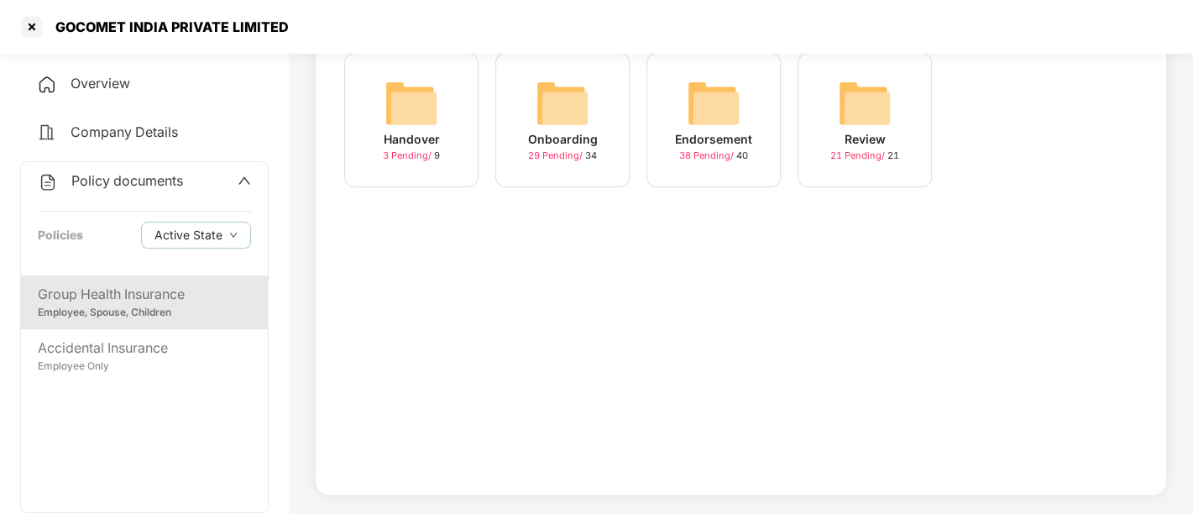
click at [677, 123] on div "Endorsement 38 Pending / 40" at bounding box center [713, 120] width 134 height 134
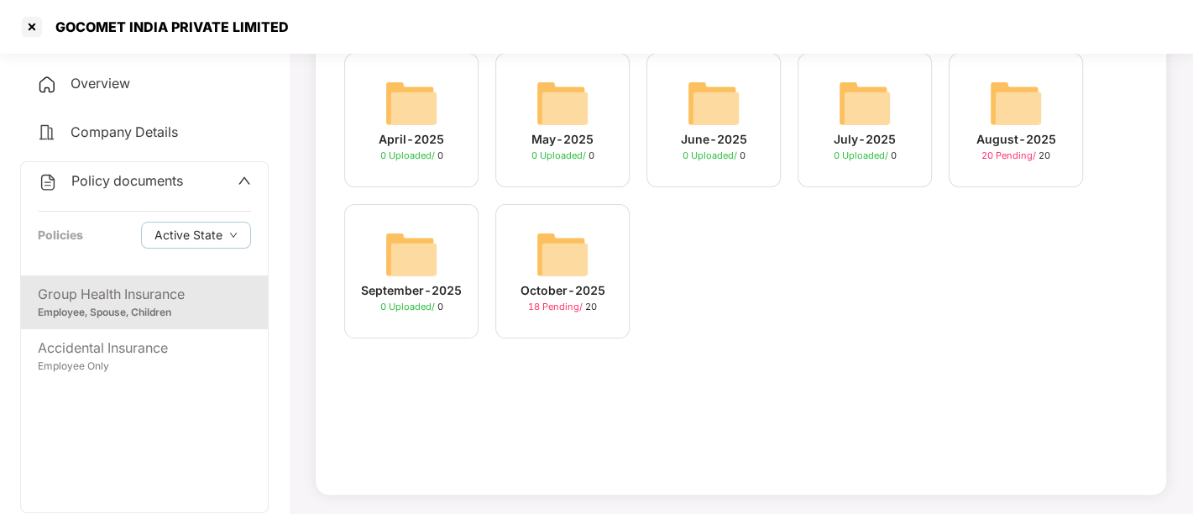
click at [563, 244] on img at bounding box center [563, 254] width 54 height 54
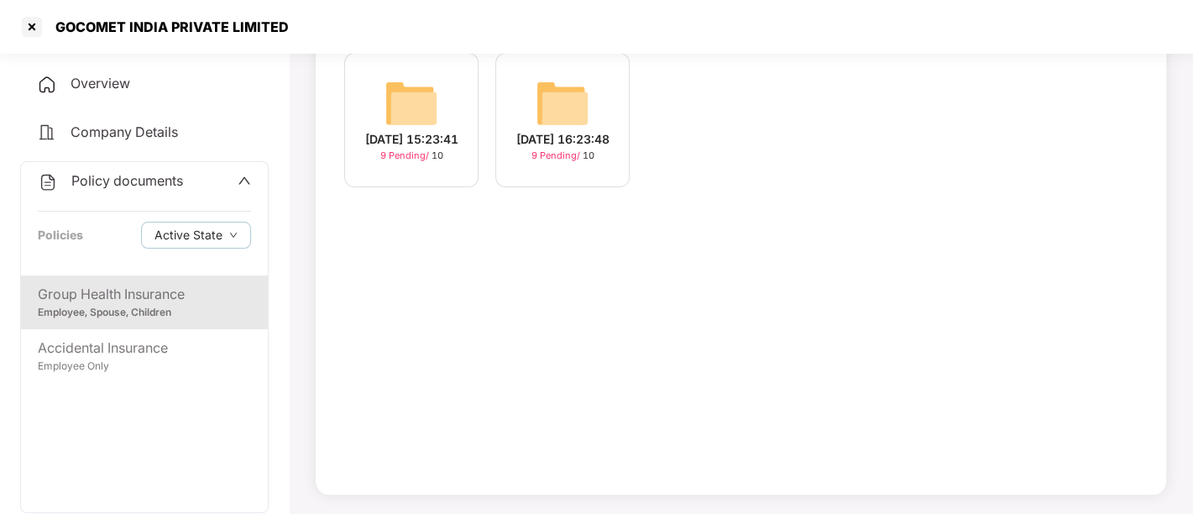
click at [125, 311] on div "Employee, Spouse, Children" at bounding box center [144, 313] width 213 height 16
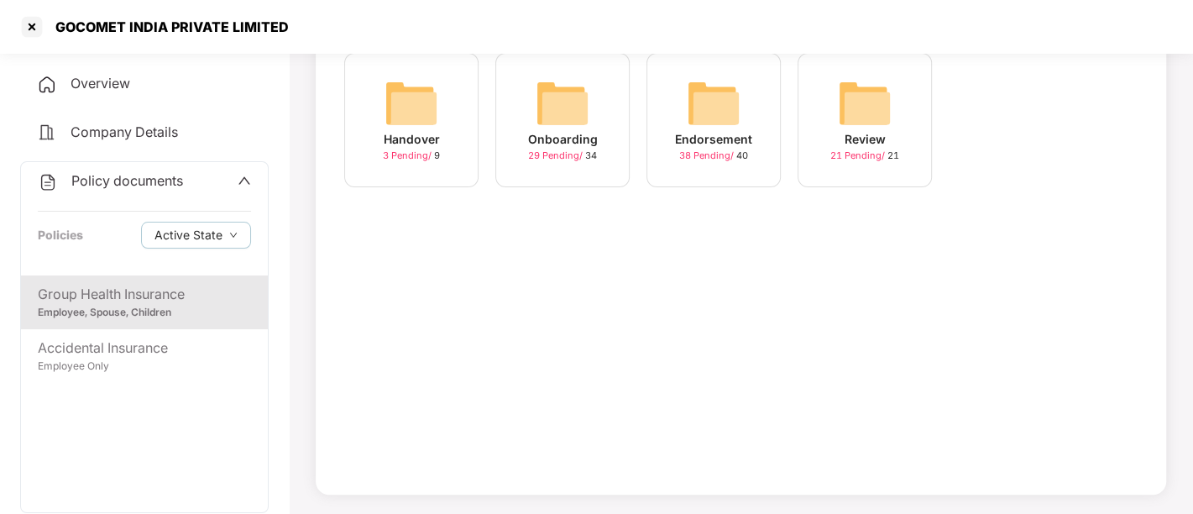
click at [558, 118] on img at bounding box center [563, 103] width 54 height 54
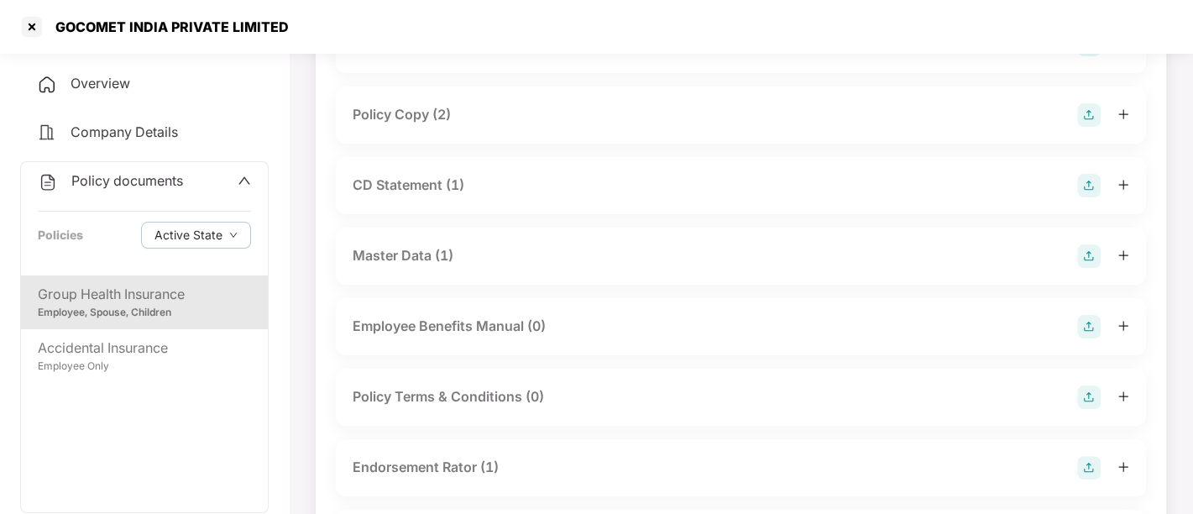
scroll to position [171, 0]
click at [543, 242] on div "Master Data (1)" at bounding box center [741, 257] width 810 height 57
click at [446, 252] on div "Master Data (1)" at bounding box center [403, 257] width 101 height 21
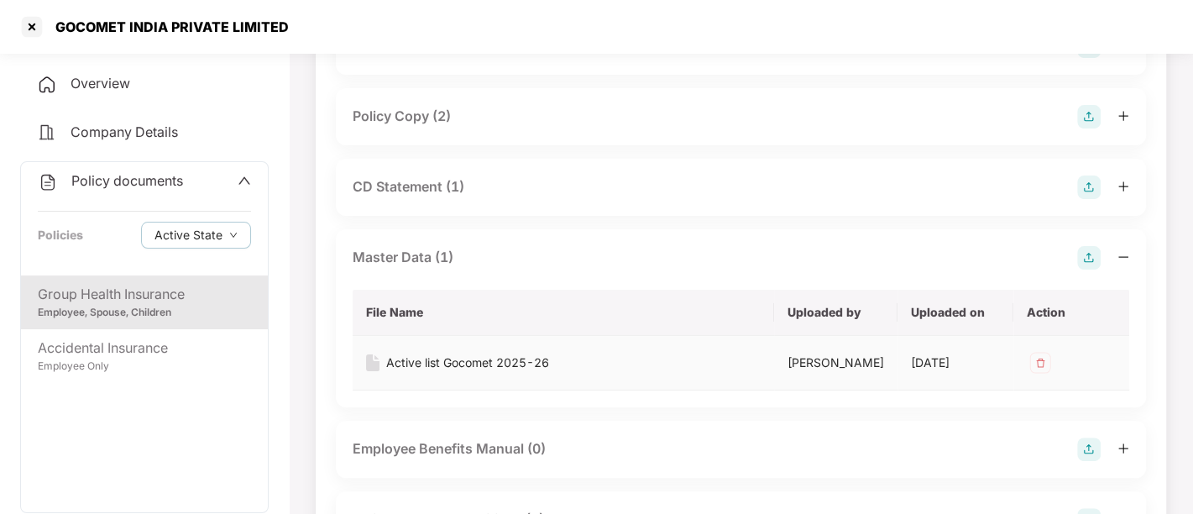
click at [465, 362] on div "Active list Gocomet 2025-26" at bounding box center [467, 362] width 163 height 18
click at [432, 357] on div "Active list Gocomet 2025-26" at bounding box center [467, 362] width 163 height 18
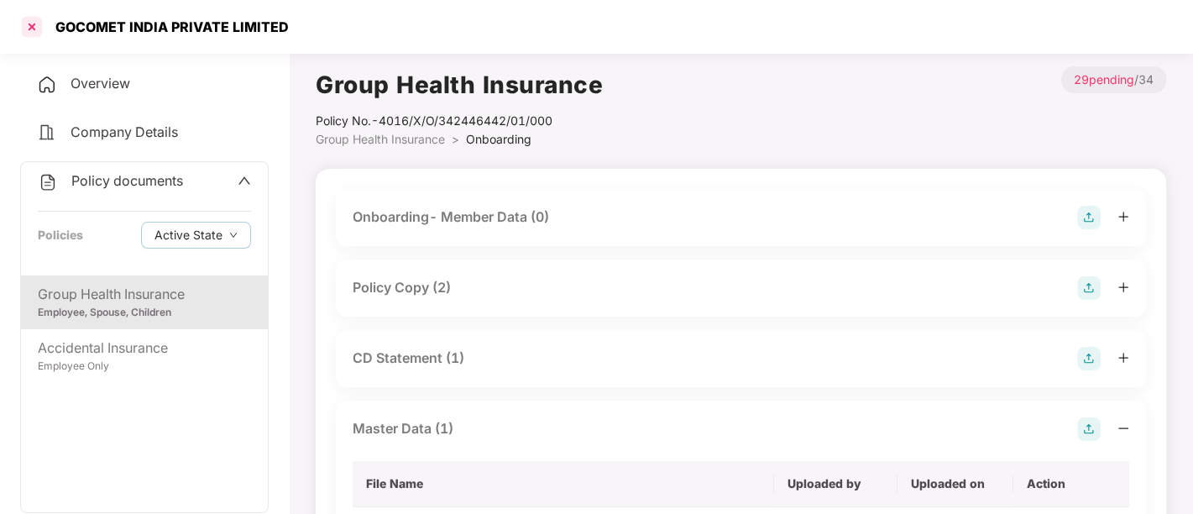
click at [30, 28] on div at bounding box center [31, 26] width 27 height 27
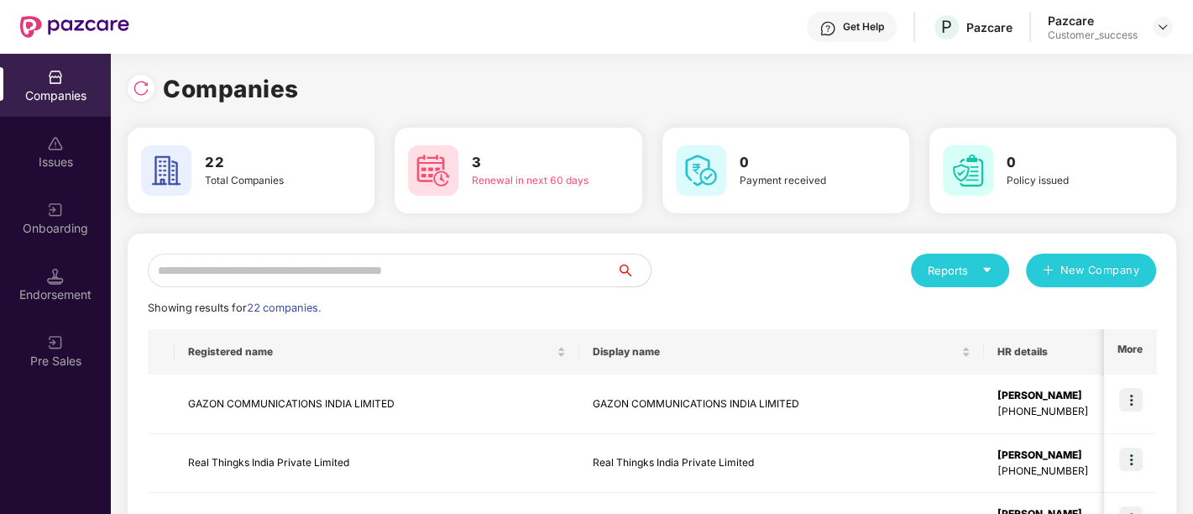
click at [420, 269] on input "text" at bounding box center [382, 270] width 469 height 34
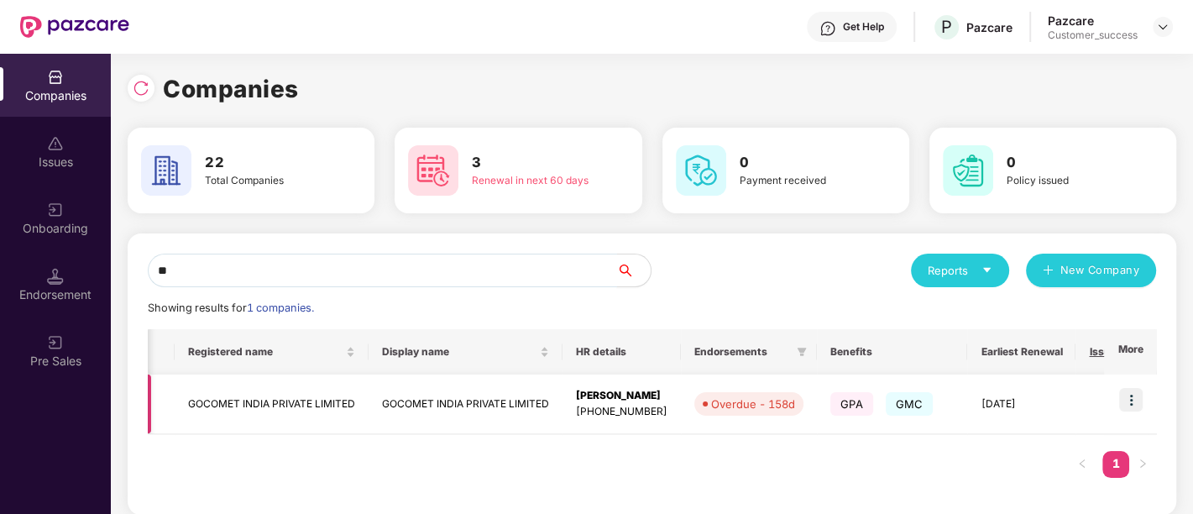
scroll to position [0, 303]
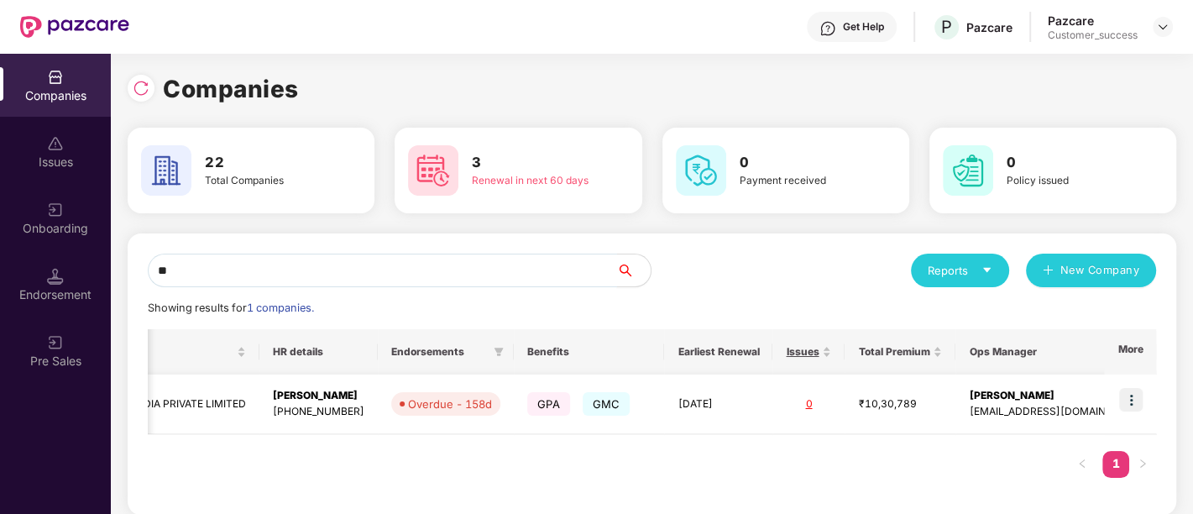
type input "**"
drag, startPoint x: 1092, startPoint y: 415, endPoint x: 962, endPoint y: 413, distance: 130.1
drag, startPoint x: 962, startPoint y: 413, endPoint x: 791, endPoint y: 460, distance: 177.6
click at [791, 460] on div "Registered name Display name HR details Endorsements Benefits Earliest Renewal …" at bounding box center [652, 411] width 1008 height 165
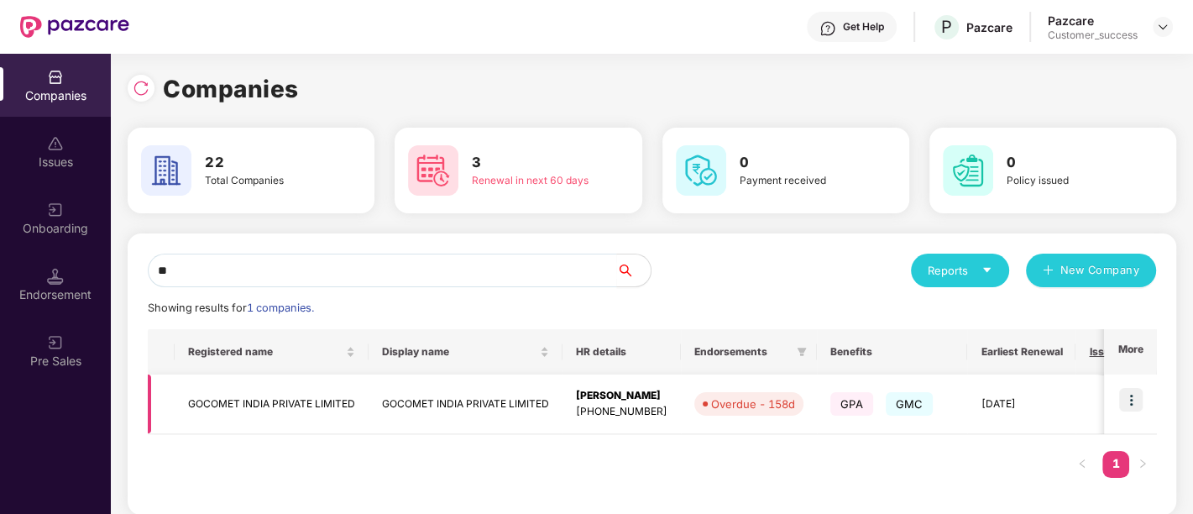
click at [448, 407] on td "GOCOMET INDIA PRIVATE LIMITED" at bounding box center [465, 404] width 194 height 60
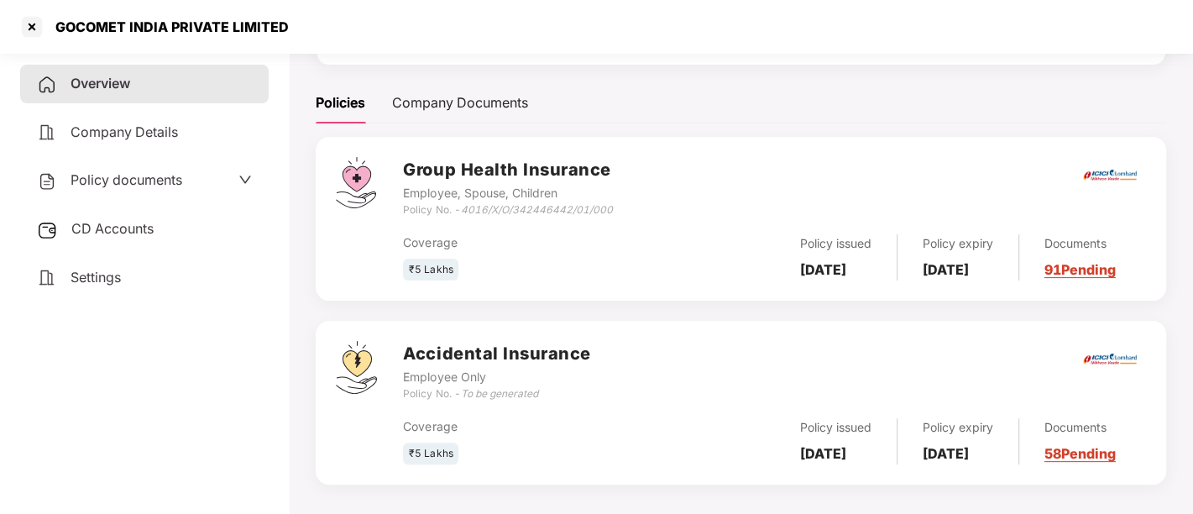
scroll to position [232, 0]
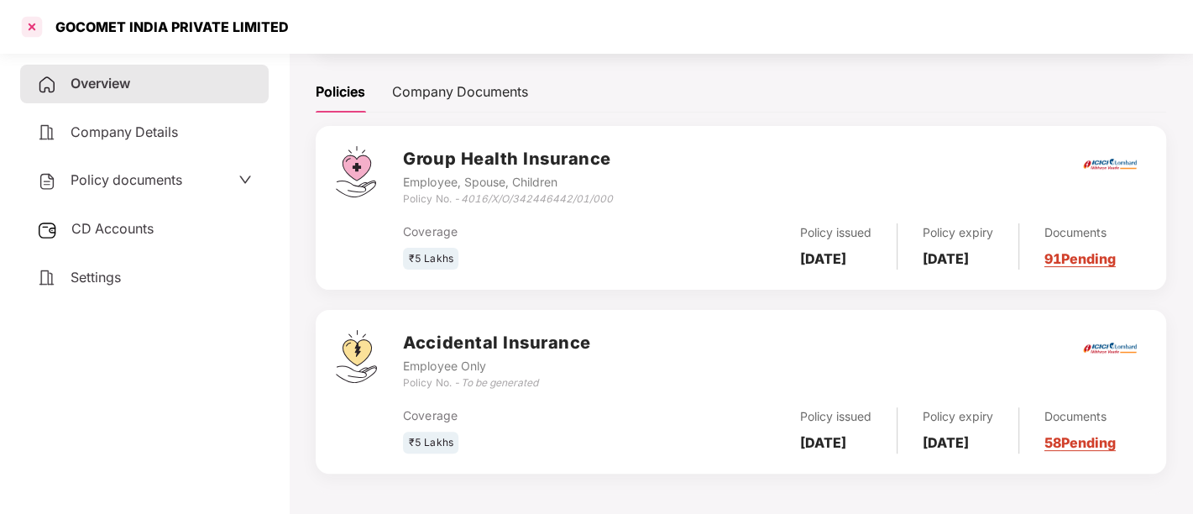
click at [22, 16] on div at bounding box center [31, 26] width 27 height 27
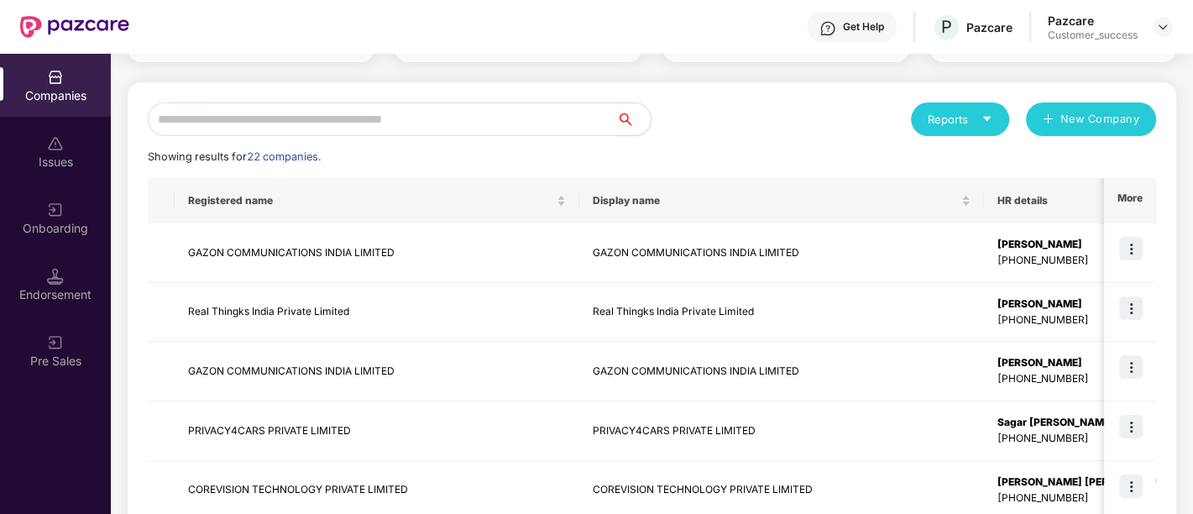
scroll to position [151, 0]
click at [669, 310] on td "Real Thingks India Private Limited" at bounding box center [781, 313] width 405 height 60
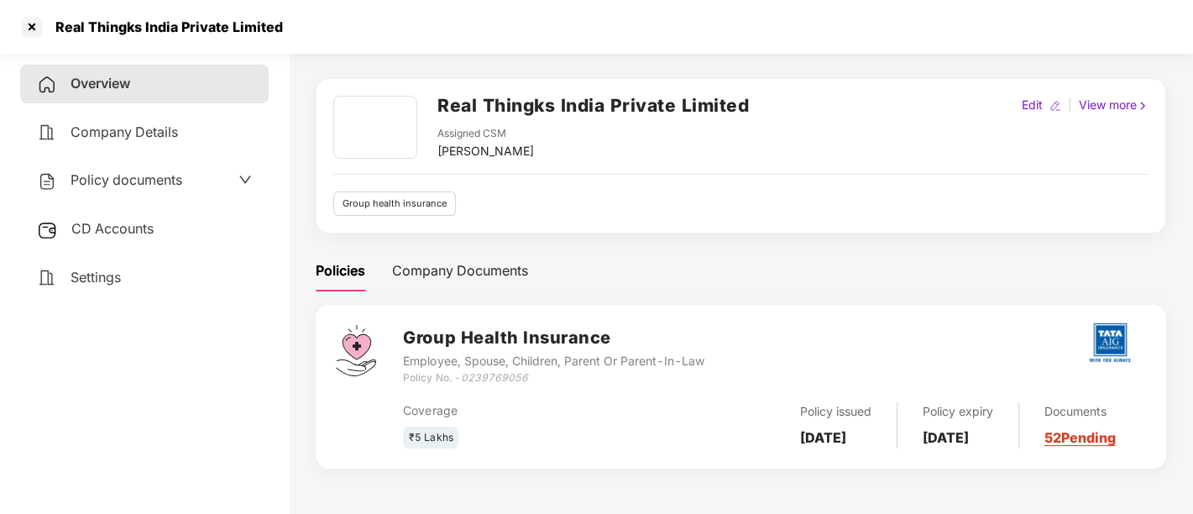
scroll to position [0, 0]
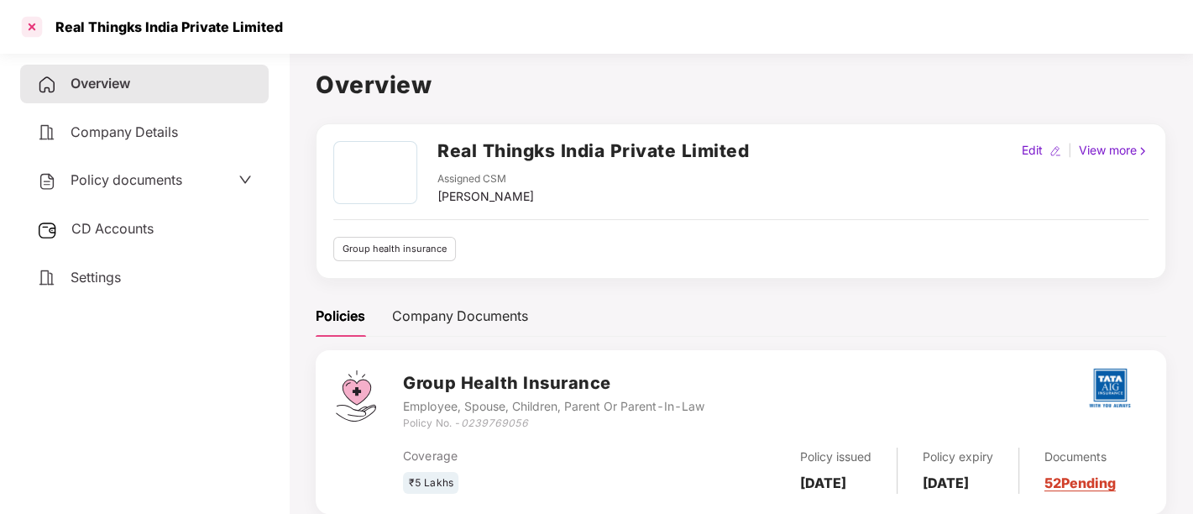
click at [30, 26] on div at bounding box center [31, 26] width 27 height 27
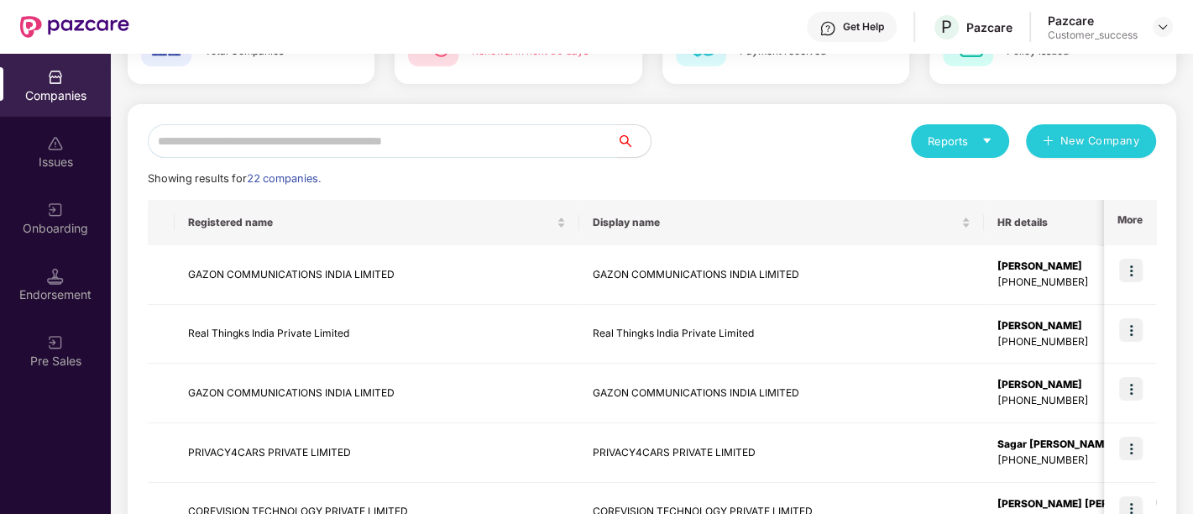
scroll to position [133, 0]
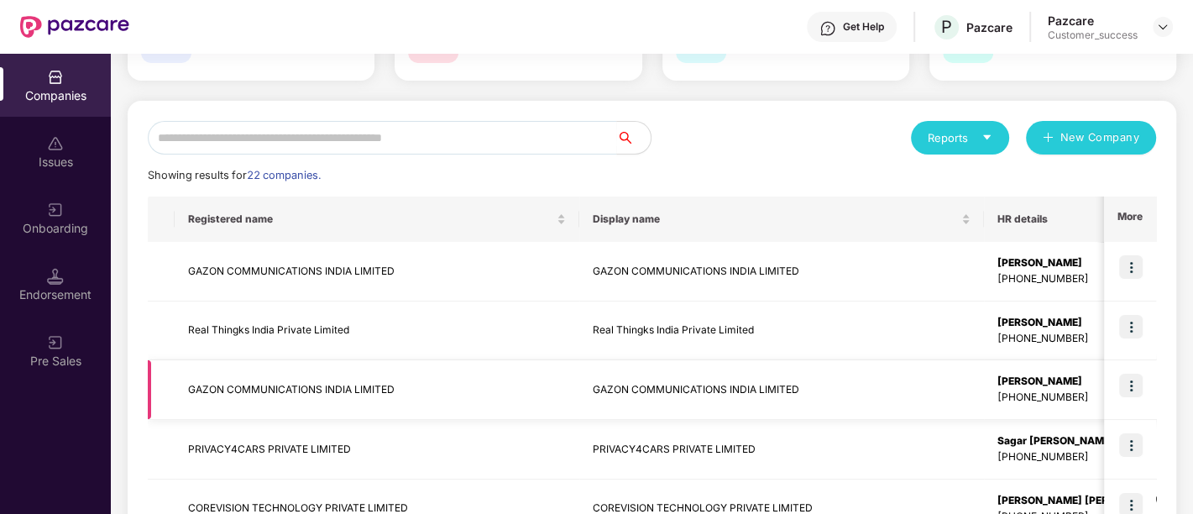
click at [606, 397] on td "GAZON COMMUNICATIONS INDIA LIMITED" at bounding box center [781, 390] width 405 height 60
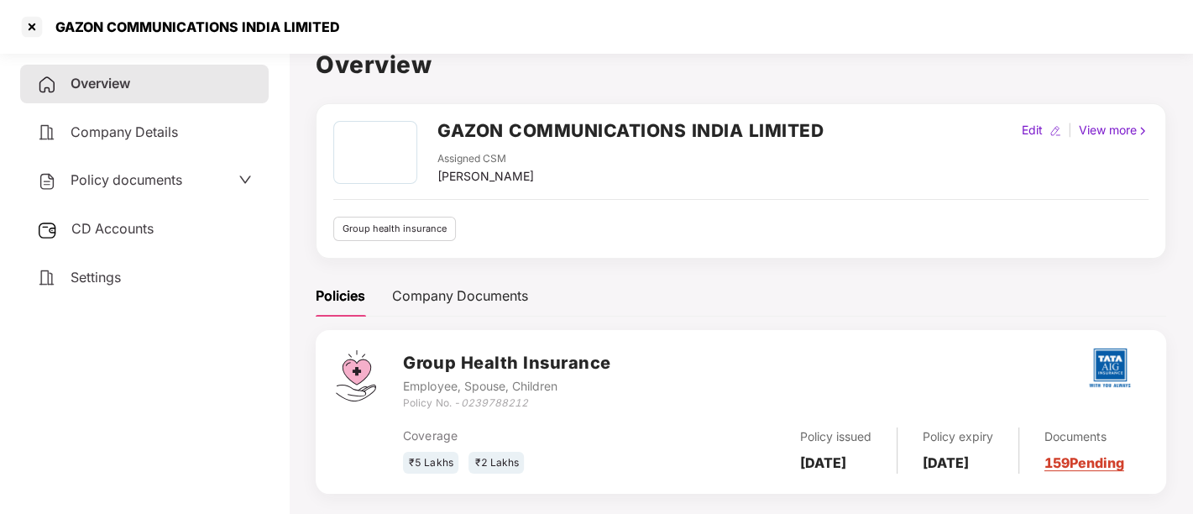
scroll to position [45, 0]
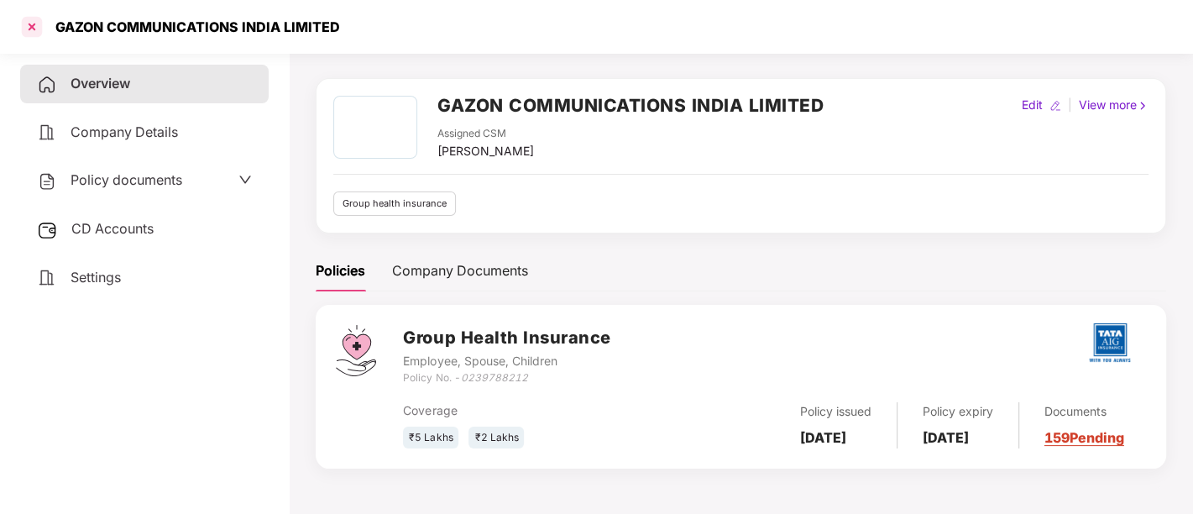
click at [34, 30] on div at bounding box center [31, 26] width 27 height 27
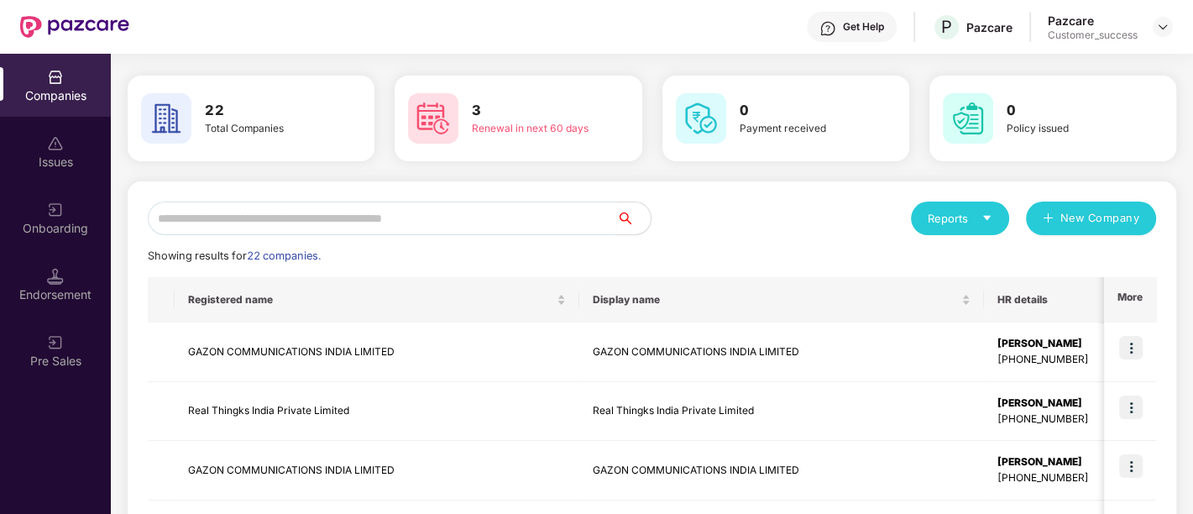
scroll to position [57, 0]
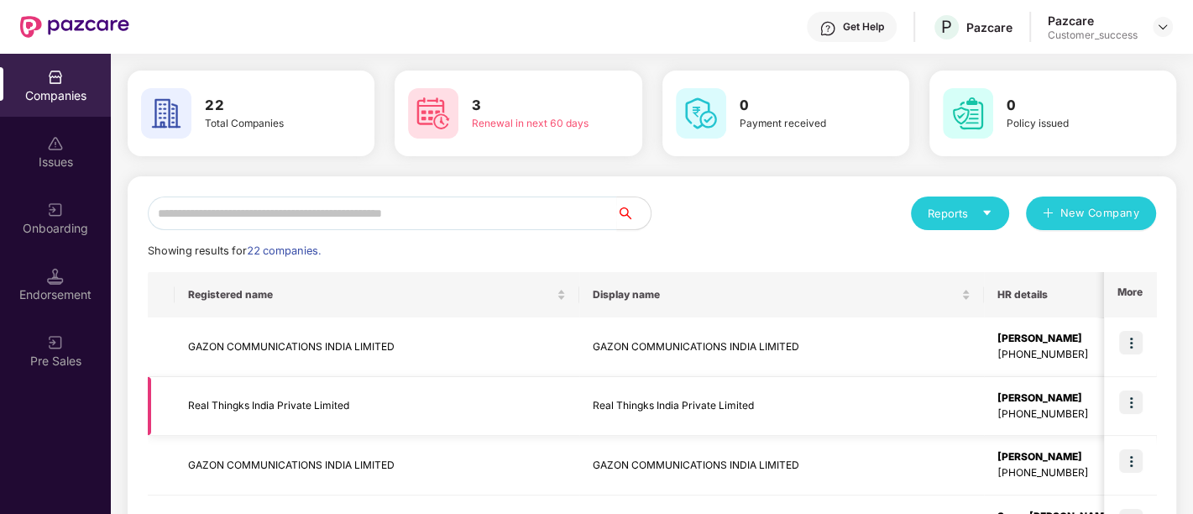
click at [1129, 405] on img at bounding box center [1131, 402] width 24 height 24
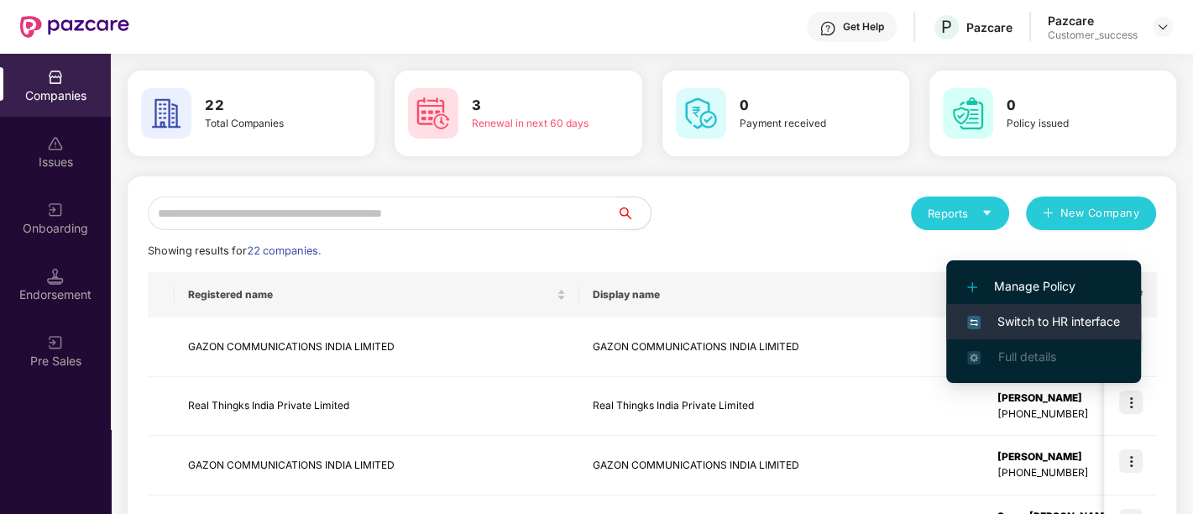
click at [1067, 321] on span "Switch to HR interface" at bounding box center [1043, 321] width 153 height 18
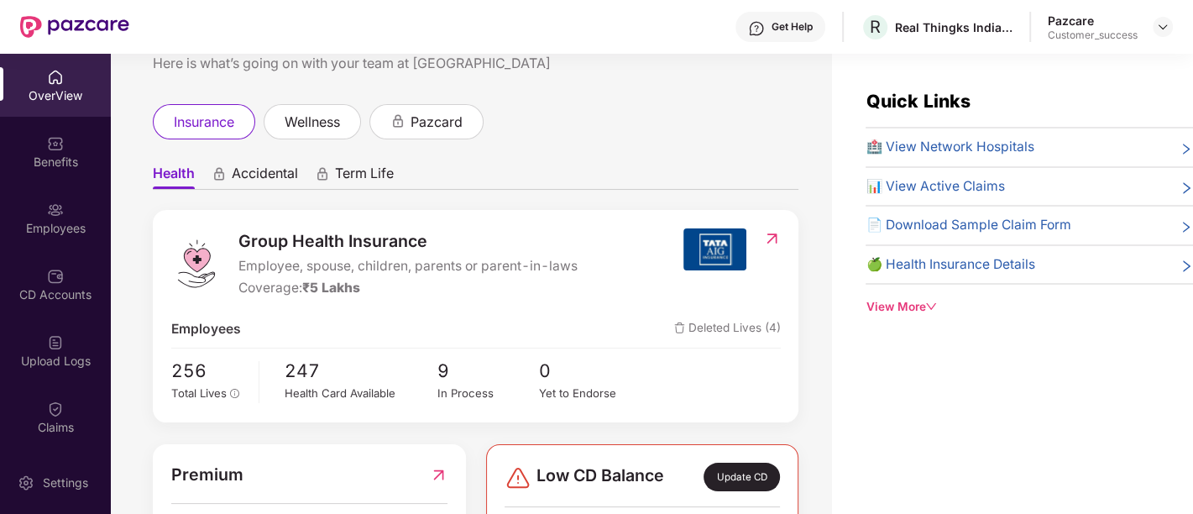
scroll to position [0, 0]
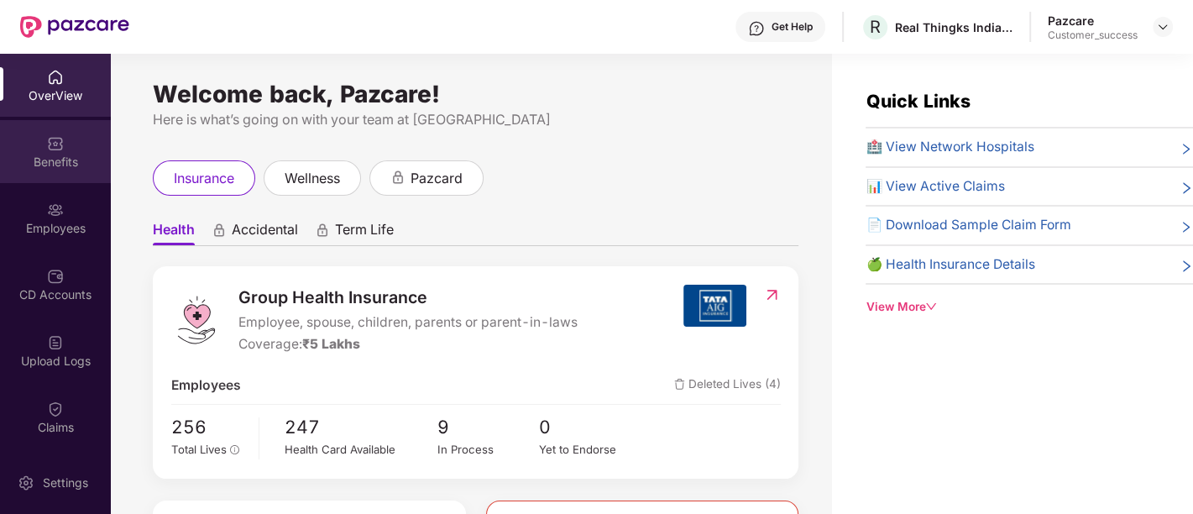
click at [44, 156] on div "Benefits" at bounding box center [55, 162] width 111 height 17
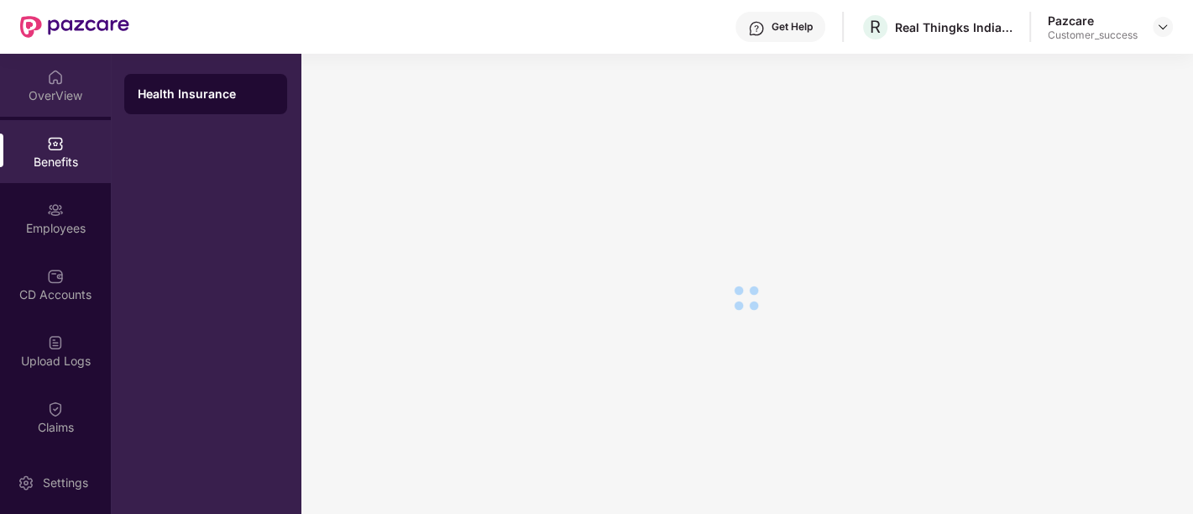
click at [43, 91] on div "OverView" at bounding box center [55, 95] width 111 height 17
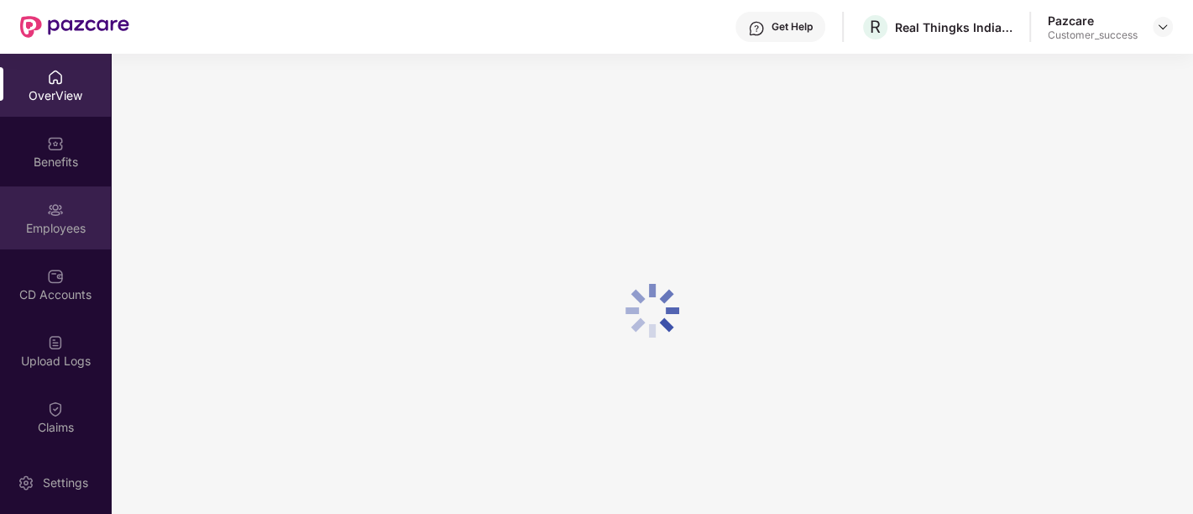
click at [49, 222] on div "Employees" at bounding box center [55, 228] width 111 height 17
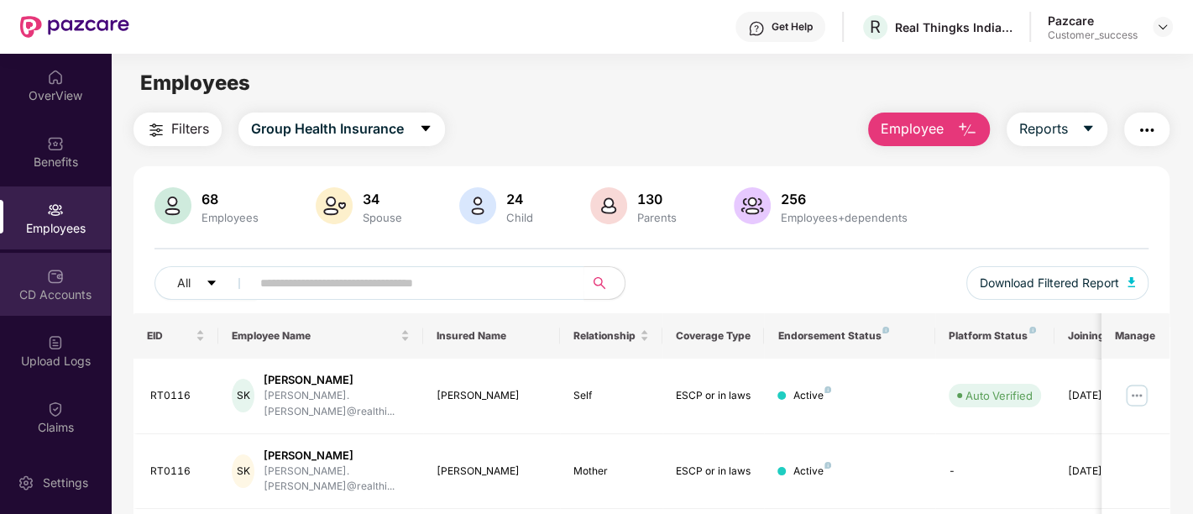
click at [47, 287] on div "CD Accounts" at bounding box center [55, 294] width 111 height 17
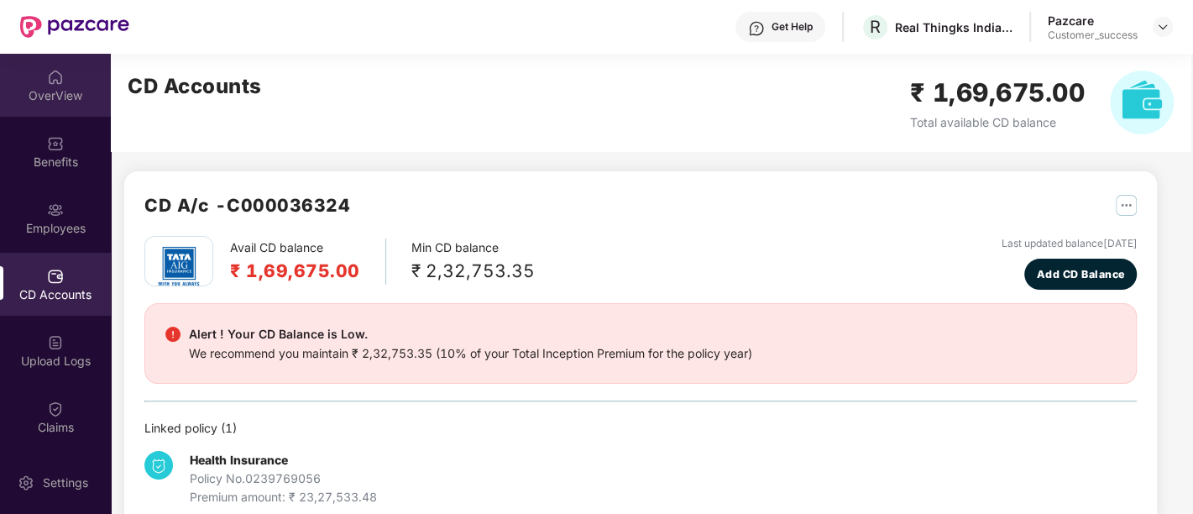
click at [50, 92] on div "OverView" at bounding box center [55, 95] width 111 height 17
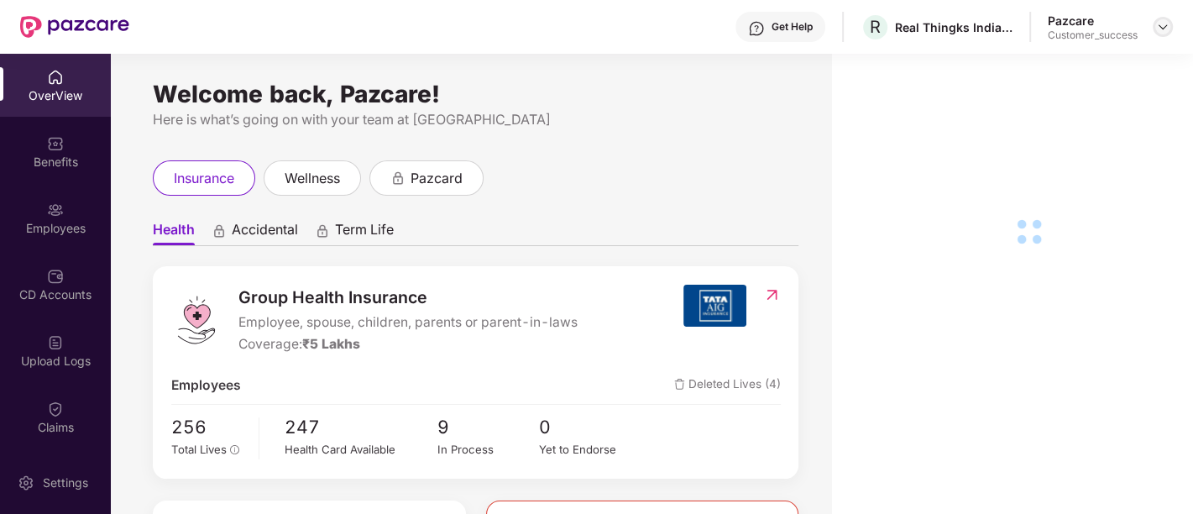
click at [1160, 35] on div at bounding box center [1162, 27] width 20 height 20
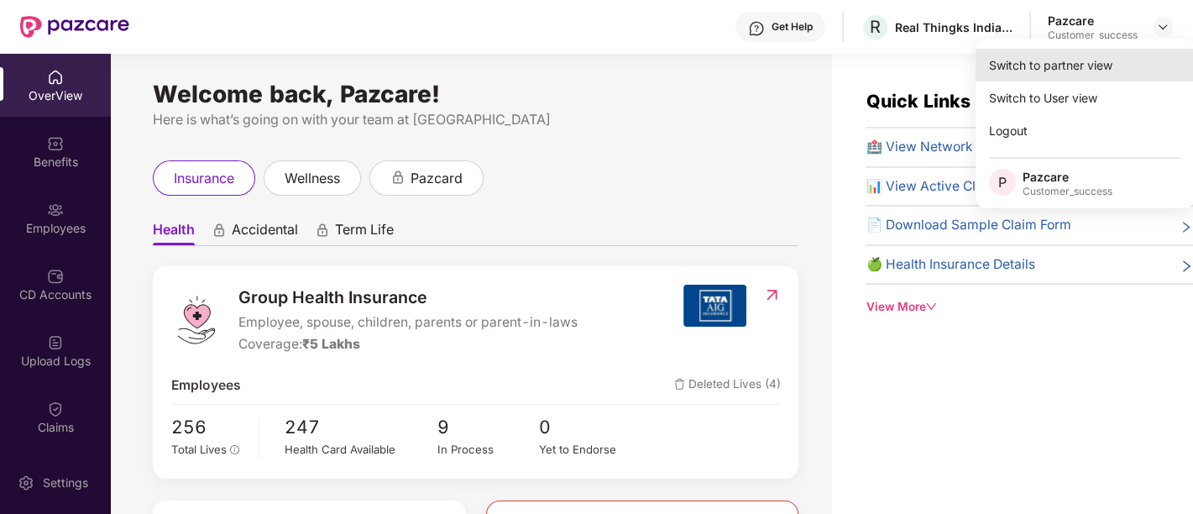
click at [1058, 69] on div "Switch to partner view" at bounding box center [1084, 65] width 218 height 33
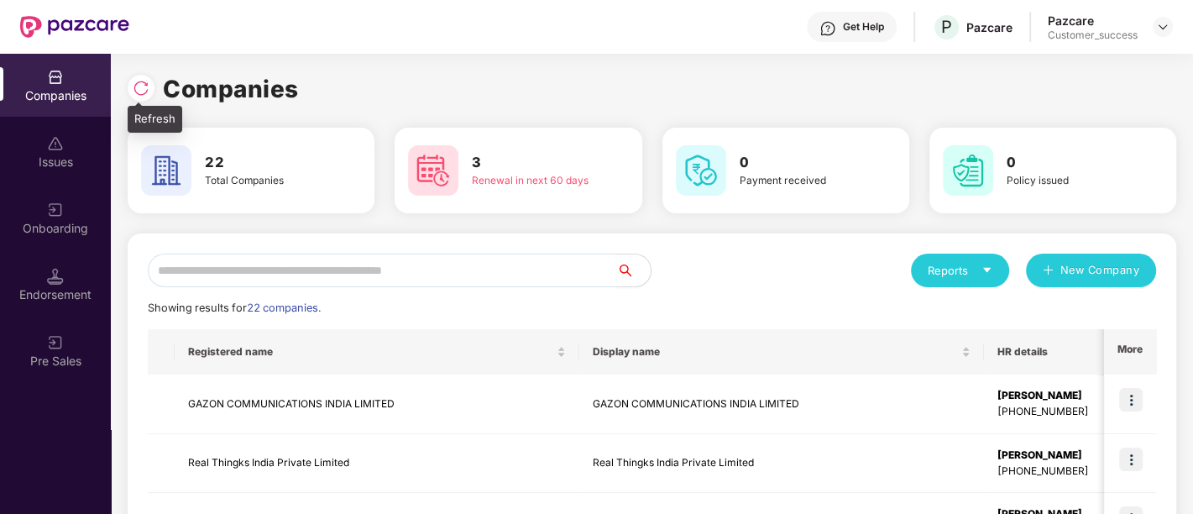
click at [139, 81] on img at bounding box center [141, 88] width 17 height 17
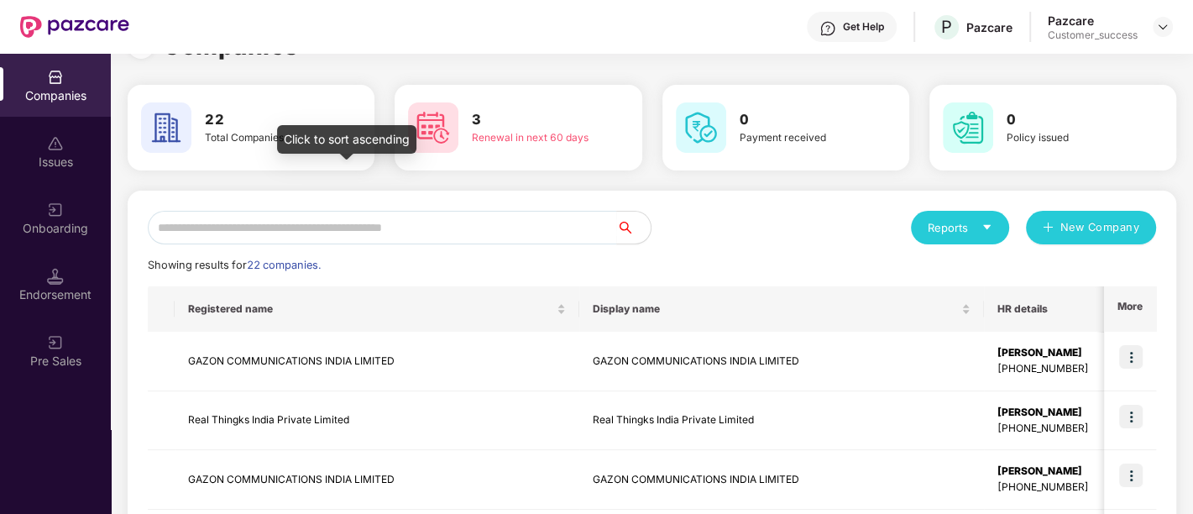
scroll to position [42, 0]
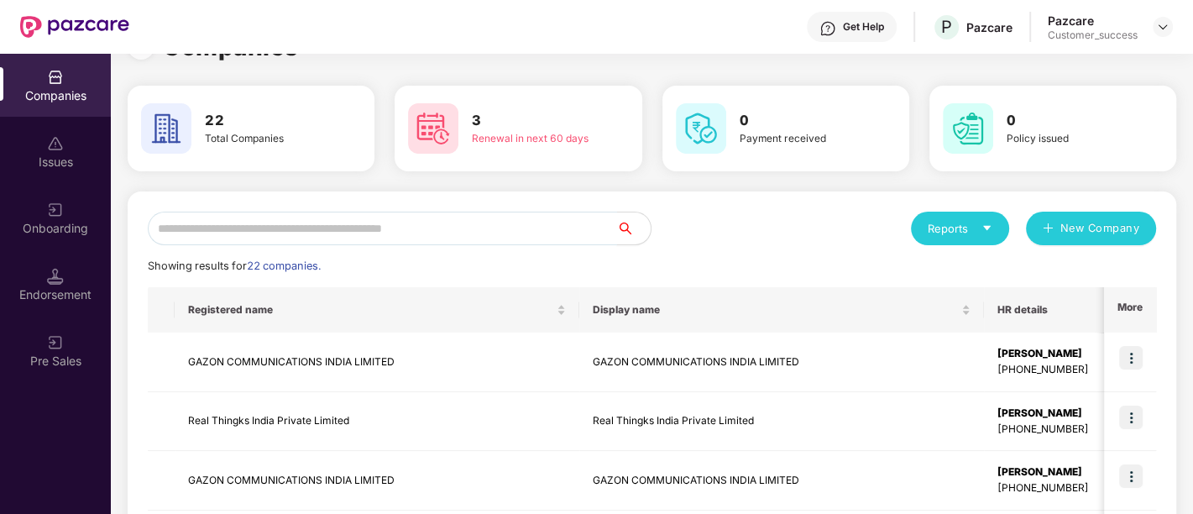
click at [427, 233] on input "text" at bounding box center [382, 229] width 469 height 34
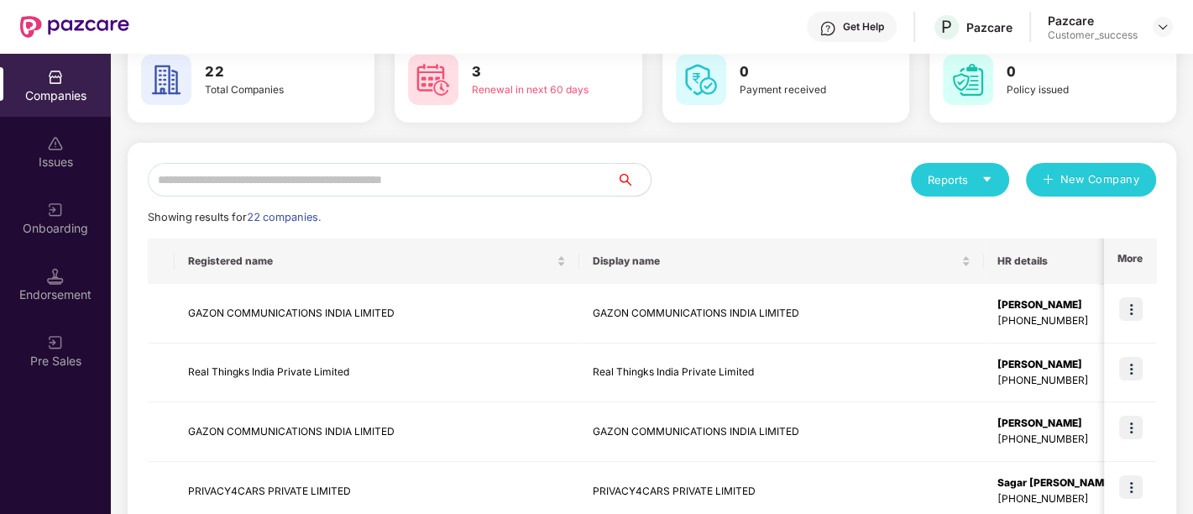
scroll to position [89, 0]
